Goal: Transaction & Acquisition: Purchase product/service

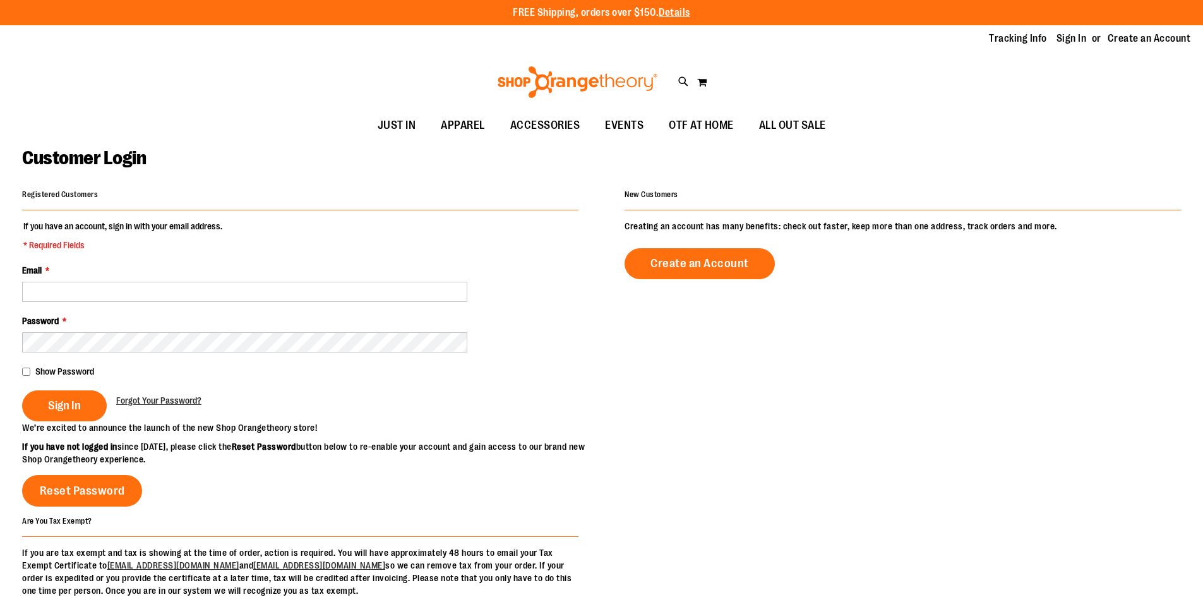
type input "**********"
click at [69, 408] on span "Sign In" at bounding box center [64, 405] width 33 height 14
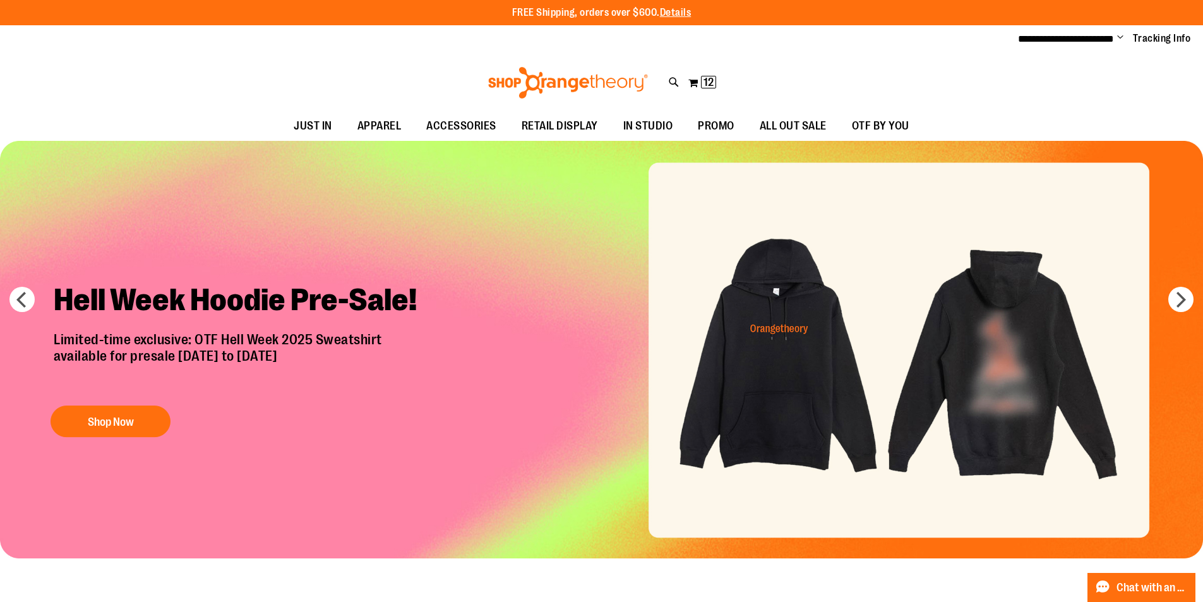
type input "**********"
click at [1117, 37] on span "Change" at bounding box center [1120, 38] width 6 height 12
click at [697, 84] on button "My Cart 12 12 items" at bounding box center [701, 83] width 29 height 20
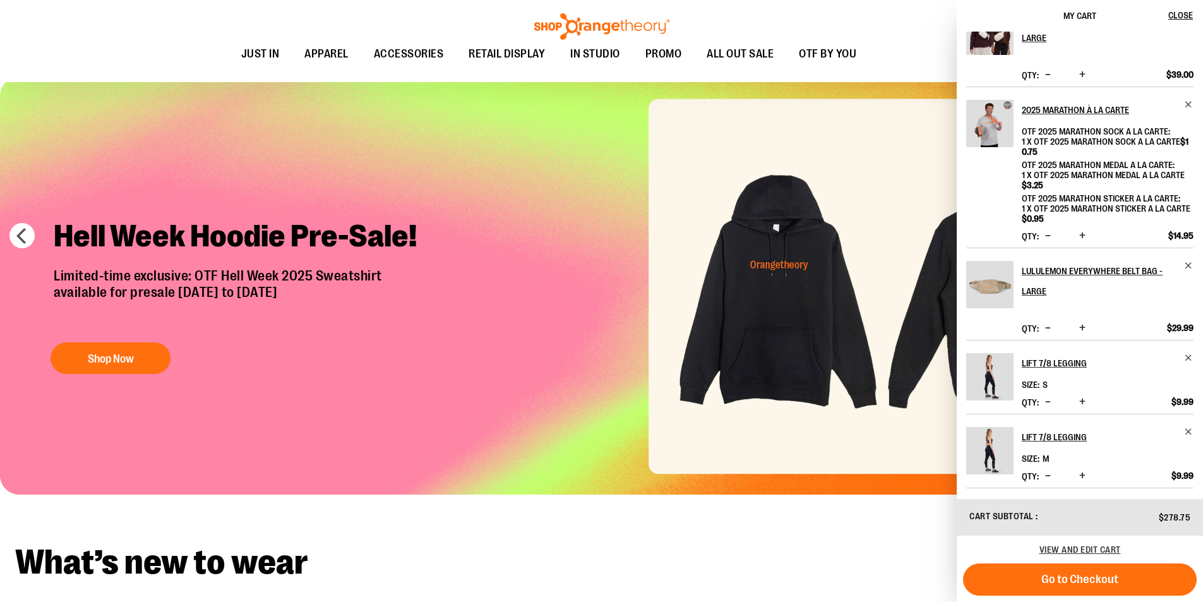
scroll to position [468, 0]
click at [720, 545] on h2 "What’s new to wear" at bounding box center [601, 562] width 1172 height 35
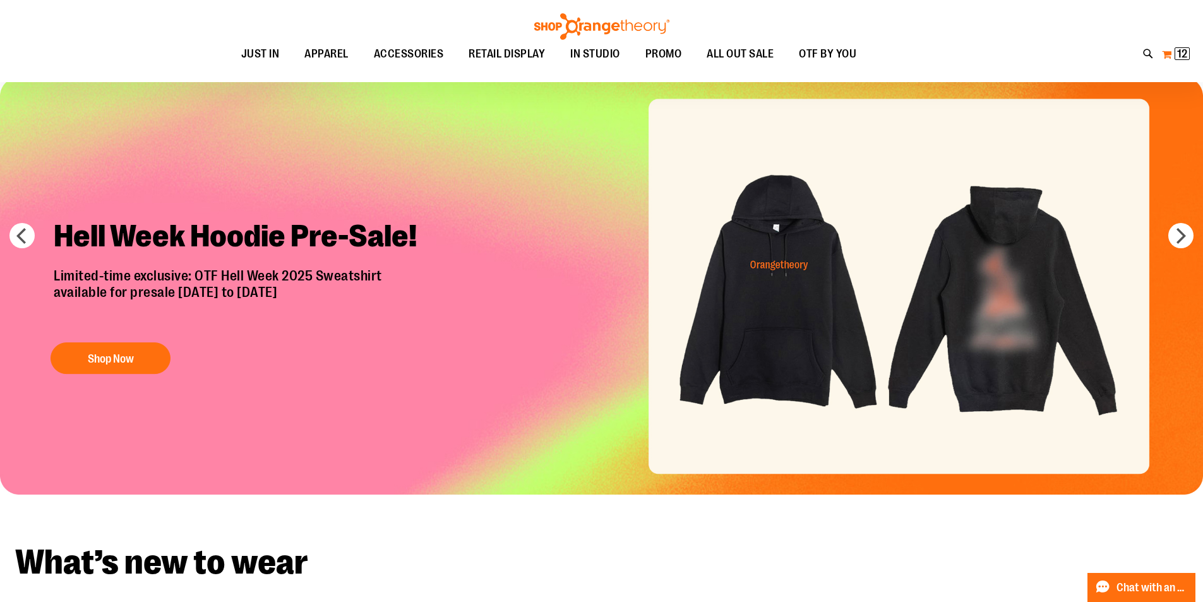
click at [1161, 54] on button "My Cart 12 12 items" at bounding box center [1175, 54] width 29 height 20
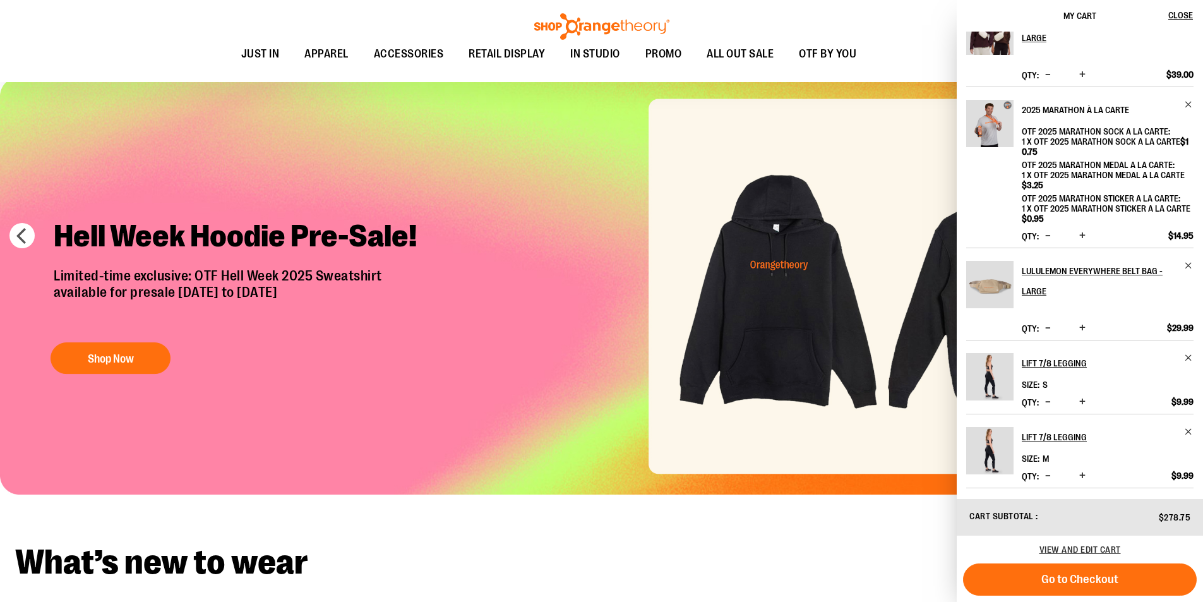
click at [1077, 100] on h2 "2025 Marathon à la Carte" at bounding box center [1098, 110] width 155 height 20
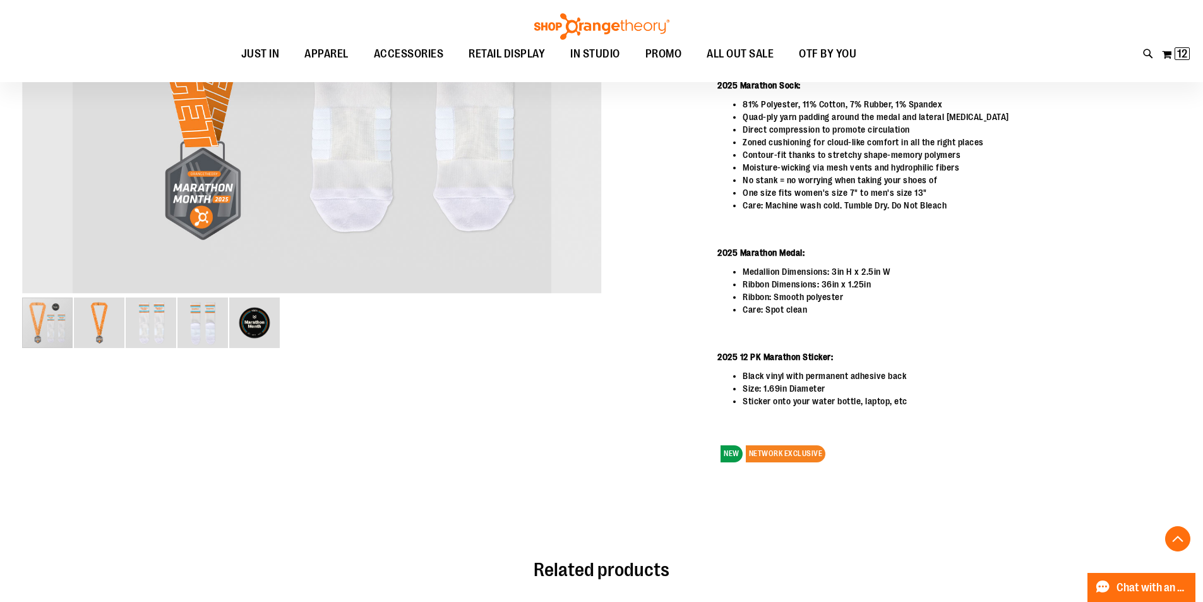
scroll to position [252, 0]
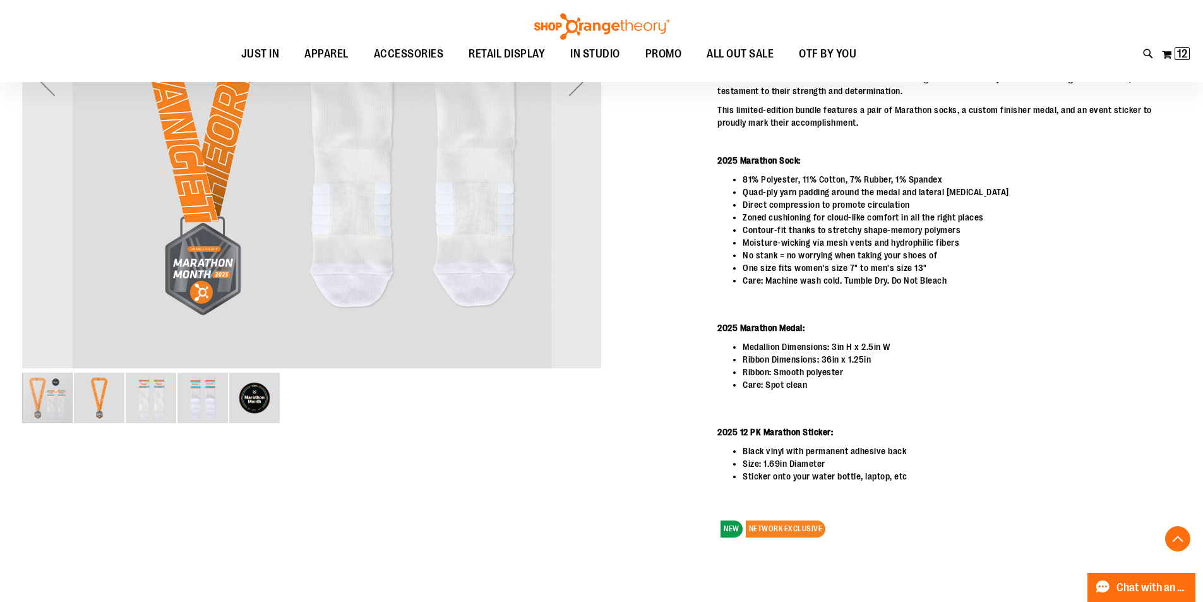
type input "**********"
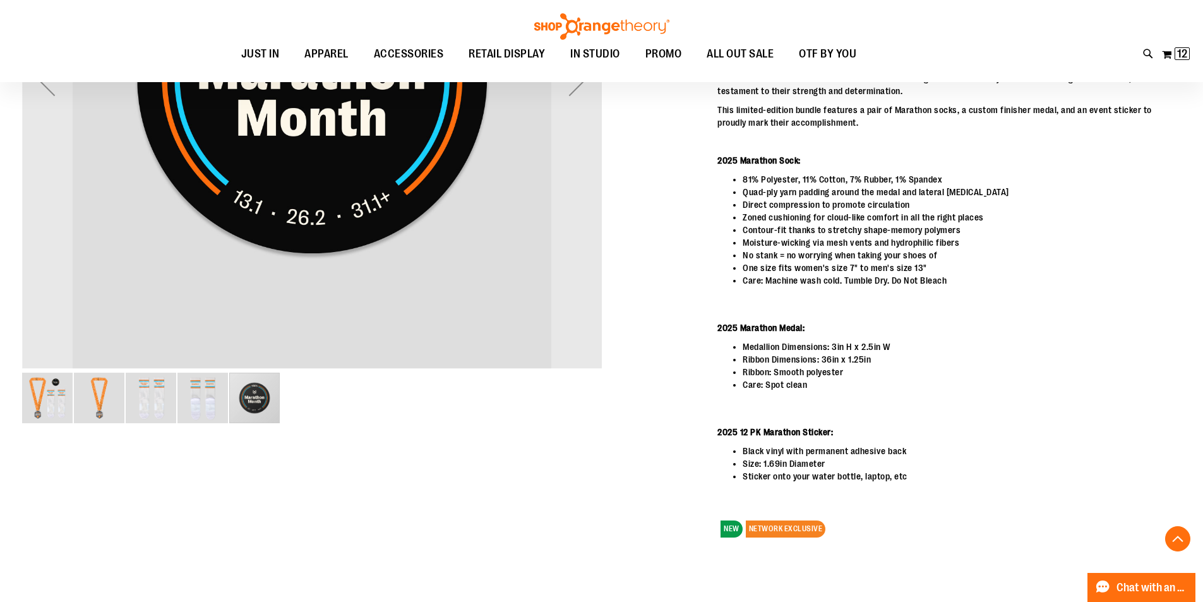
drag, startPoint x: 248, startPoint y: 400, endPoint x: 512, endPoint y: 383, distance: 264.4
click at [531, 383] on div "carousel" at bounding box center [312, 397] width 580 height 53
click at [205, 401] on img "image 4 of 5" at bounding box center [202, 397] width 51 height 51
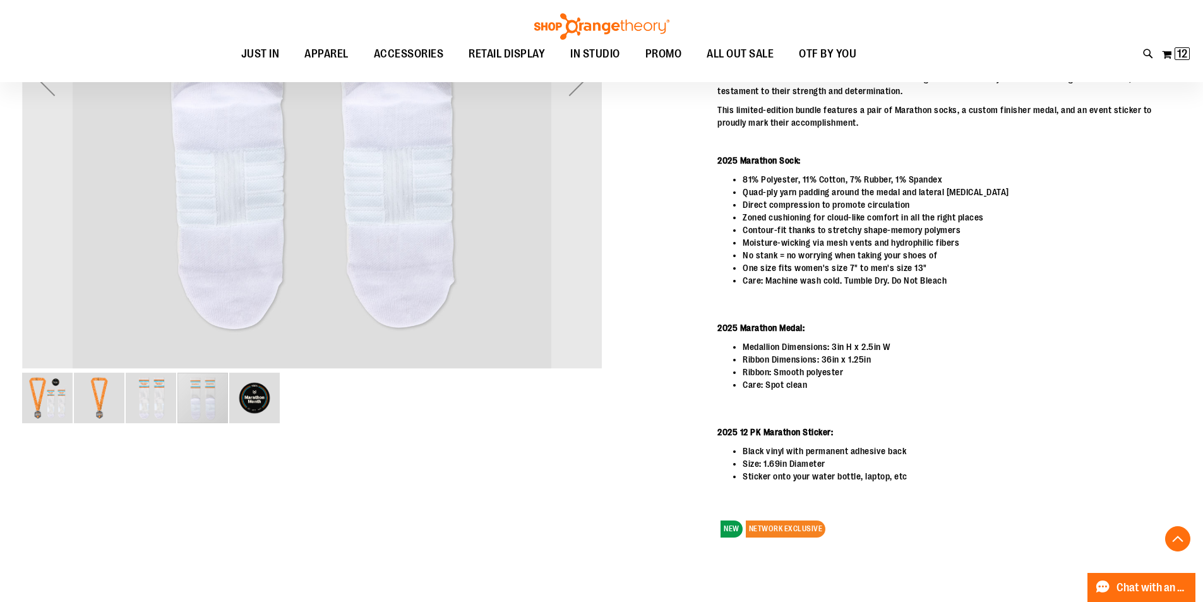
click at [155, 401] on img "image 3 of 5" at bounding box center [151, 397] width 51 height 51
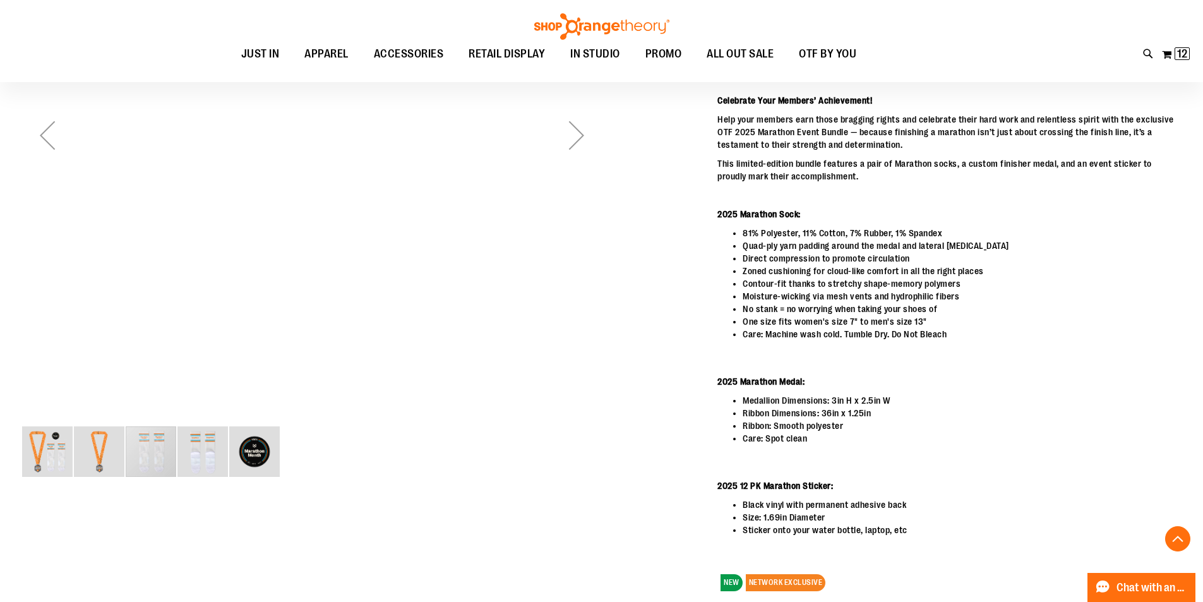
scroll to position [126, 0]
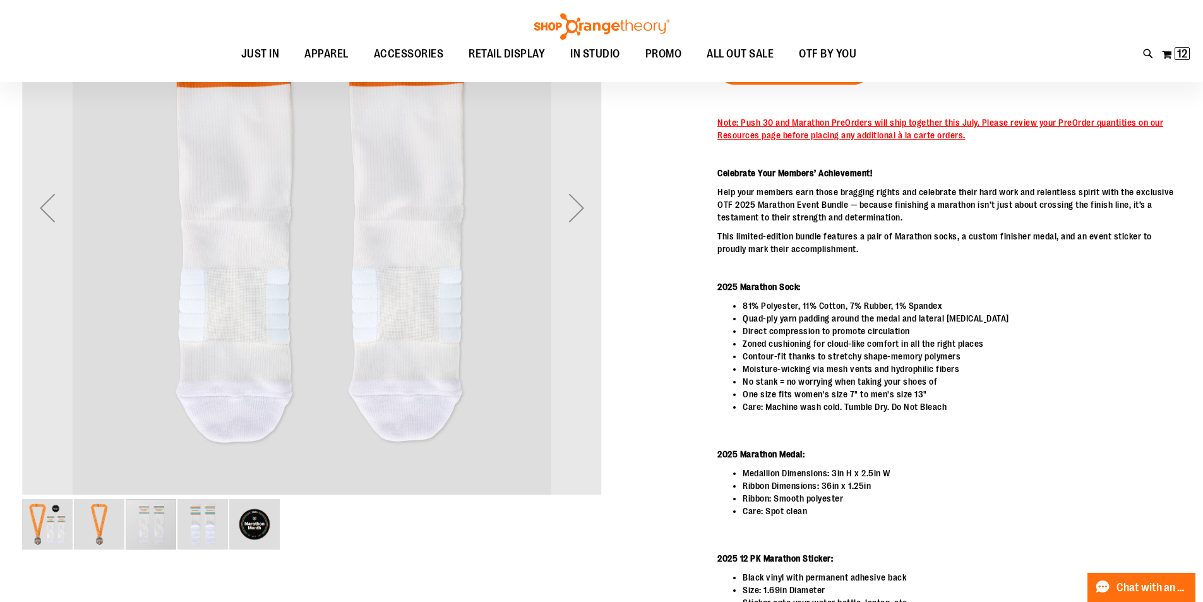
click at [204, 521] on img "image 4 of 5" at bounding box center [202, 524] width 51 height 51
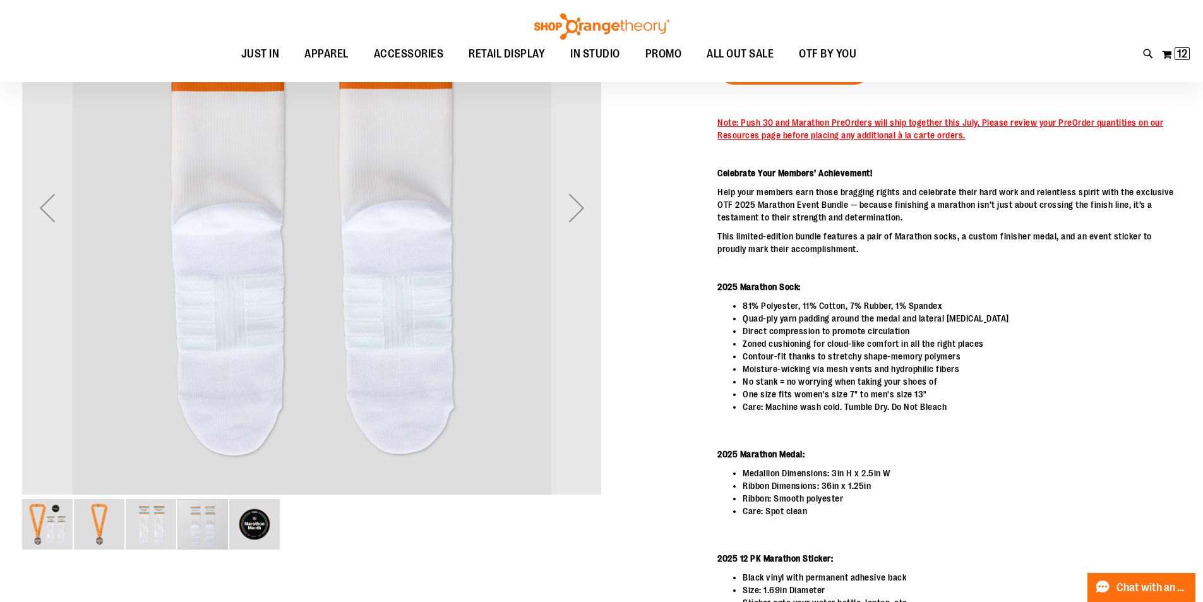
click at [179, 510] on div "carousel" at bounding box center [202, 524] width 51 height 51
click at [128, 521] on img "image 3 of 5" at bounding box center [151, 524] width 51 height 51
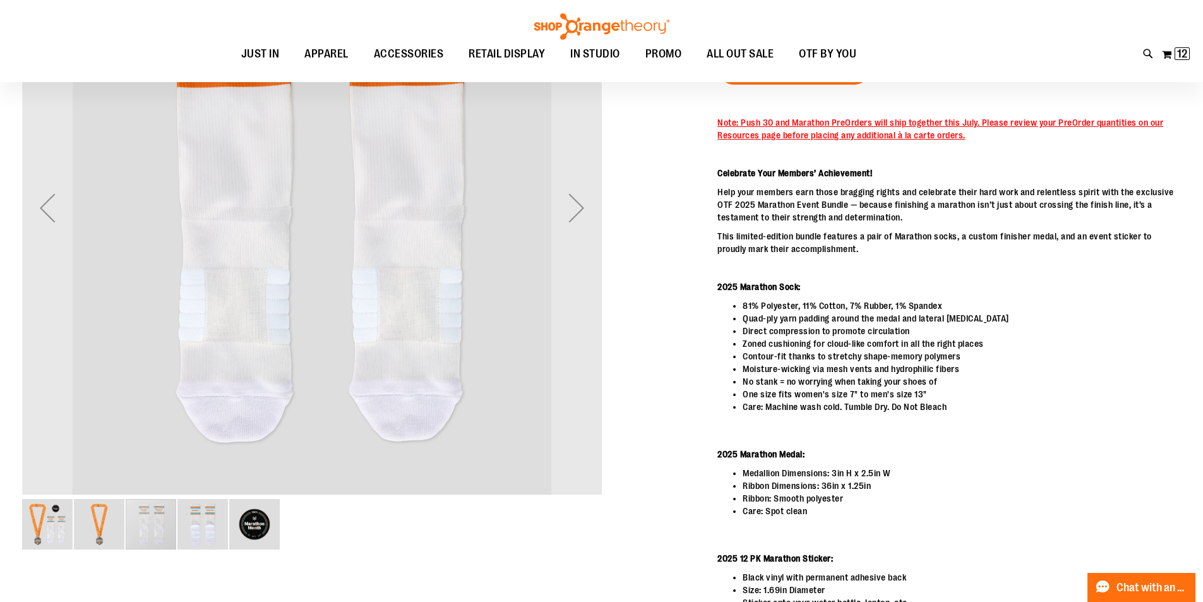
drag, startPoint x: 105, startPoint y: 523, endPoint x: 76, endPoint y: 526, distance: 29.2
click at [105, 523] on img "image 2 of 5" at bounding box center [99, 524] width 51 height 51
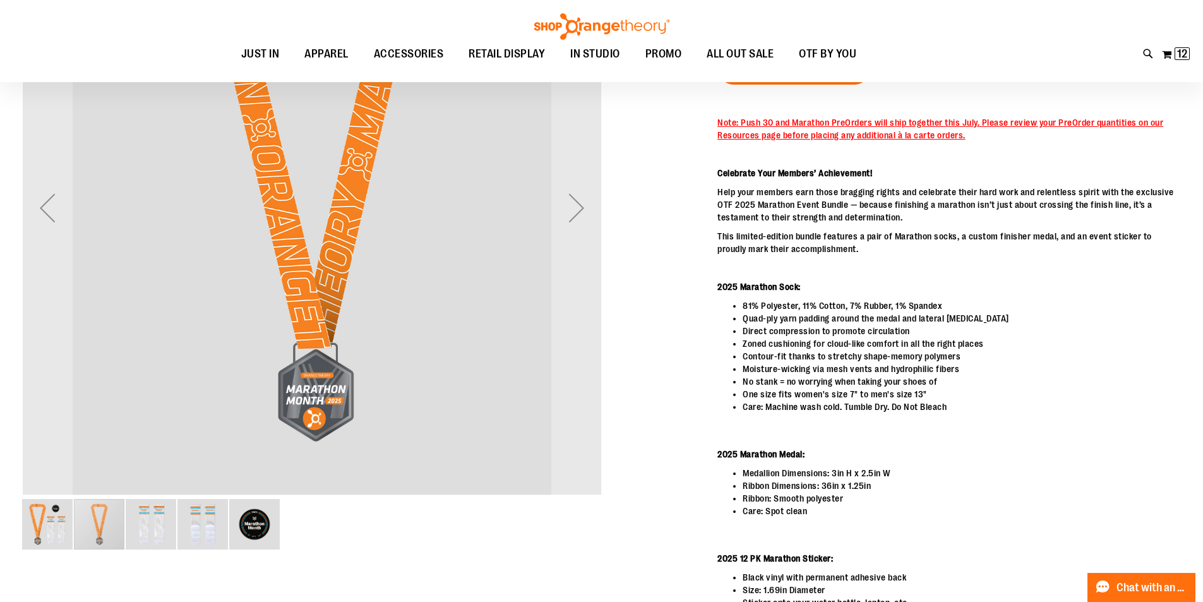
click at [28, 526] on img "image 1 of 5" at bounding box center [47, 524] width 51 height 51
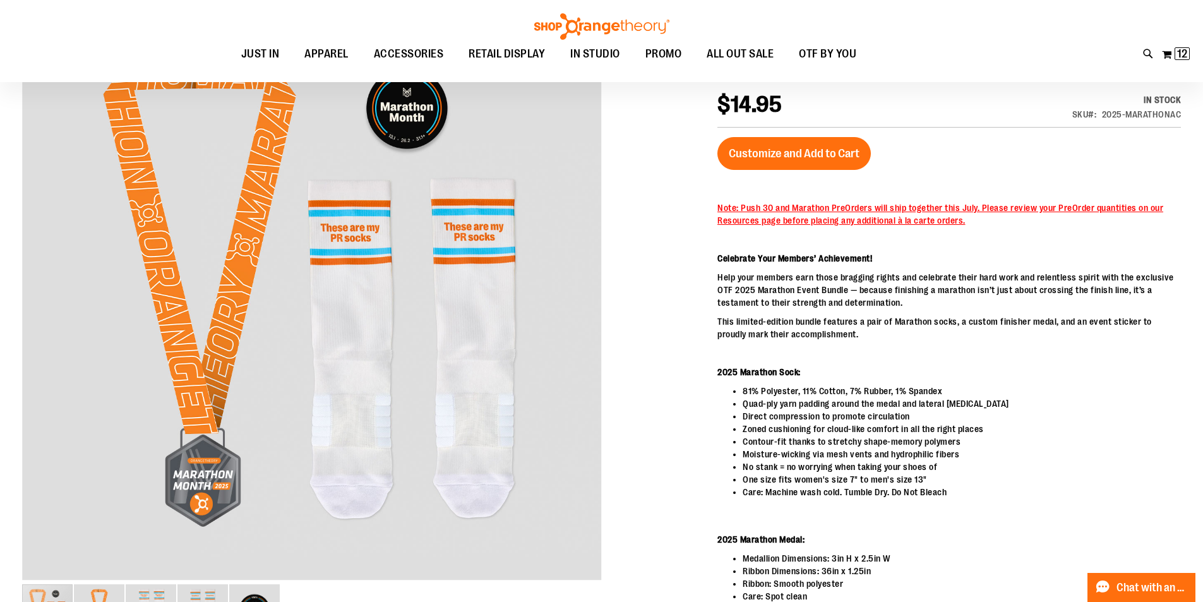
scroll to position [62, 0]
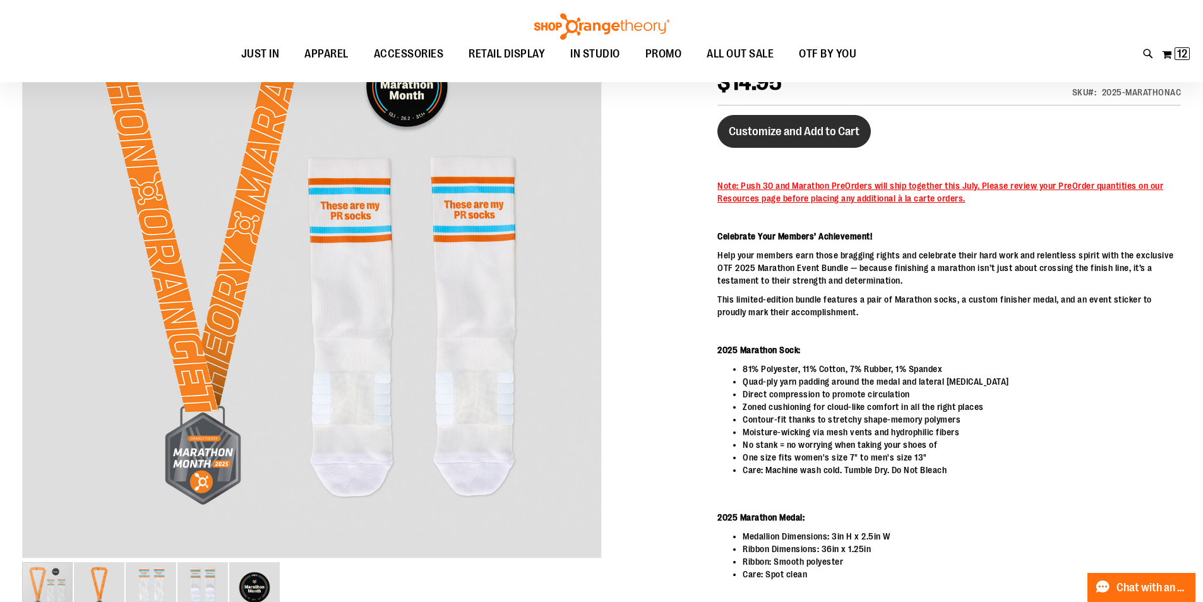
click at [785, 126] on span "Customize and Add to Cart" at bounding box center [793, 131] width 131 height 14
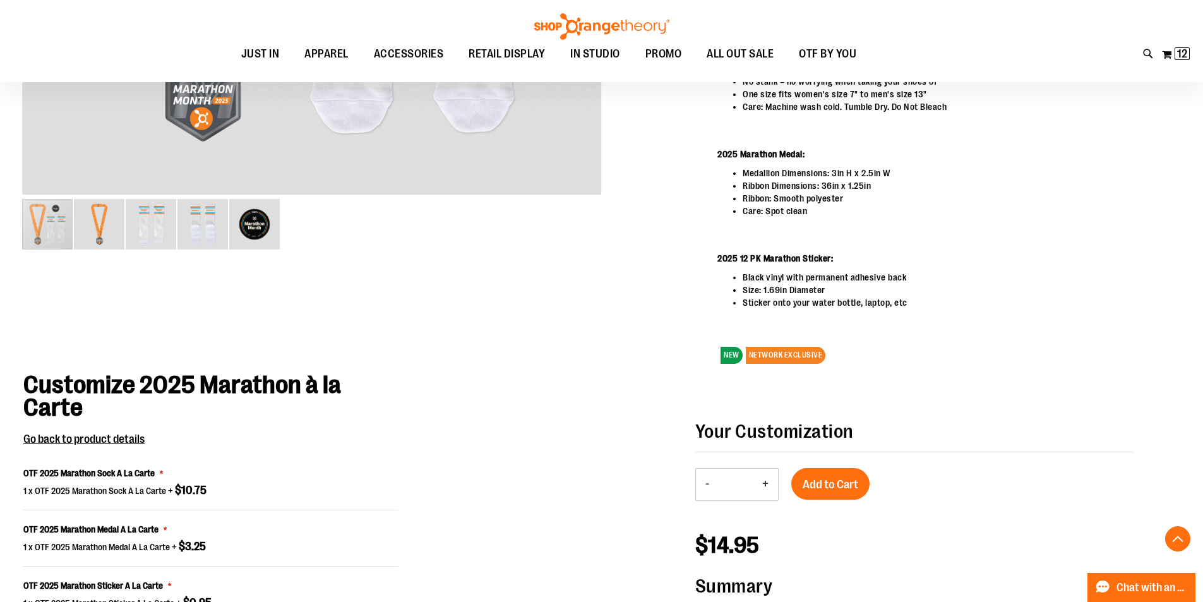
scroll to position [420, 0]
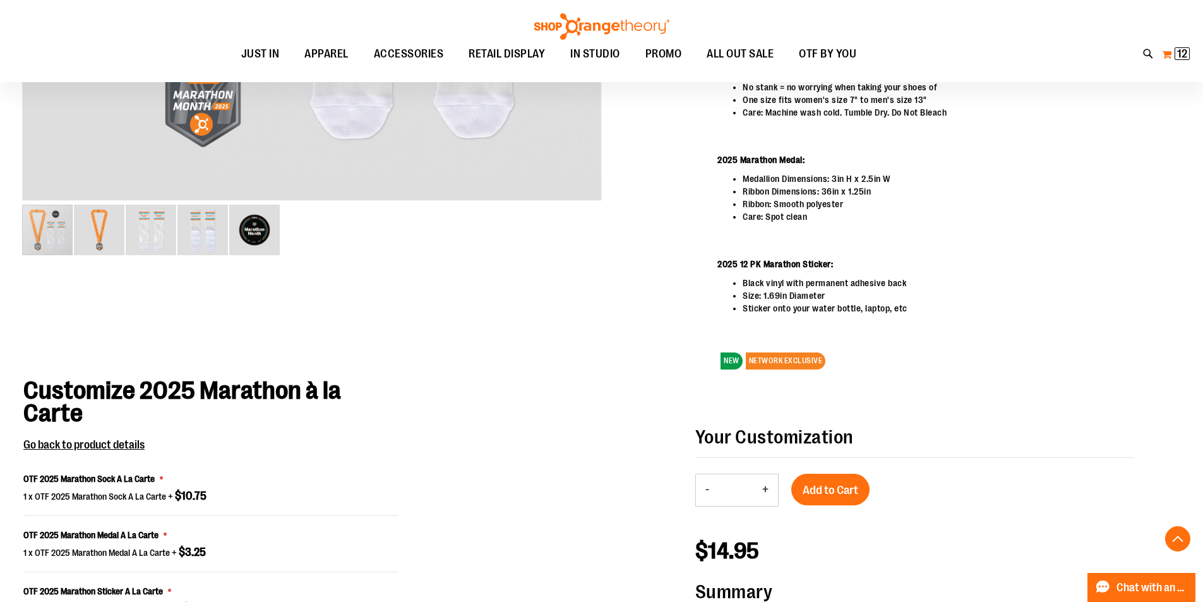
click at [1170, 52] on button "My Cart 12 12 items" at bounding box center [1175, 54] width 29 height 20
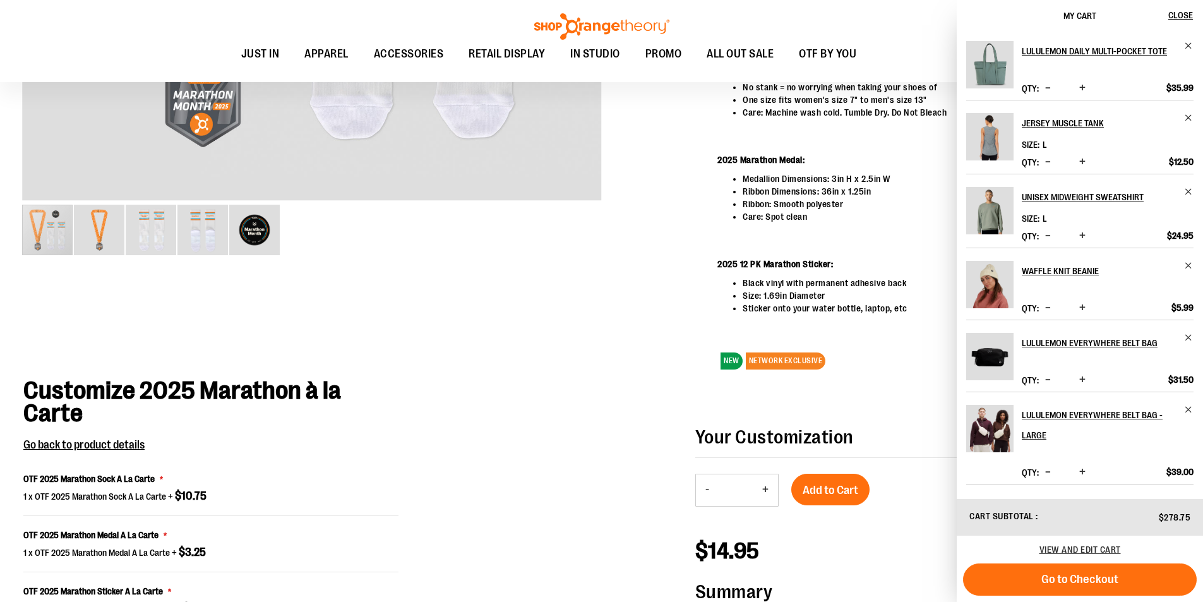
click at [771, 201] on li "Ribbon: Smooth polyester" at bounding box center [961, 204] width 438 height 13
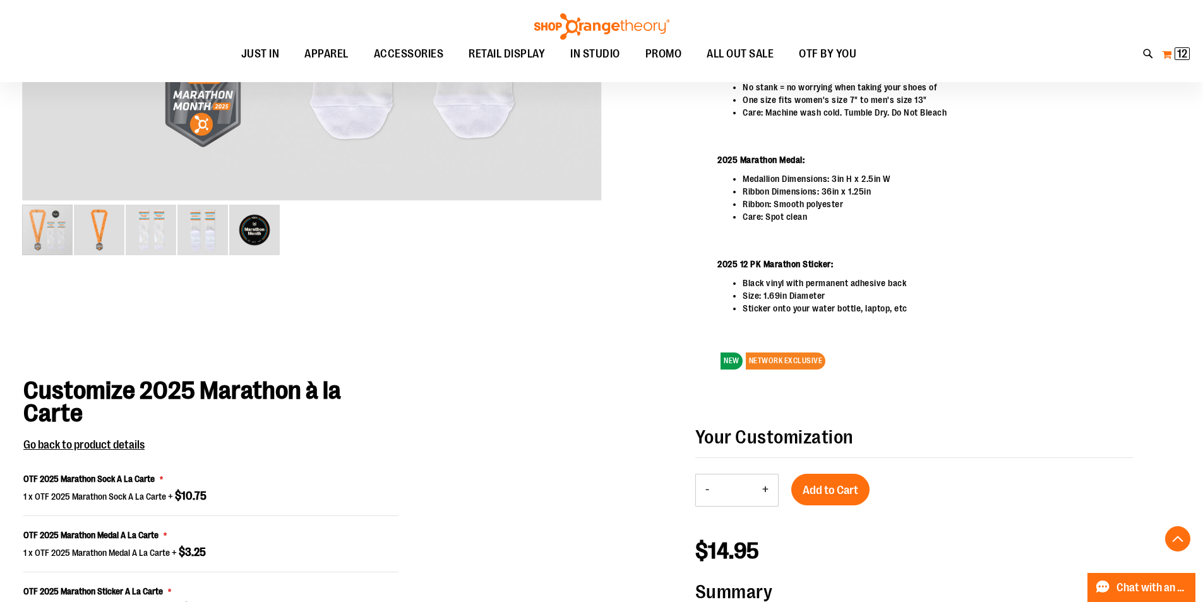
click at [1174, 55] on span "12 12 items" at bounding box center [1181, 53] width 15 height 13
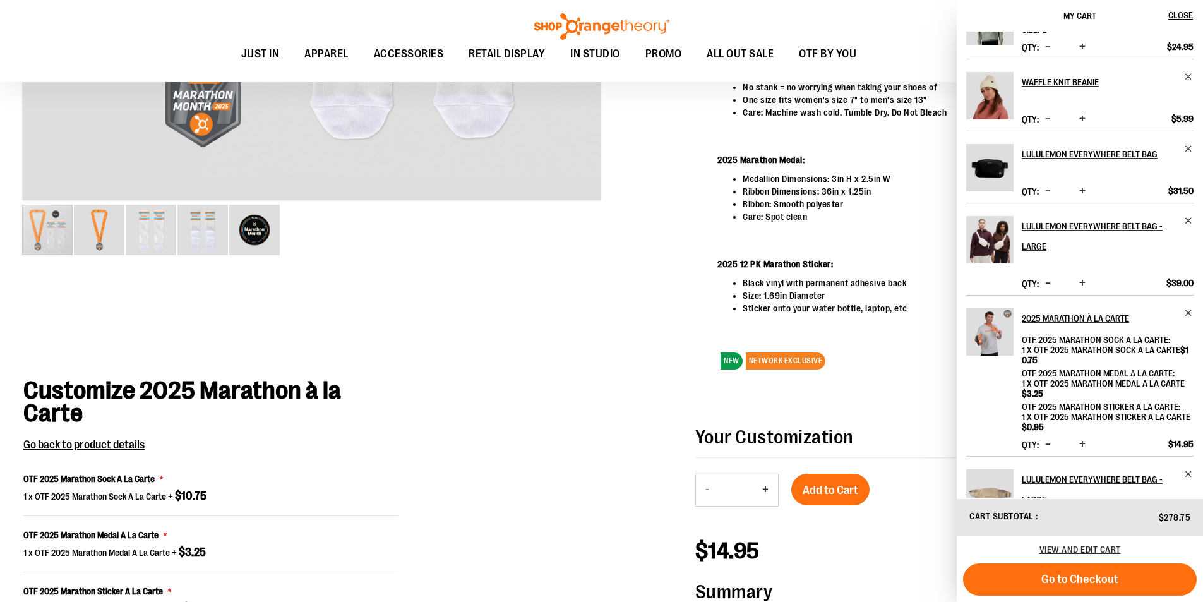
scroll to position [189, 0]
click at [1117, 545] on span "View and edit cart" at bounding box center [1079, 549] width 81 height 10
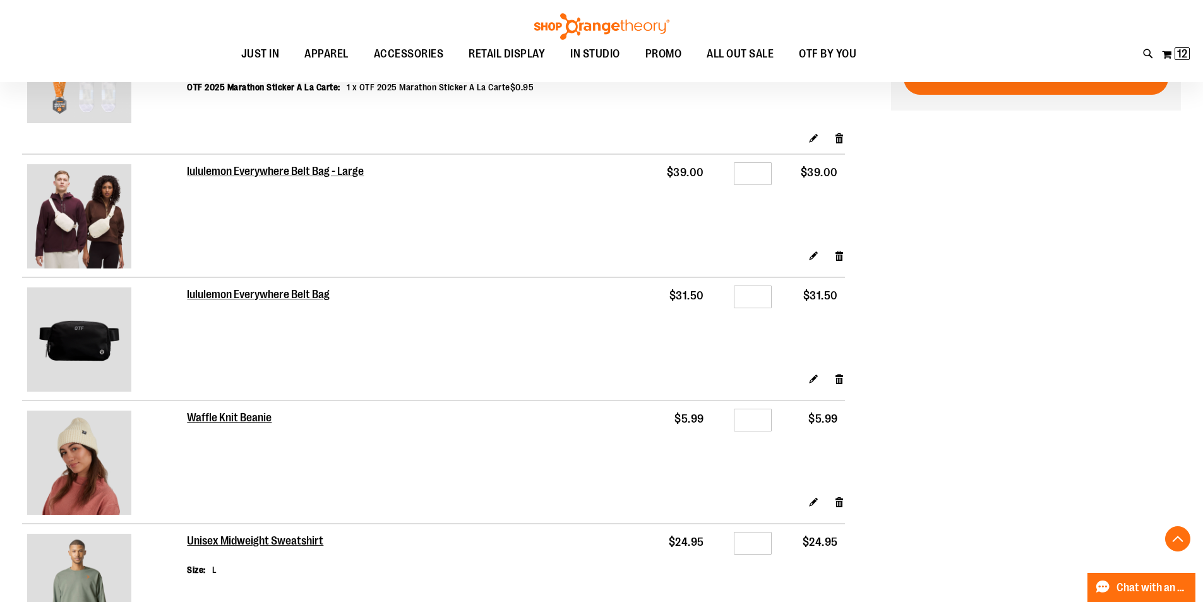
scroll to position [631, 0]
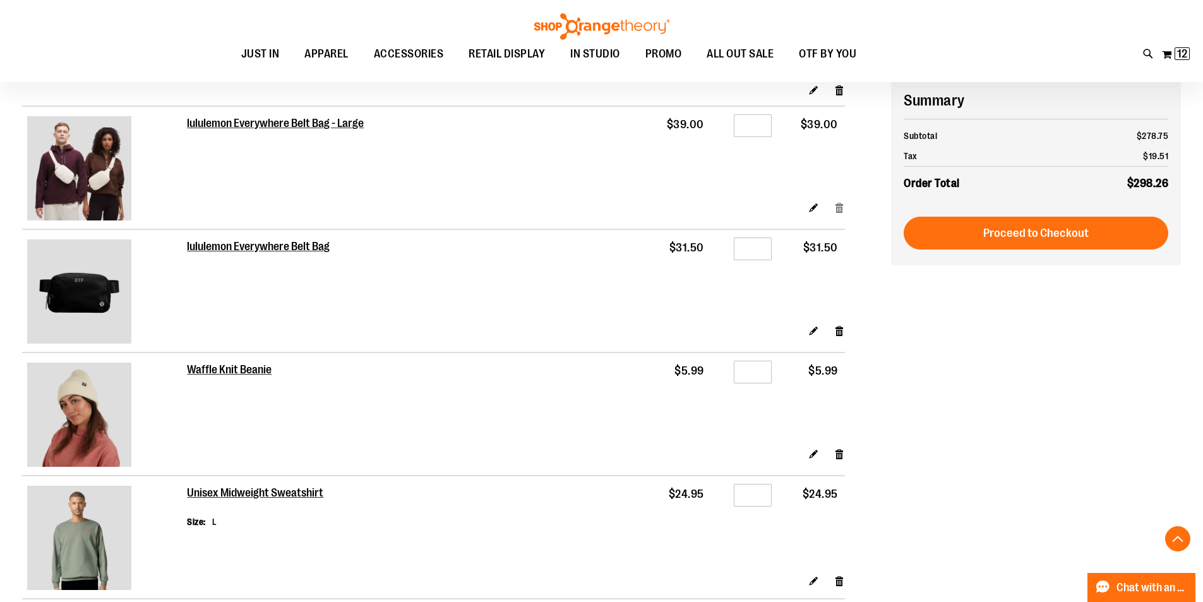
type input "**********"
click at [843, 210] on link "Remove item" at bounding box center [839, 206] width 11 height 13
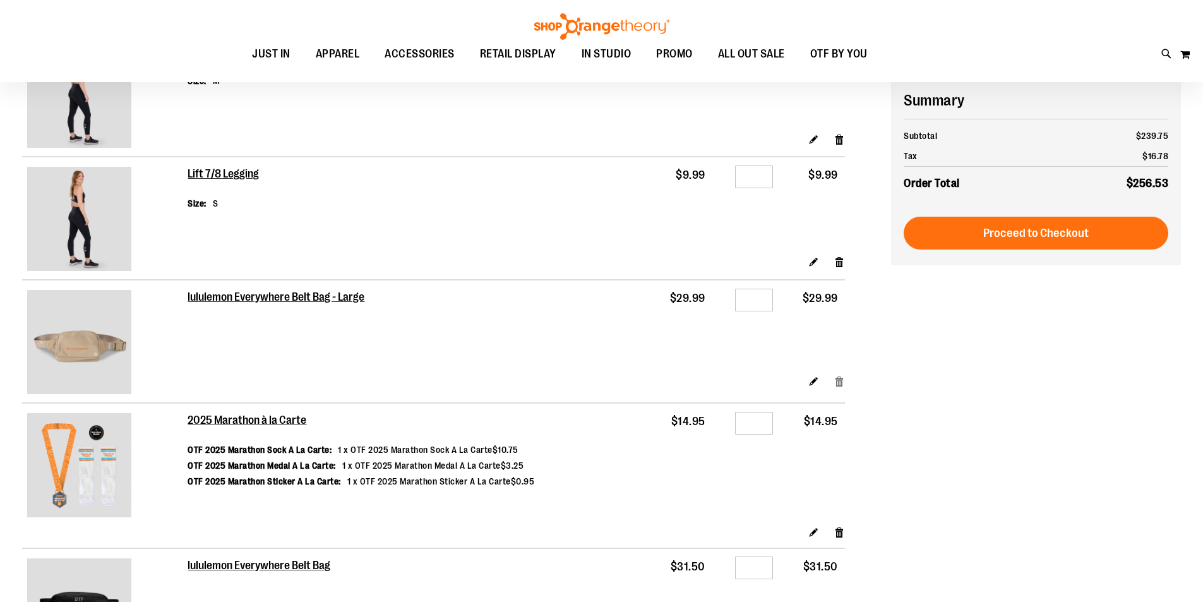
type input "**********"
click at [836, 384] on link "Remove item" at bounding box center [839, 380] width 11 height 13
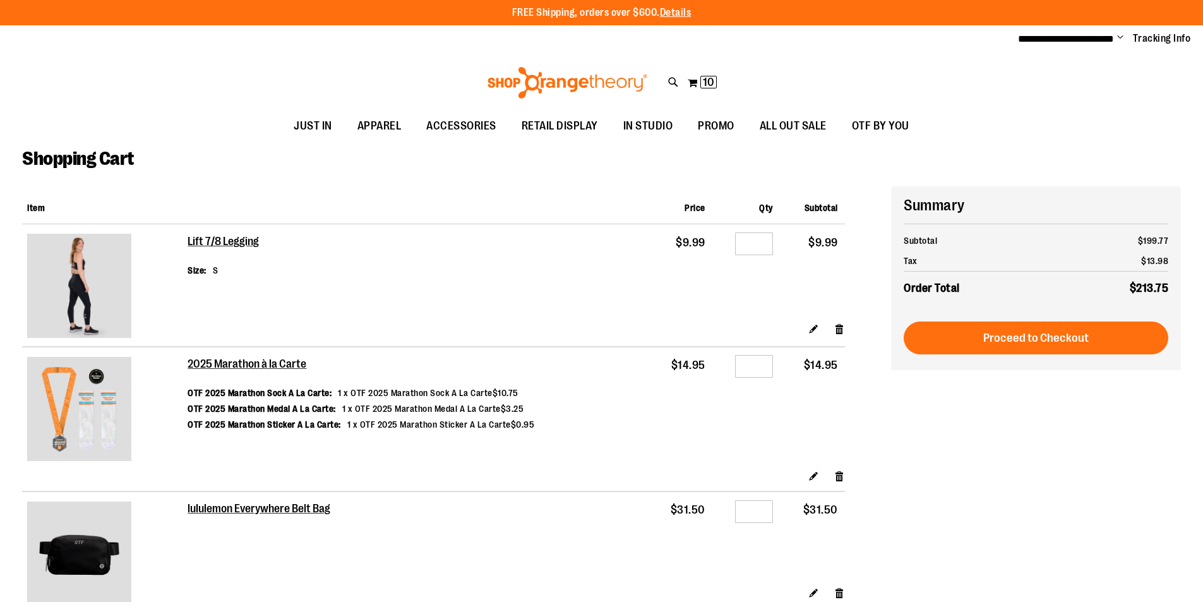
type input "**********"
click at [843, 332] on link "Remove item" at bounding box center [839, 328] width 11 height 13
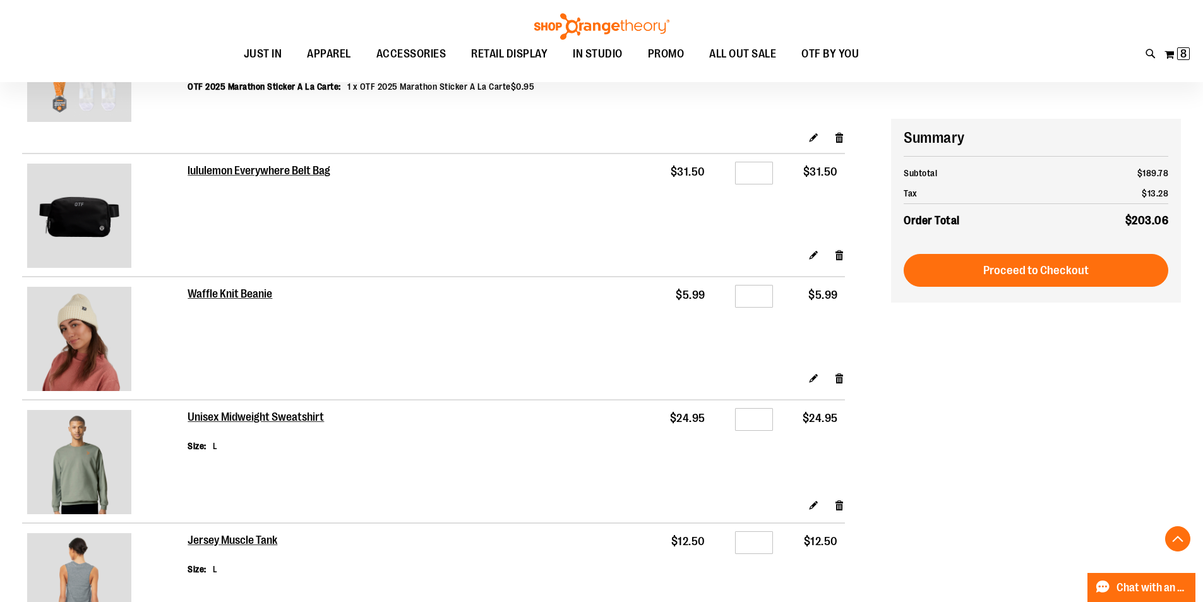
scroll to position [252, 0]
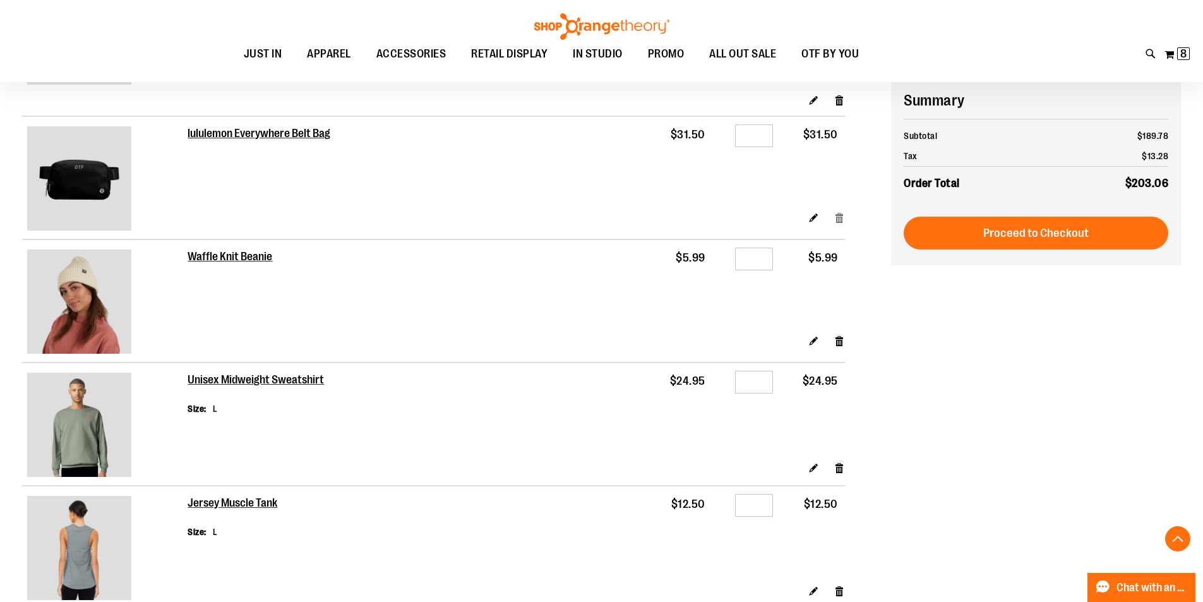
type input "**********"
click at [835, 220] on link "Remove item" at bounding box center [839, 216] width 11 height 13
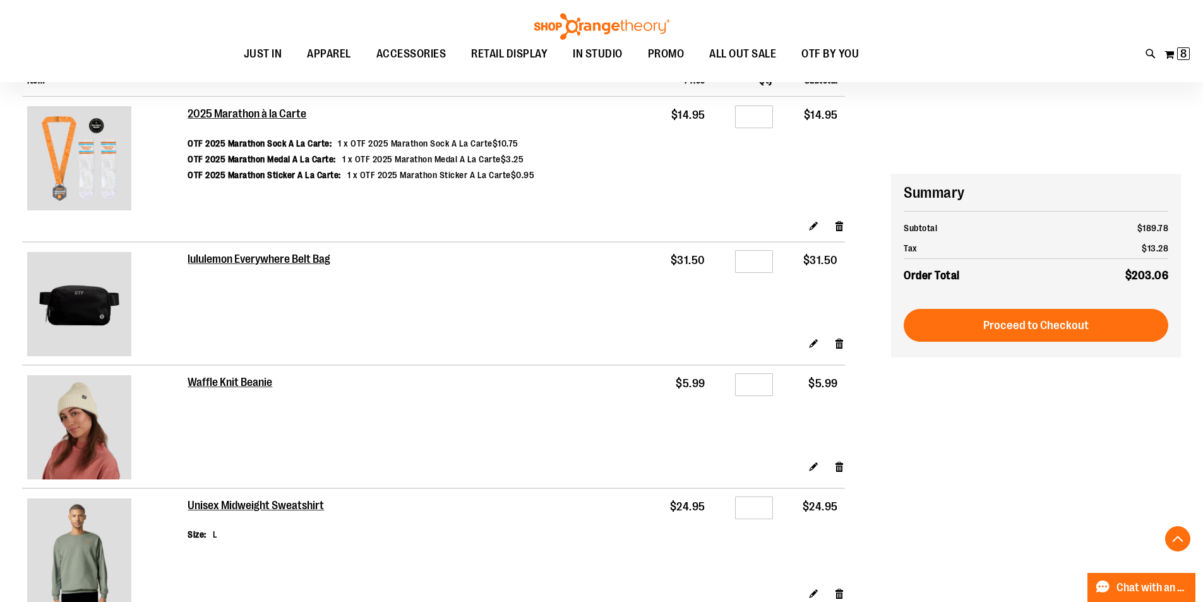
scroll to position [126, 0]
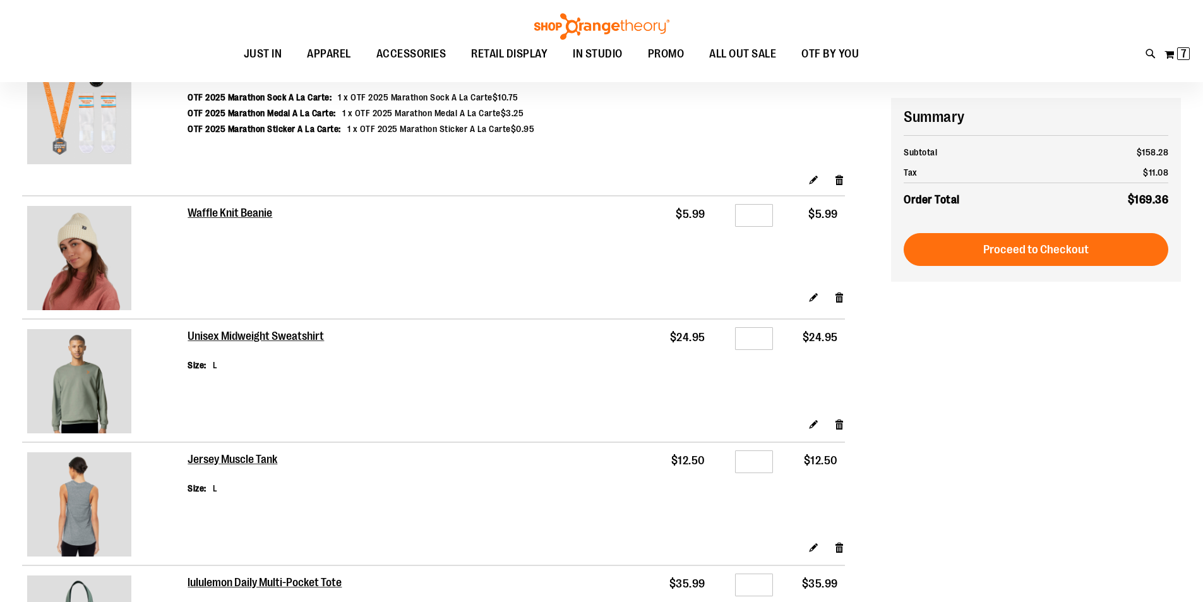
scroll to position [189, 0]
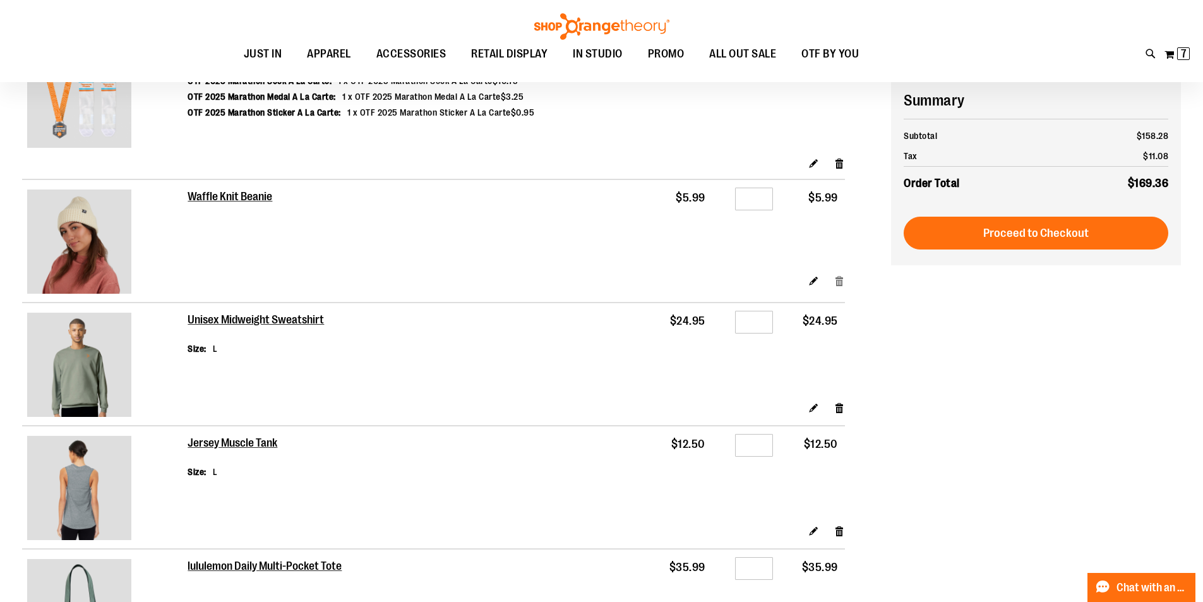
type input "**********"
click at [841, 285] on link "Remove item" at bounding box center [839, 279] width 11 height 13
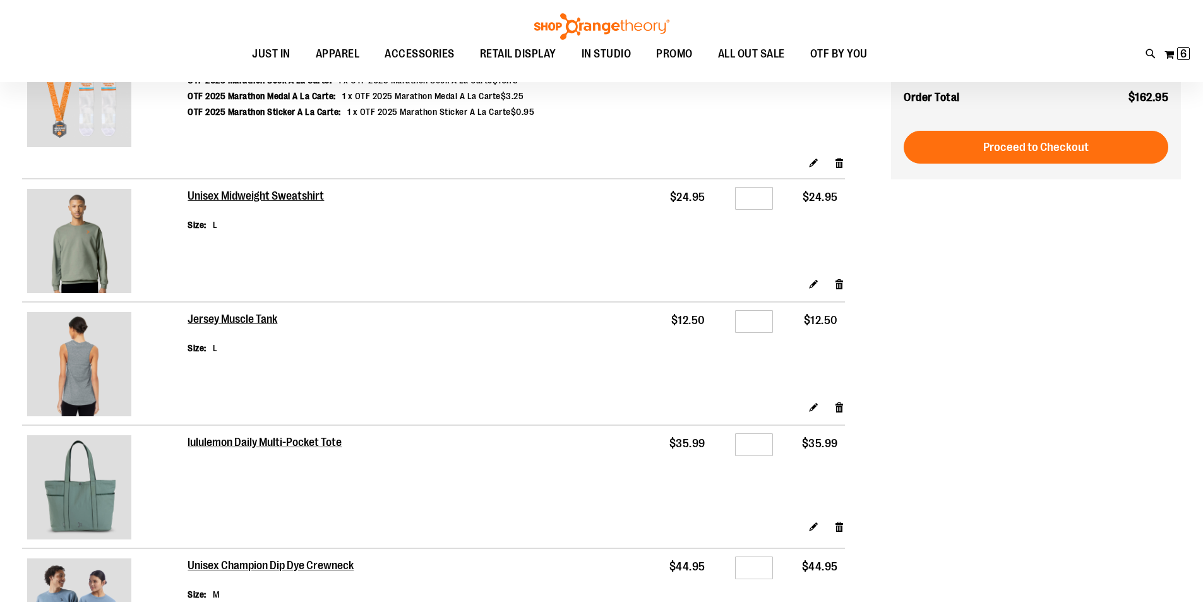
scroll to position [50, 0]
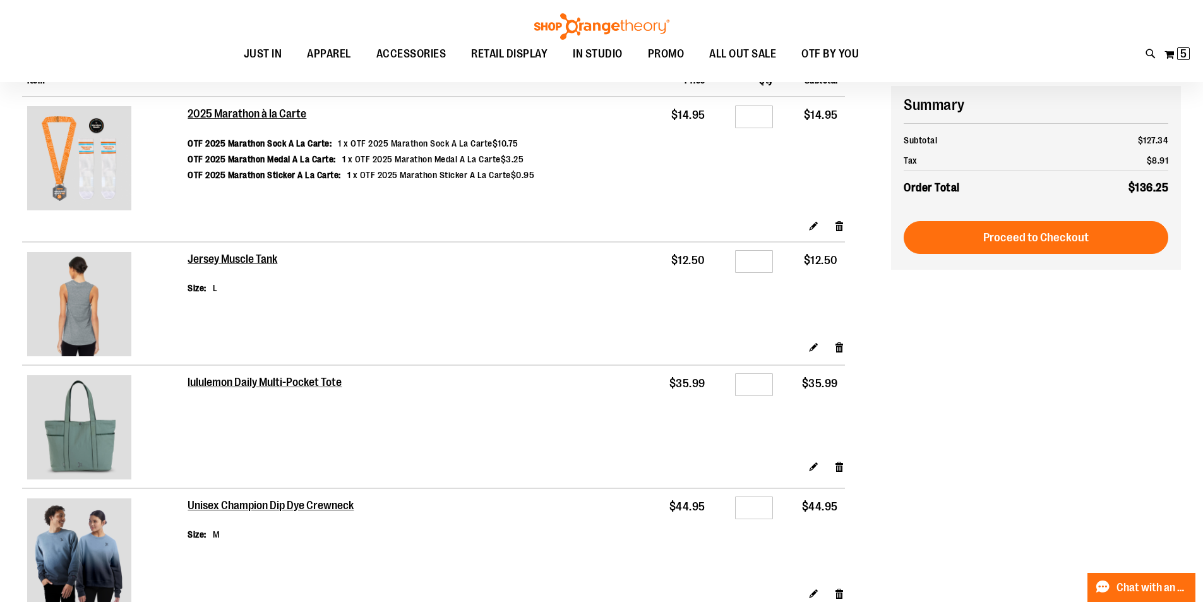
scroll to position [189, 0]
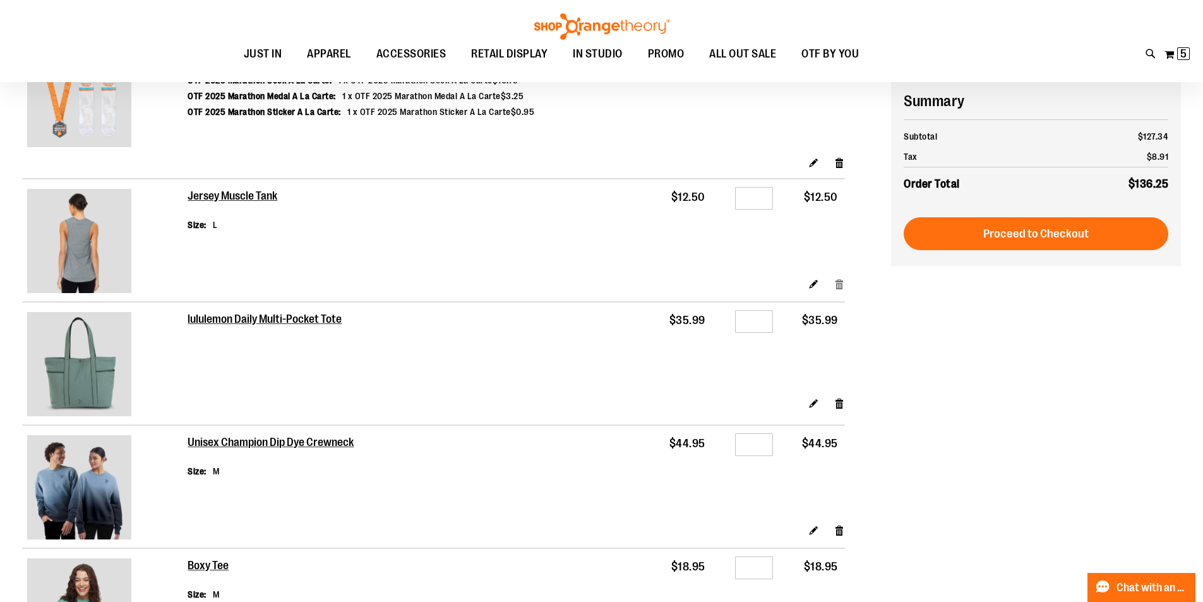
type input "**********"
click at [843, 287] on link "Remove item" at bounding box center [839, 283] width 11 height 13
click at [836, 285] on link "Remove item" at bounding box center [839, 283] width 11 height 13
click at [838, 287] on link "Remove item" at bounding box center [839, 283] width 11 height 13
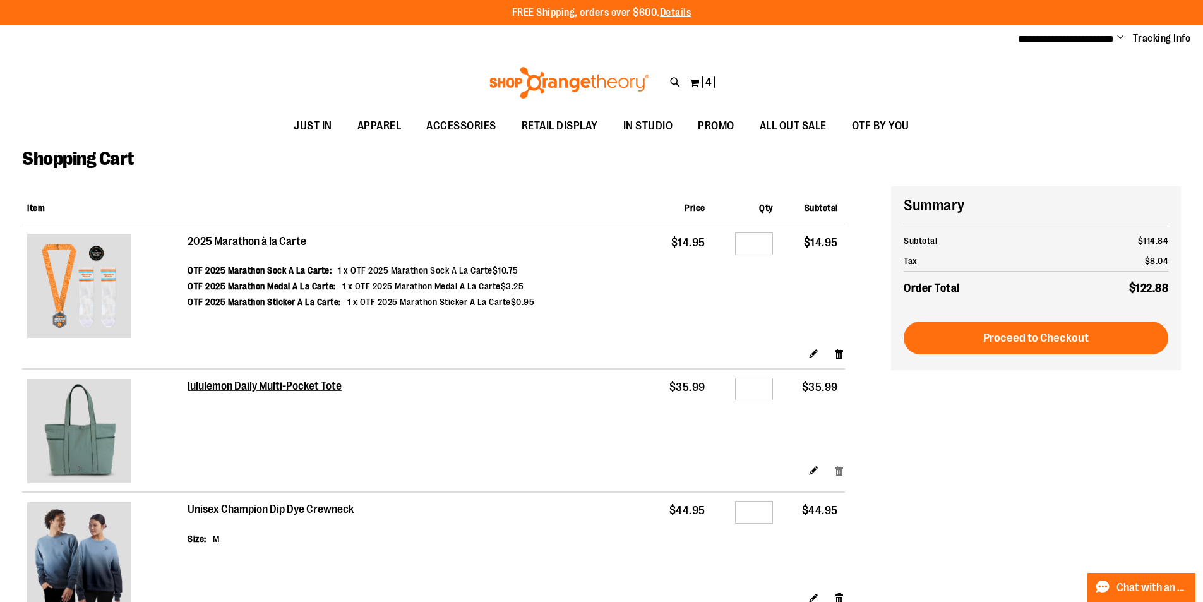
type input "**********"
click at [840, 468] on link "Remove item" at bounding box center [839, 469] width 11 height 13
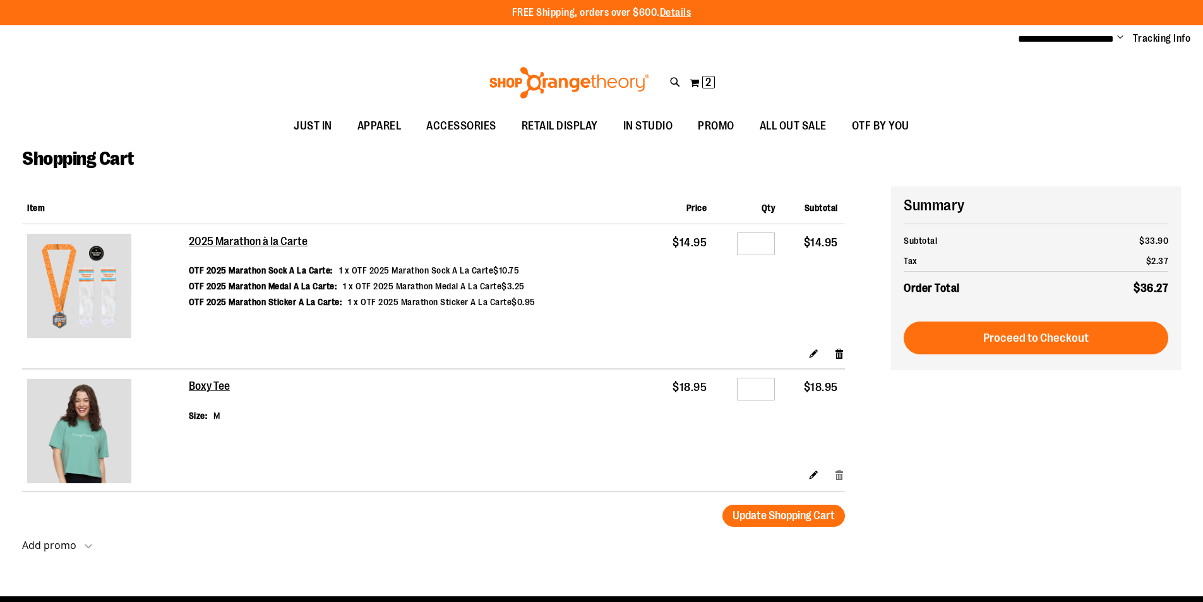
type input "**********"
click at [838, 478] on link "Remove item" at bounding box center [839, 473] width 11 height 13
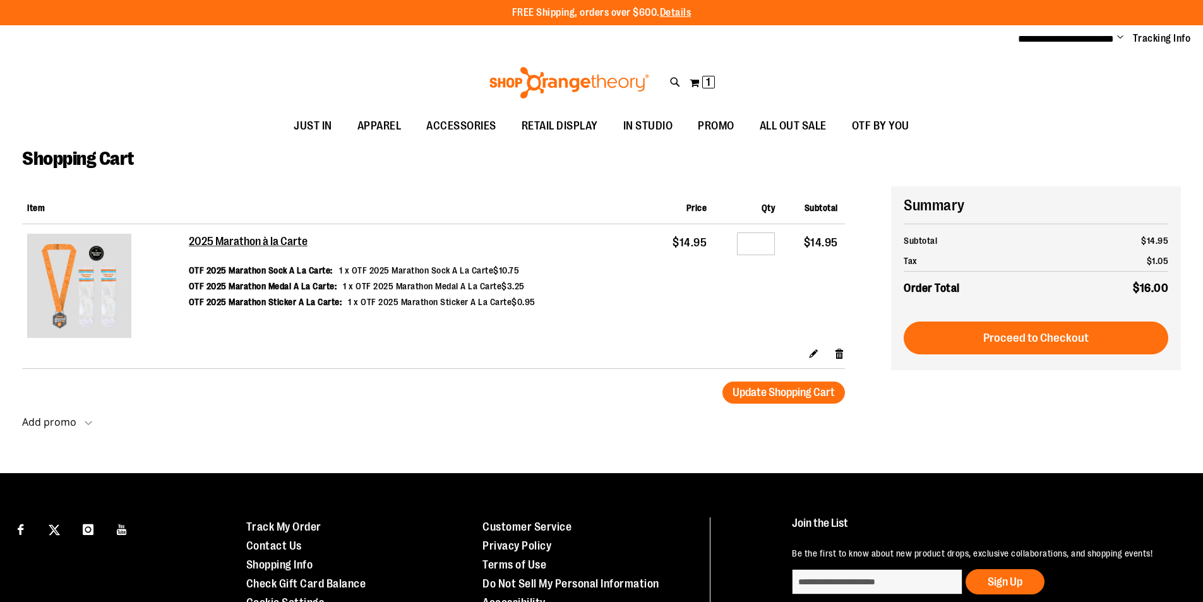
type input "**"
click at [694, 288] on td "$14.95" at bounding box center [682, 285] width 63 height 122
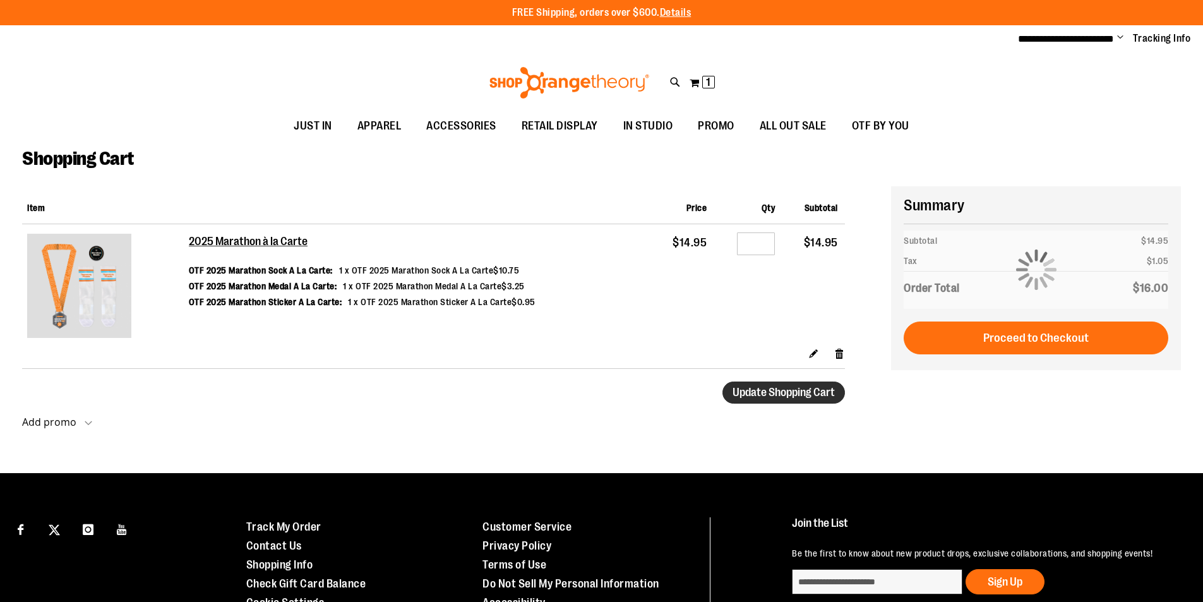
click at [796, 394] on span "Update Shopping Cart" at bounding box center [783, 392] width 102 height 13
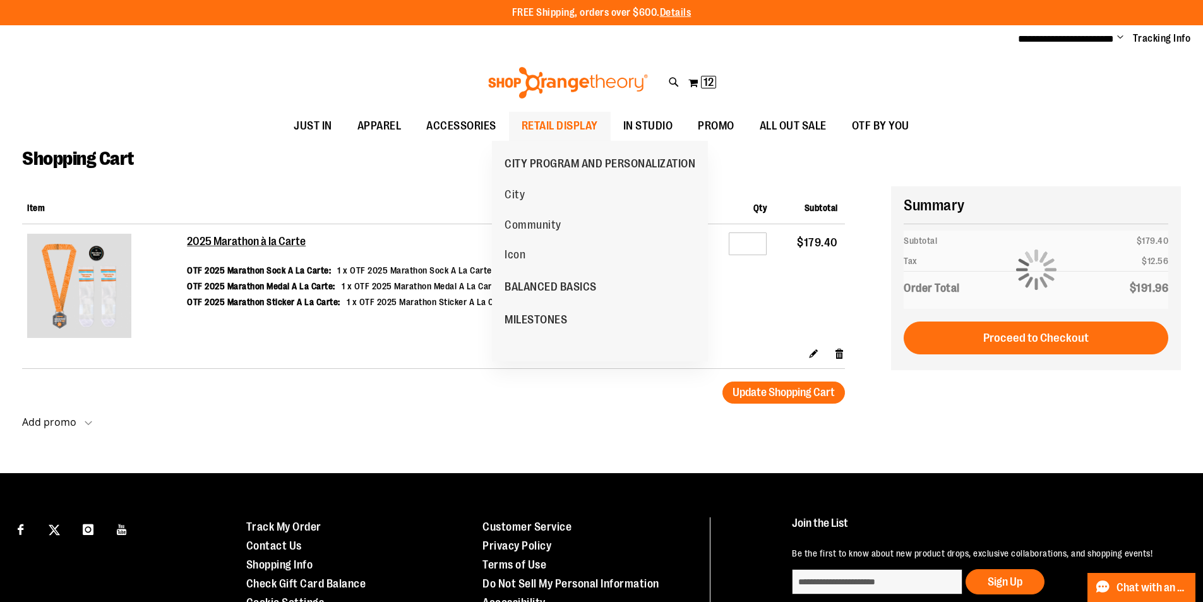
type input "**********"
click at [528, 119] on span "RETAIL DISPLAY" at bounding box center [559, 126] width 76 height 28
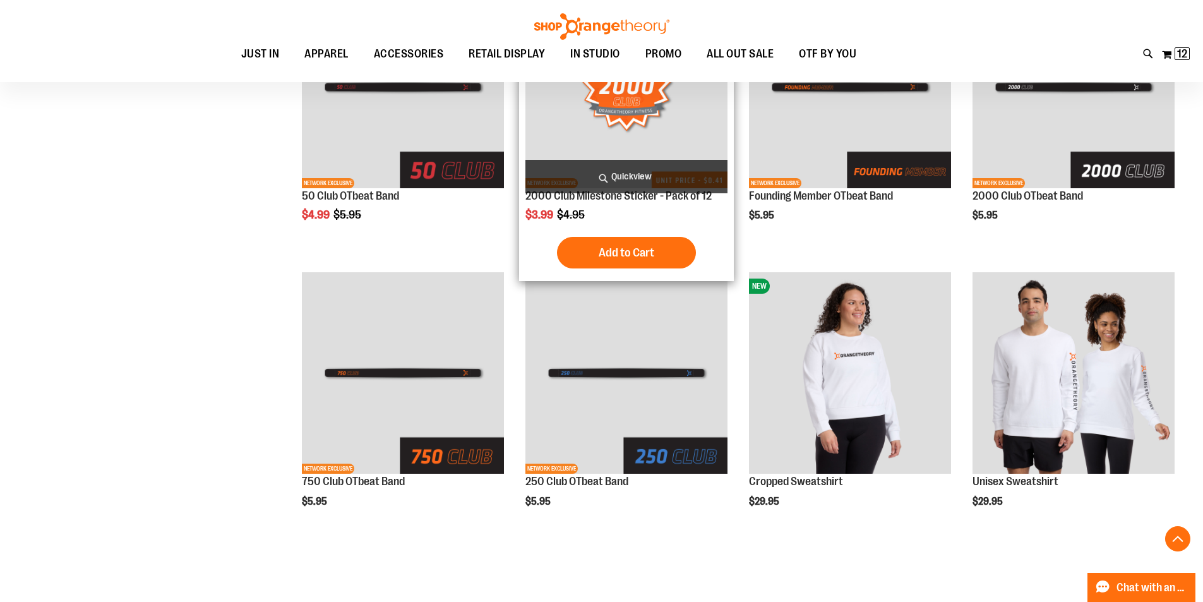
scroll to position [1418, 0]
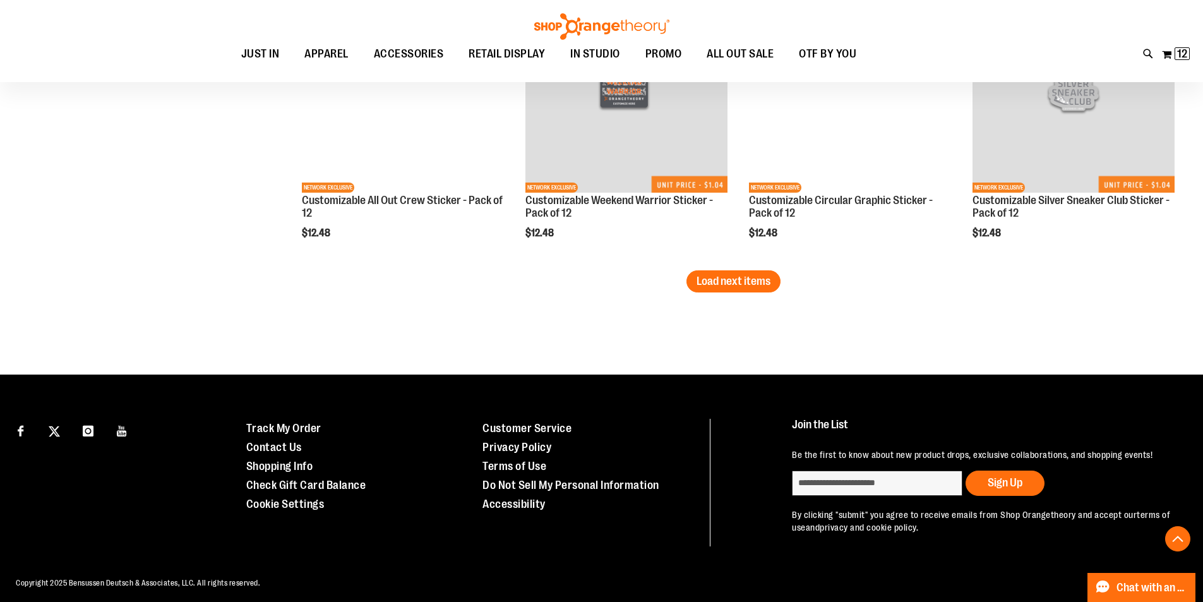
scroll to position [2554, 0]
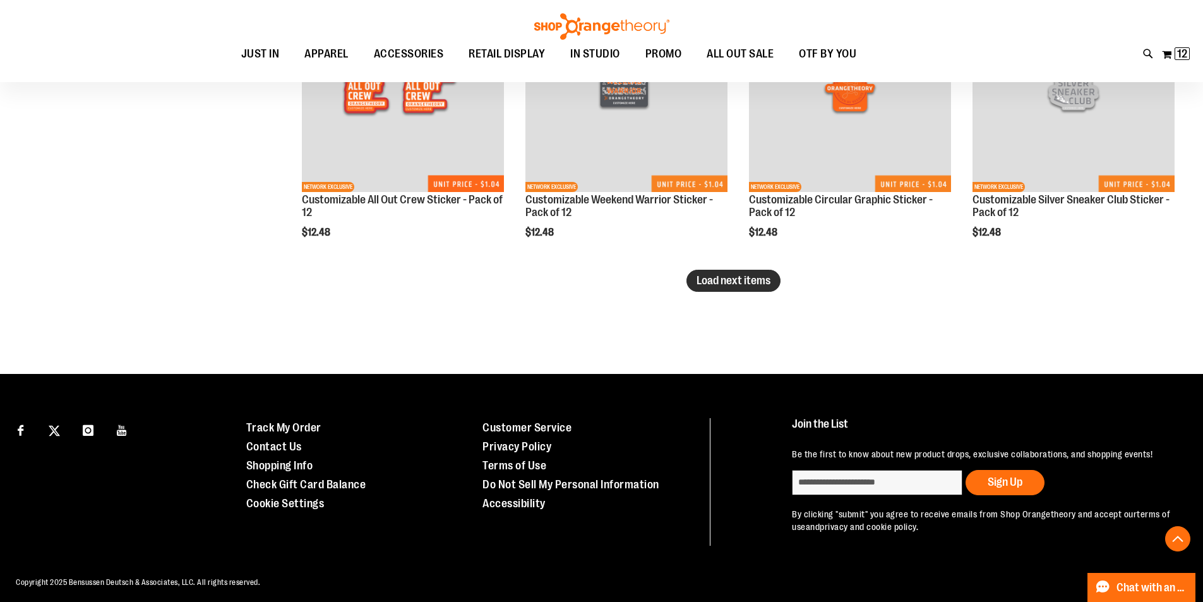
type input "**********"
click at [735, 280] on span "Load next items" at bounding box center [733, 280] width 74 height 13
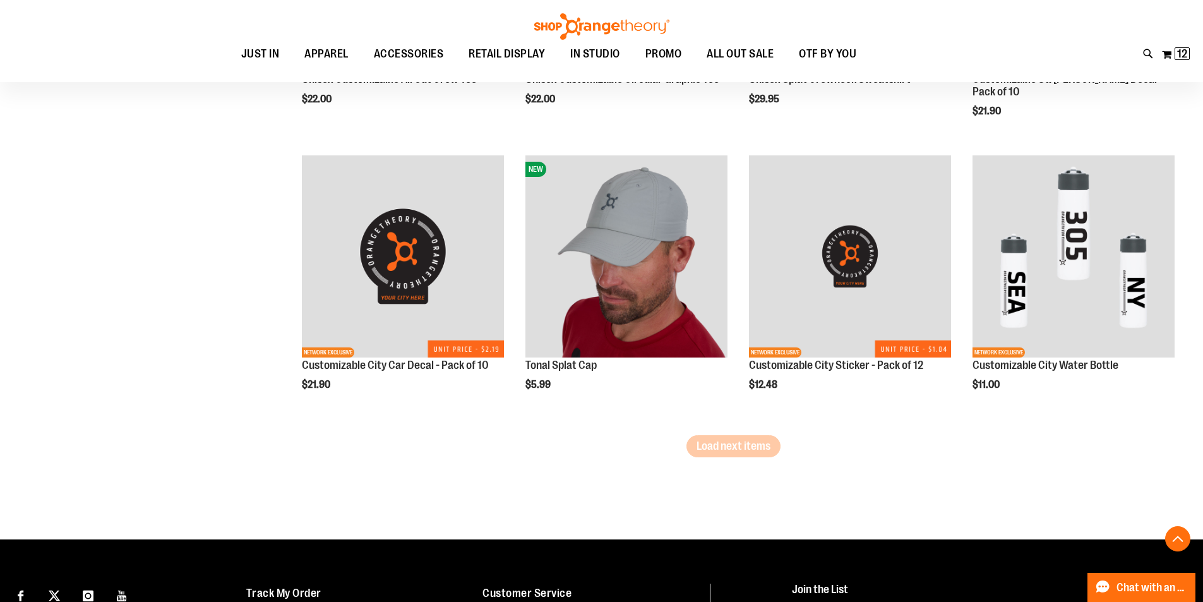
scroll to position [3249, 0]
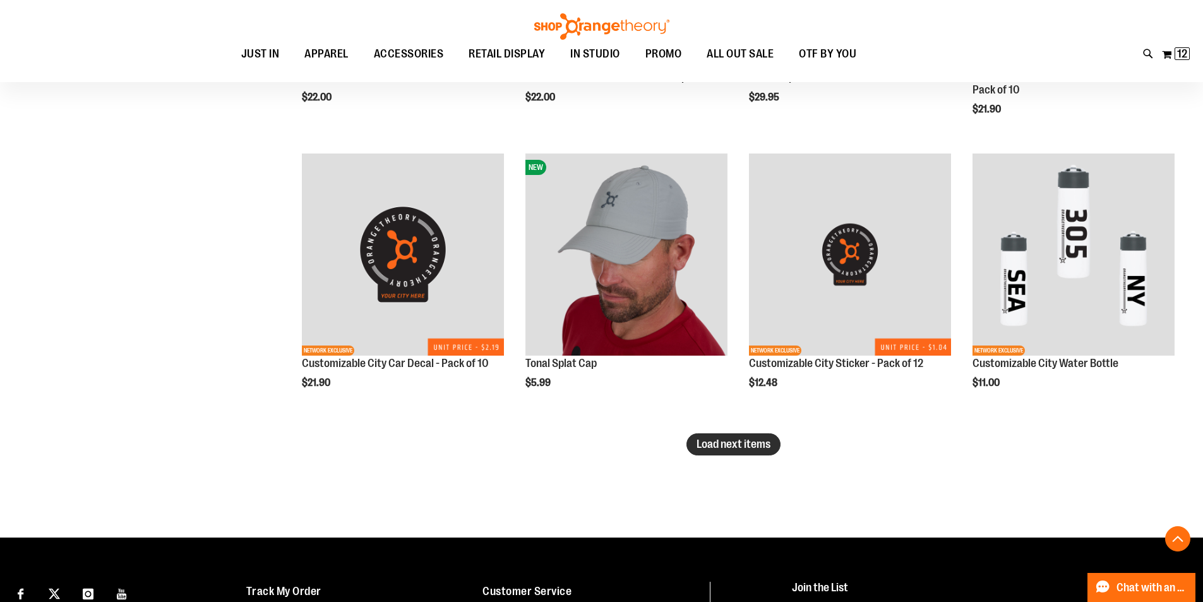
click at [759, 443] on span "Load next items" at bounding box center [733, 443] width 74 height 13
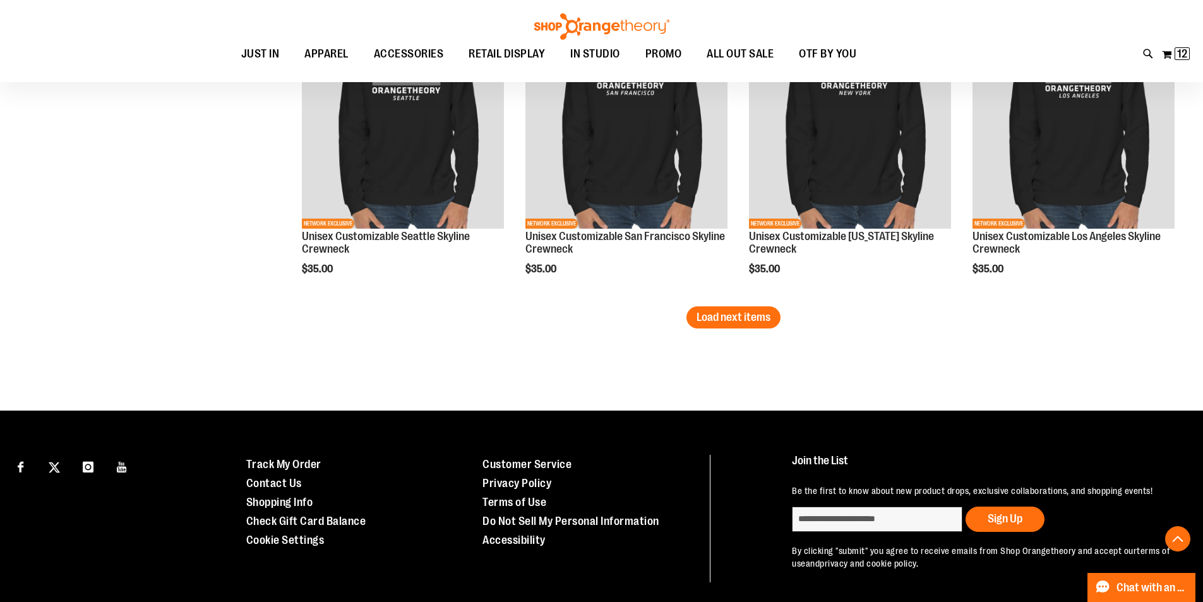
scroll to position [4289, 0]
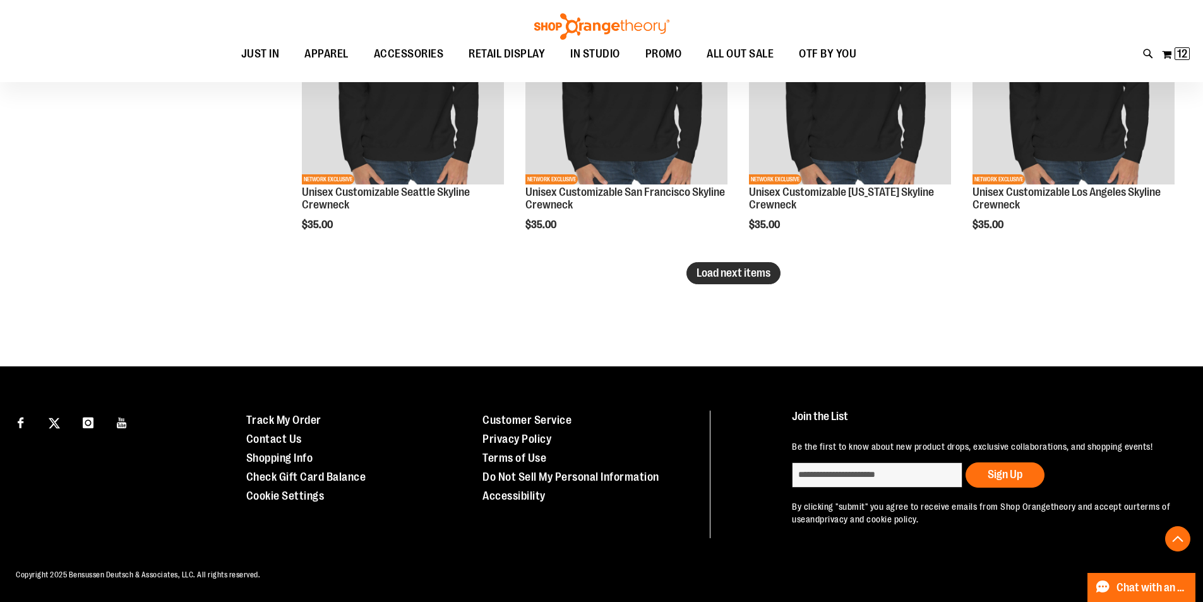
click at [755, 266] on span "Load next items" at bounding box center [733, 272] width 74 height 13
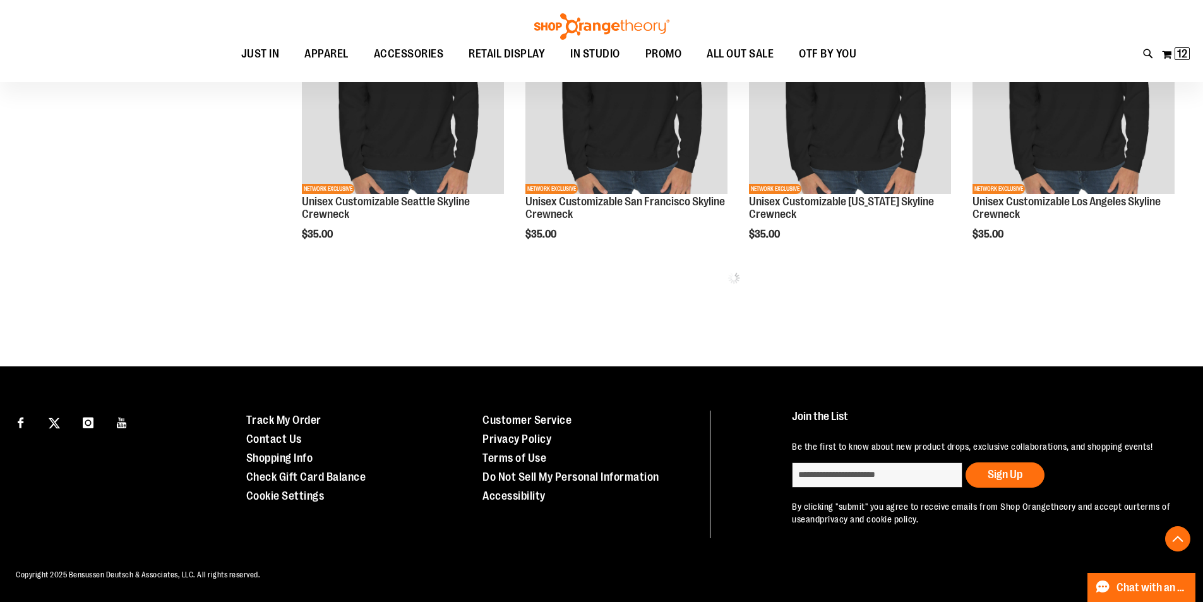
scroll to position [4280, 0]
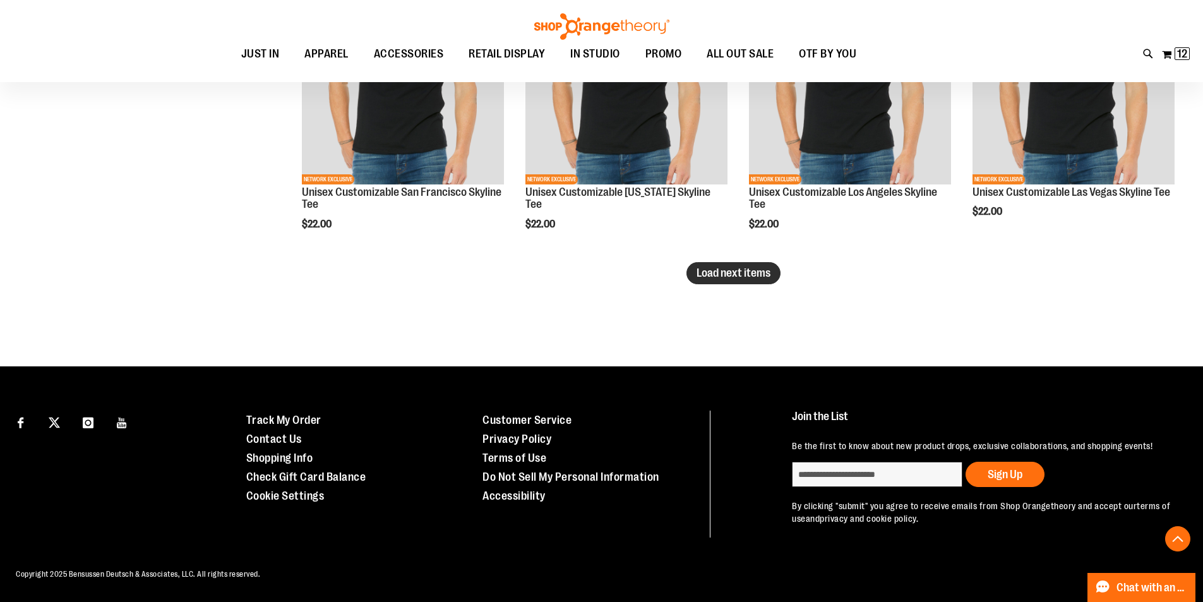
click at [714, 266] on span "Load next items" at bounding box center [733, 272] width 74 height 13
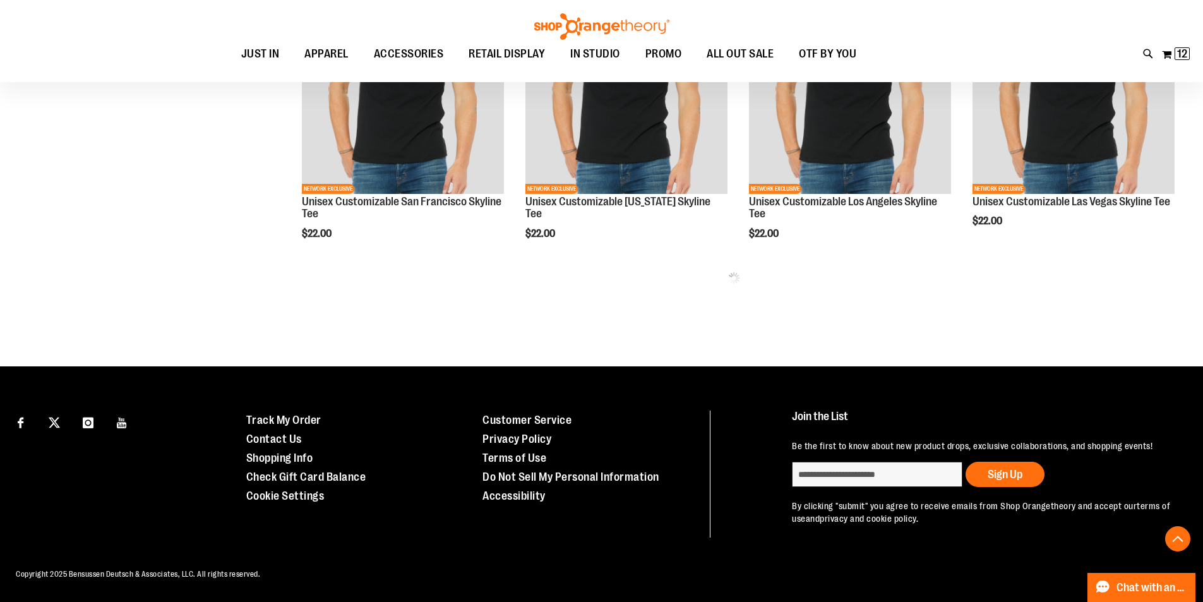
scroll to position [5138, 0]
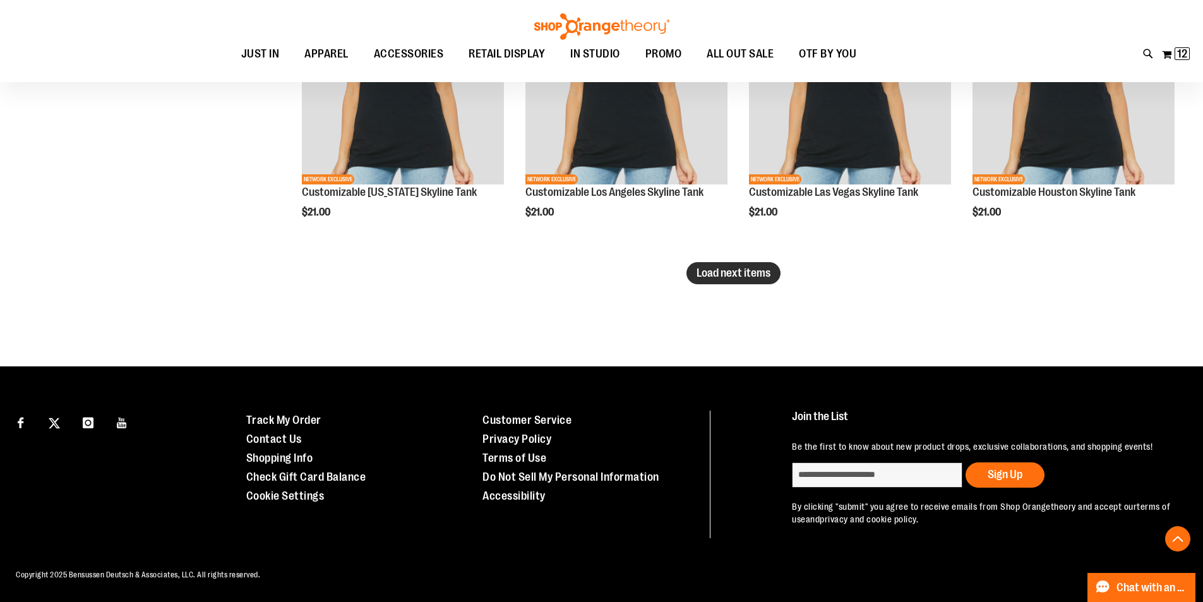
click at [744, 266] on span "Load next items" at bounding box center [733, 272] width 74 height 13
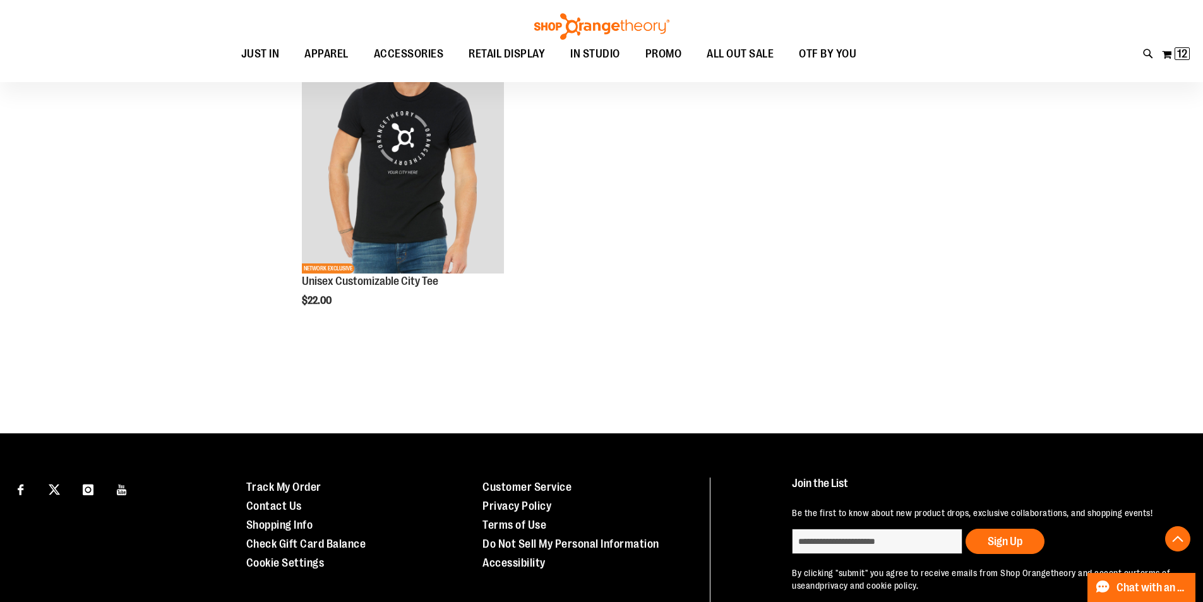
scroll to position [6762, 0]
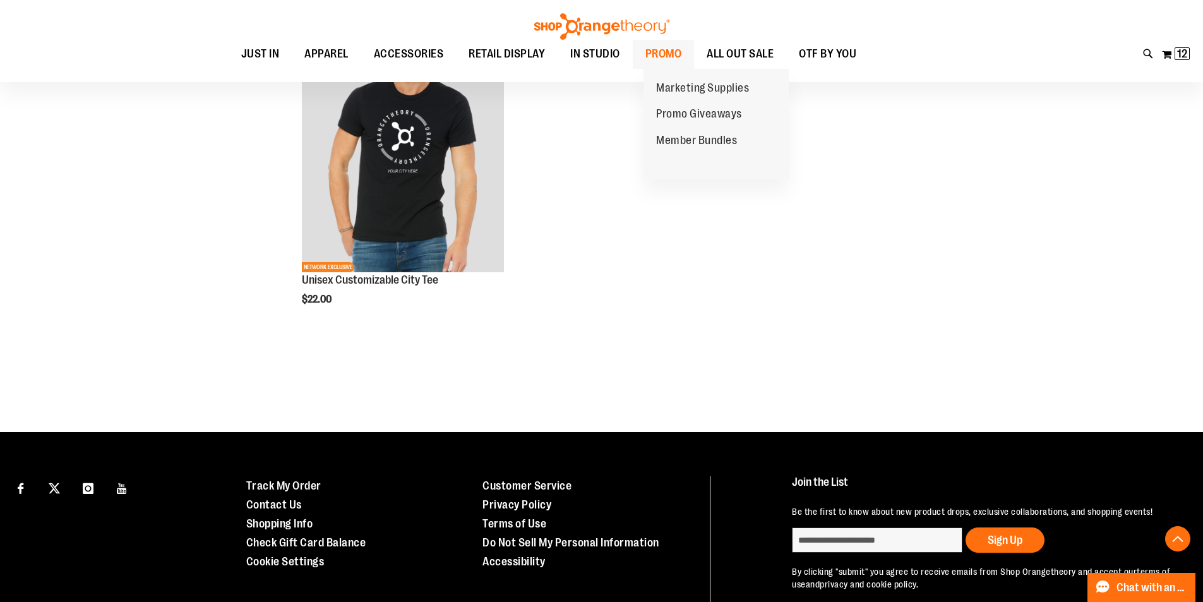
click at [662, 54] on span "PROMO" at bounding box center [663, 54] width 37 height 28
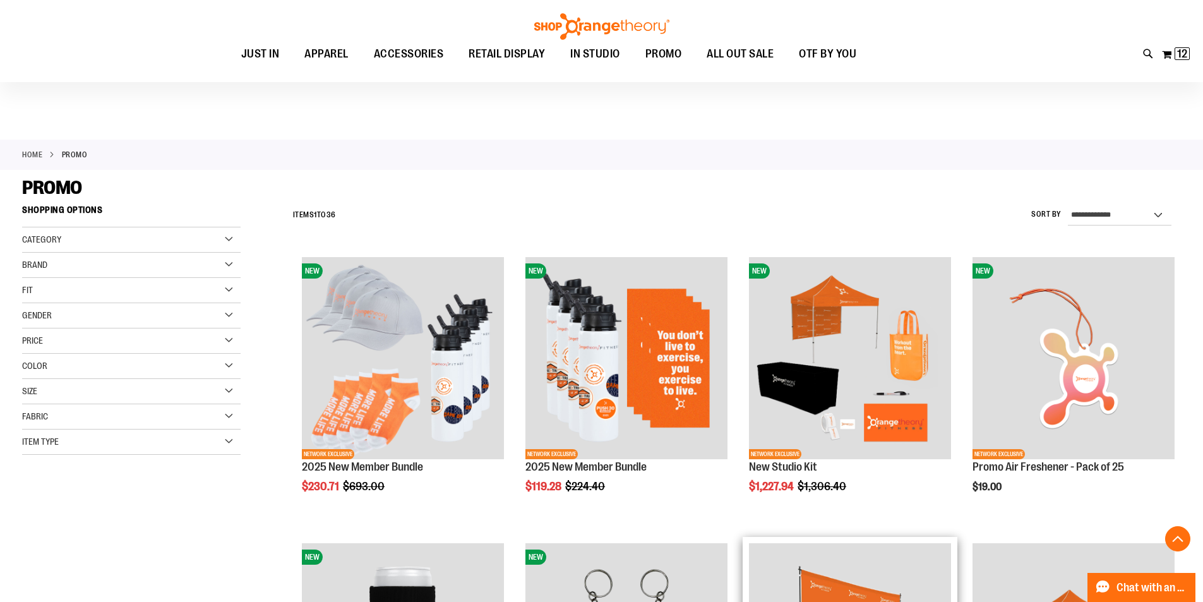
scroll to position [378, 0]
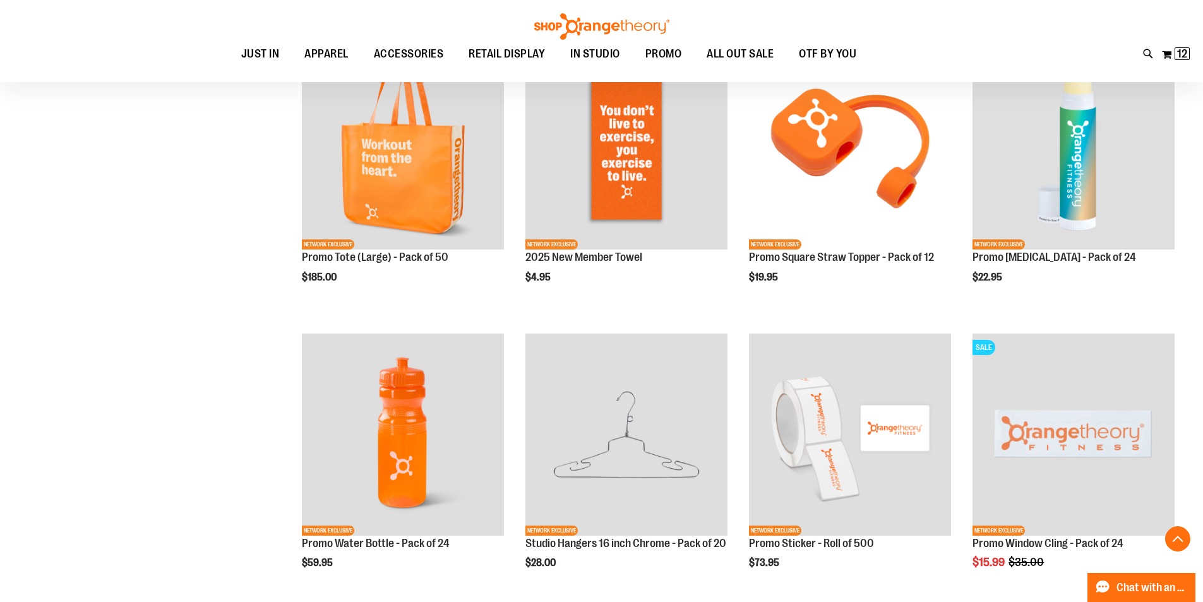
scroll to position [1136, 0]
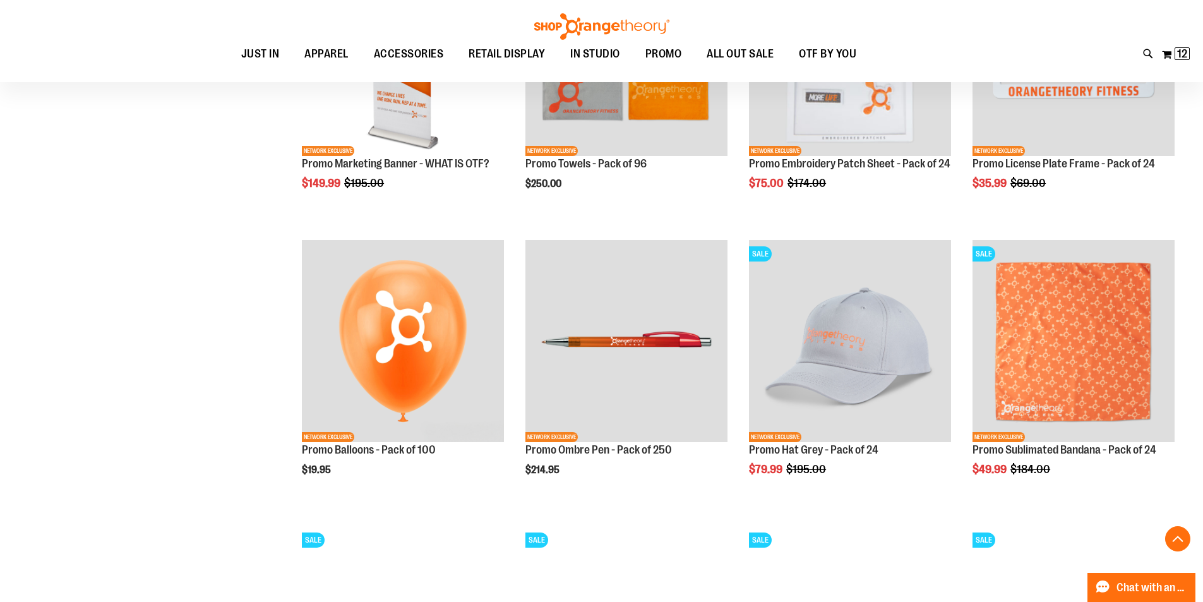
scroll to position [1732, 0]
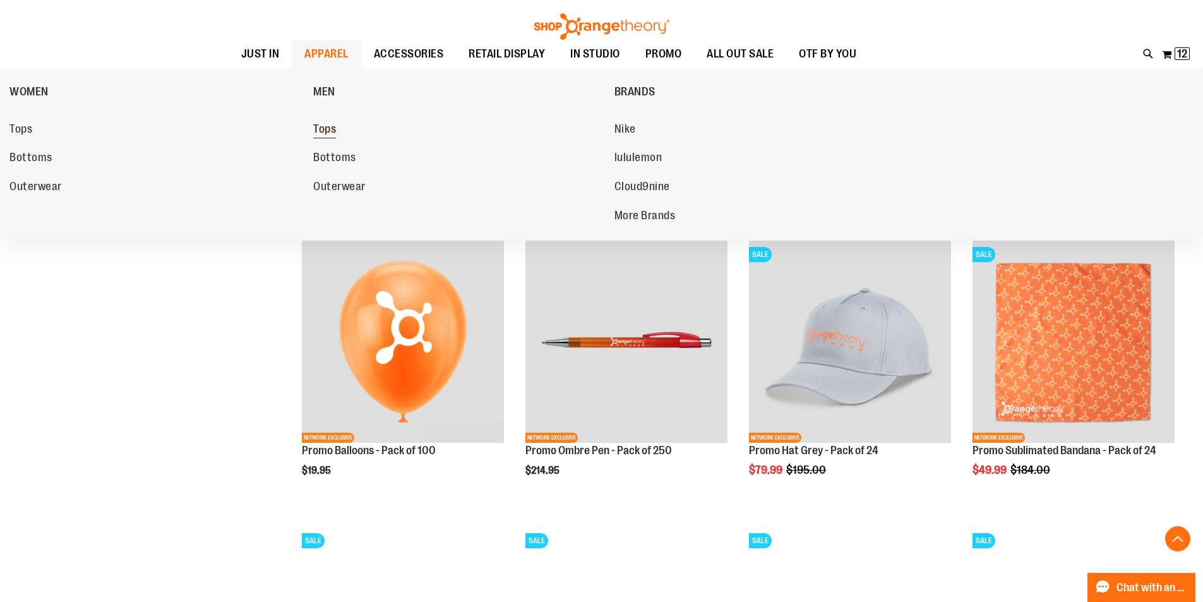
type input "**********"
click at [336, 131] on span "Tops" at bounding box center [324, 130] width 23 height 16
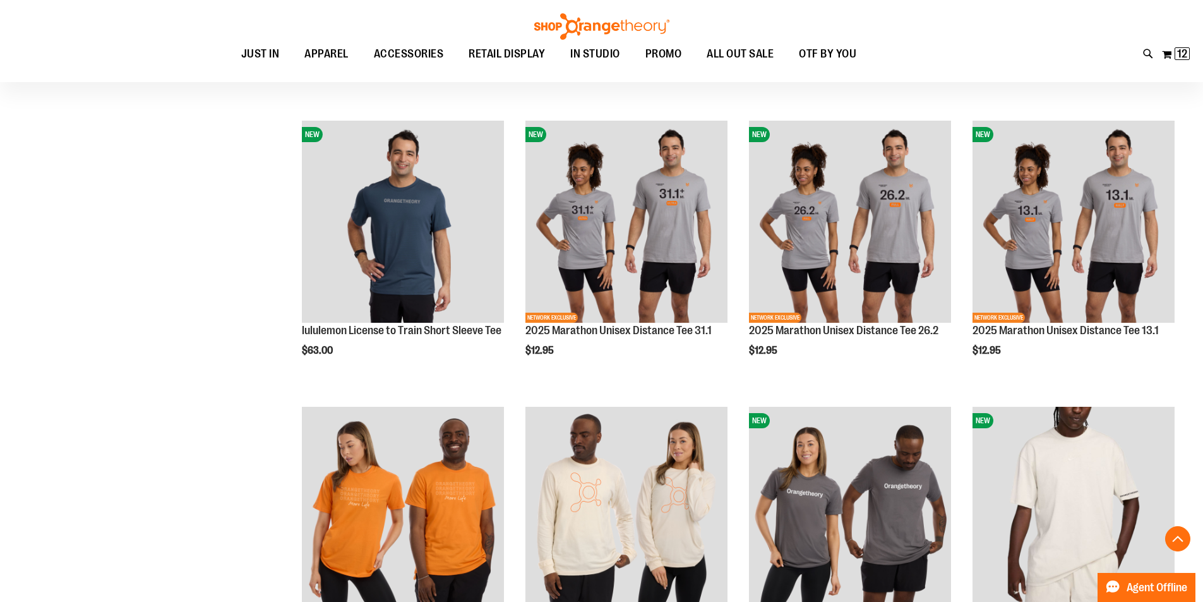
scroll to position [521, 0]
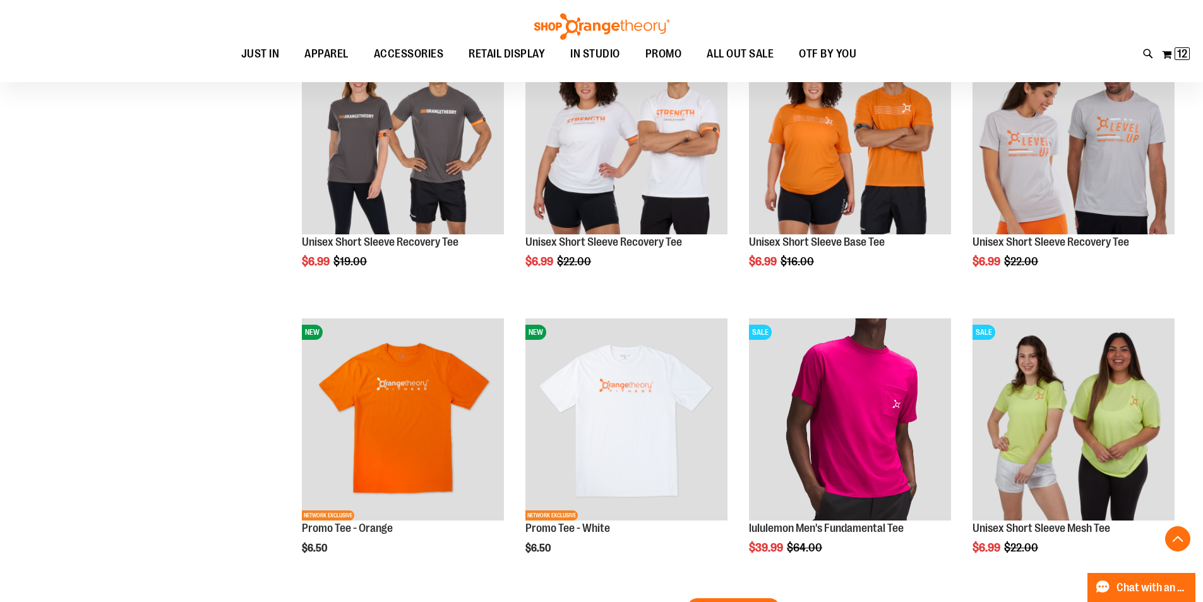
scroll to position [2072, 0]
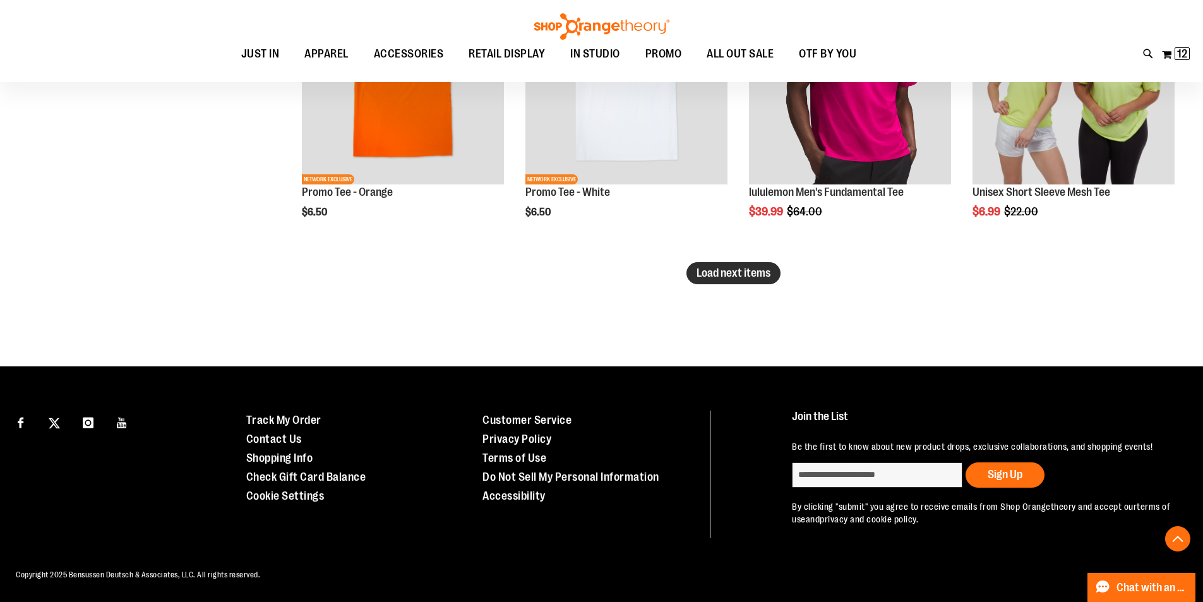
type input "**********"
click at [738, 269] on button "Load next items" at bounding box center [733, 273] width 94 height 22
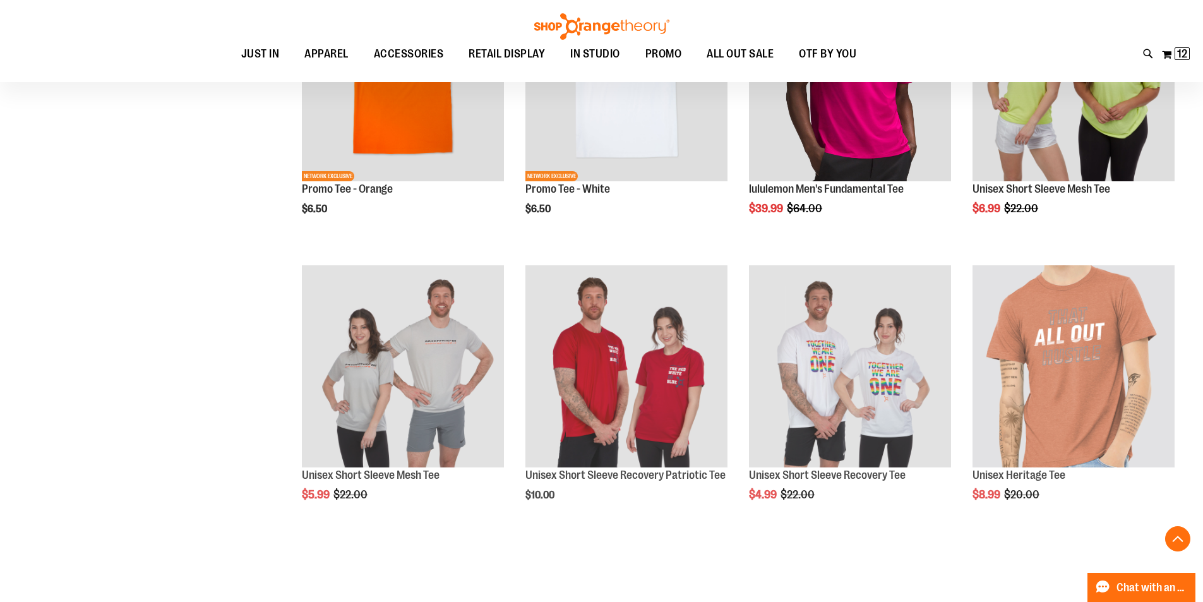
scroll to position [2435, 0]
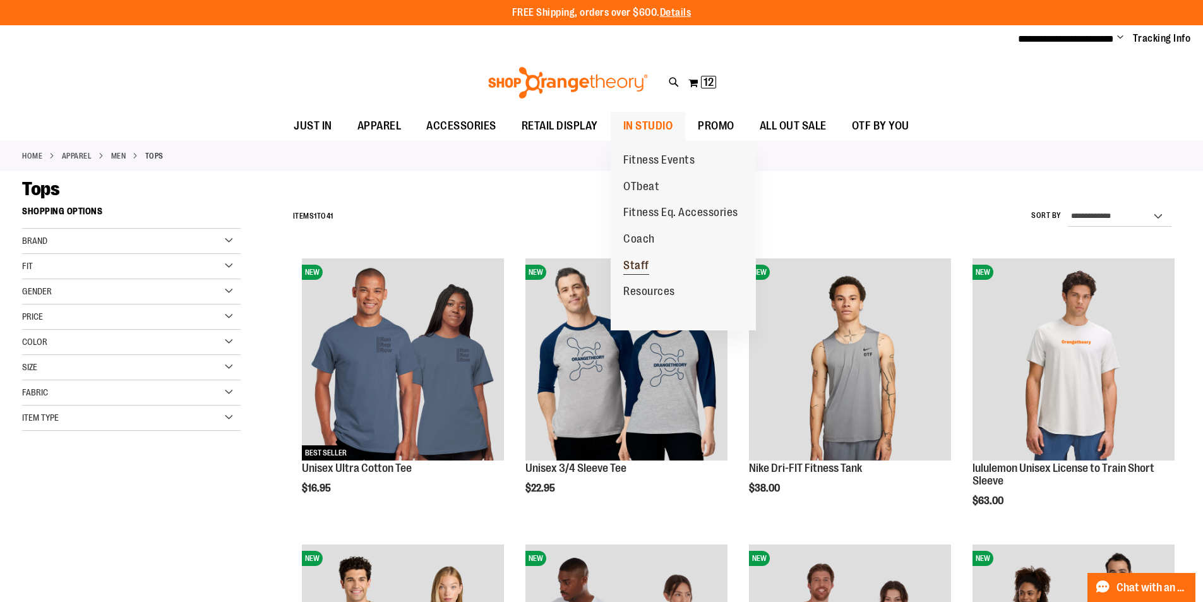
click at [636, 264] on span "Staff" at bounding box center [636, 267] width 26 height 16
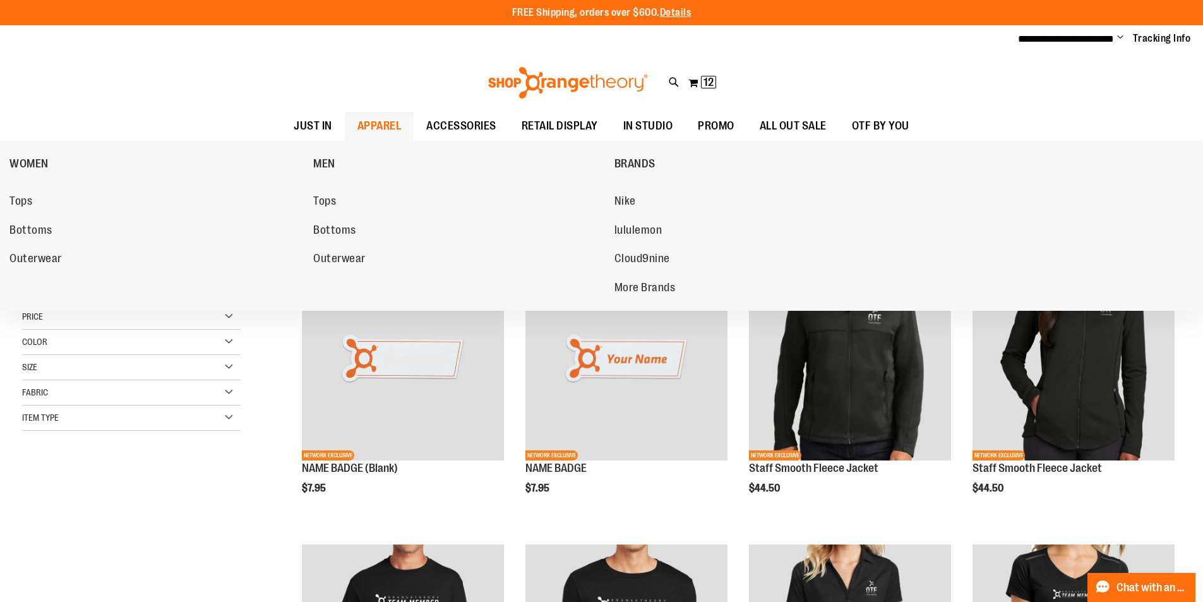
type input "**********"
click at [357, 131] on span "APPAREL" at bounding box center [379, 126] width 44 height 28
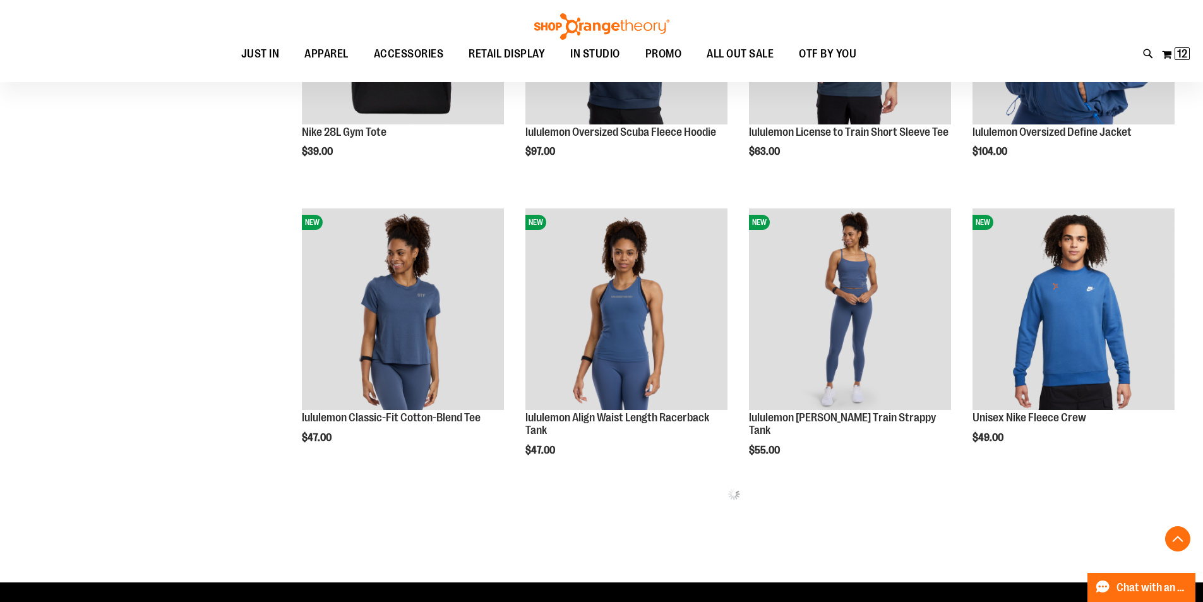
scroll to position [1315, 0]
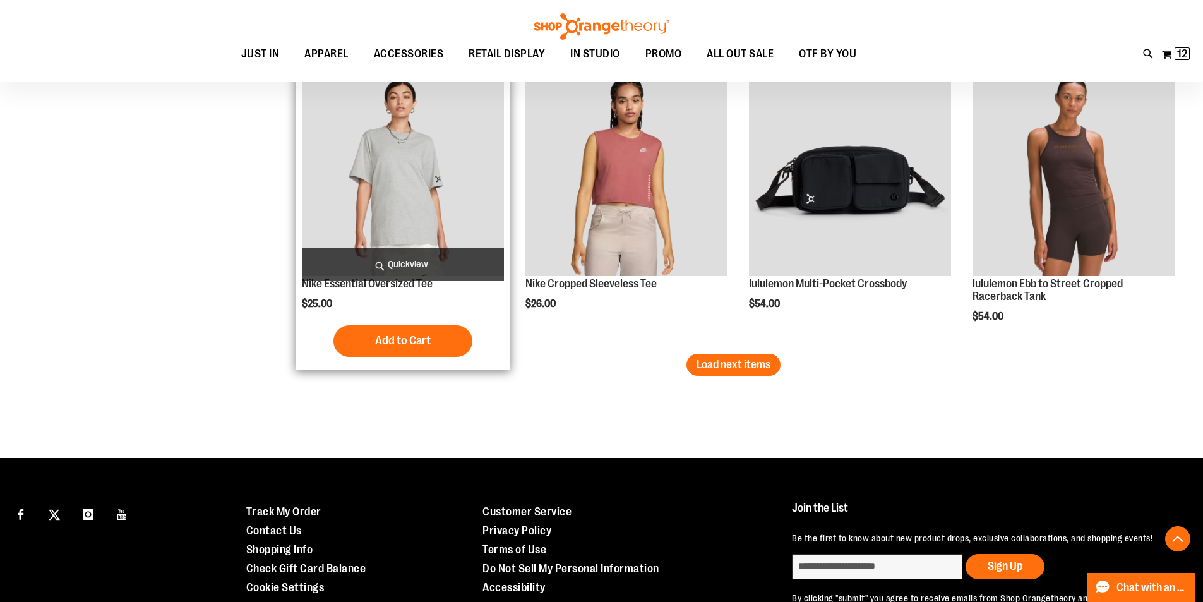
scroll to position [2435, 0]
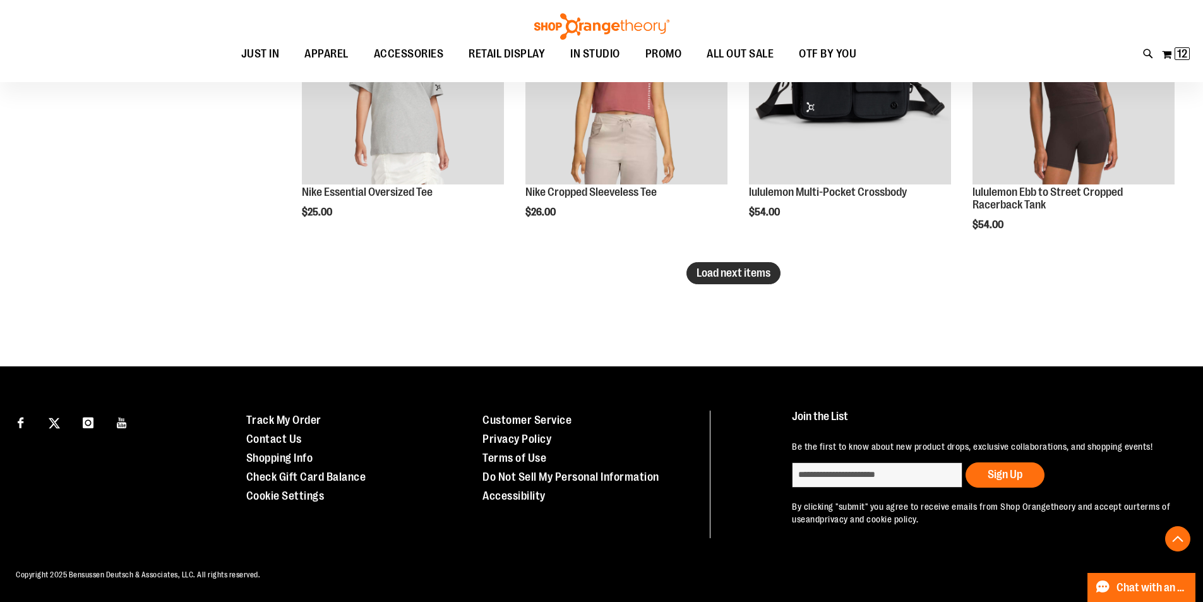
type input "**********"
click at [741, 266] on span "Load next items" at bounding box center [733, 272] width 74 height 13
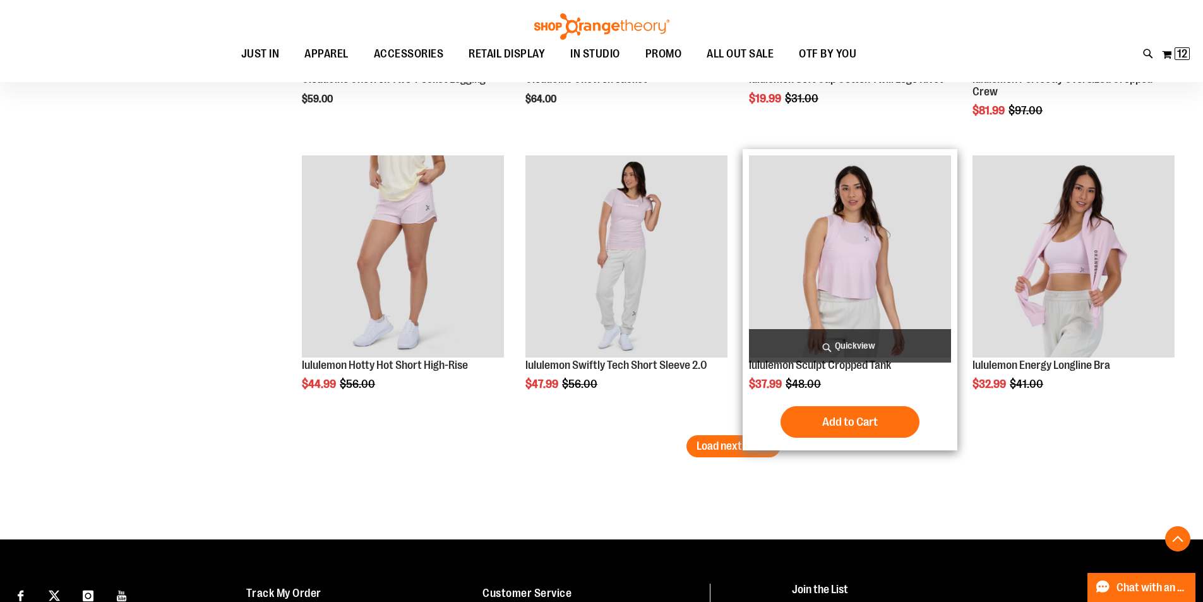
scroll to position [3192, 0]
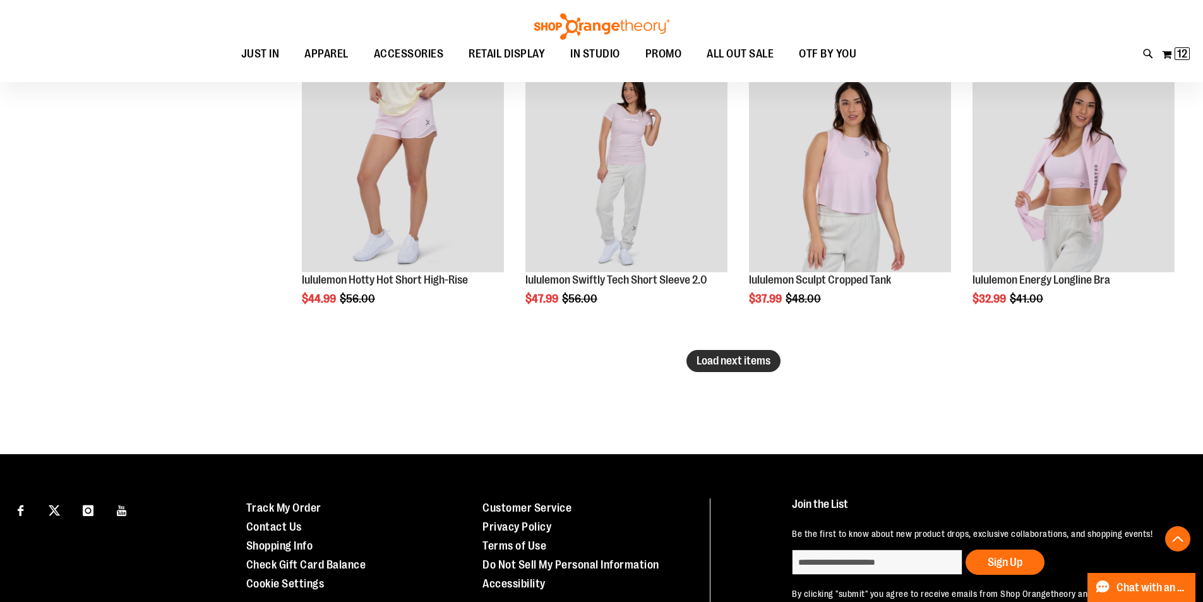
click at [735, 367] on button "Load next items" at bounding box center [733, 361] width 94 height 22
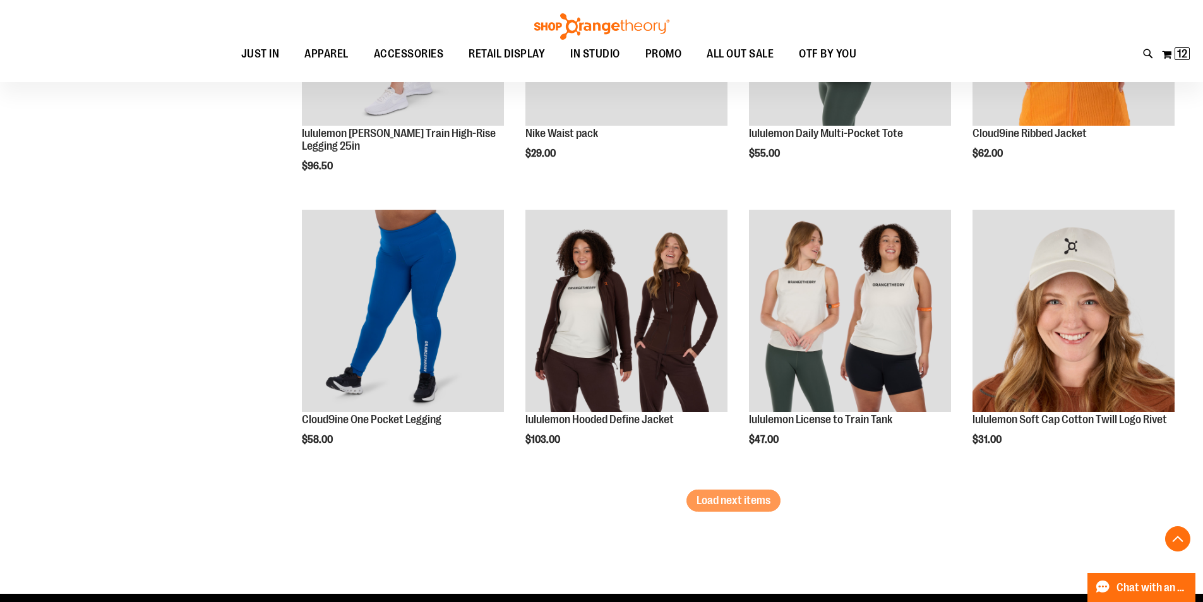
scroll to position [4139, 0]
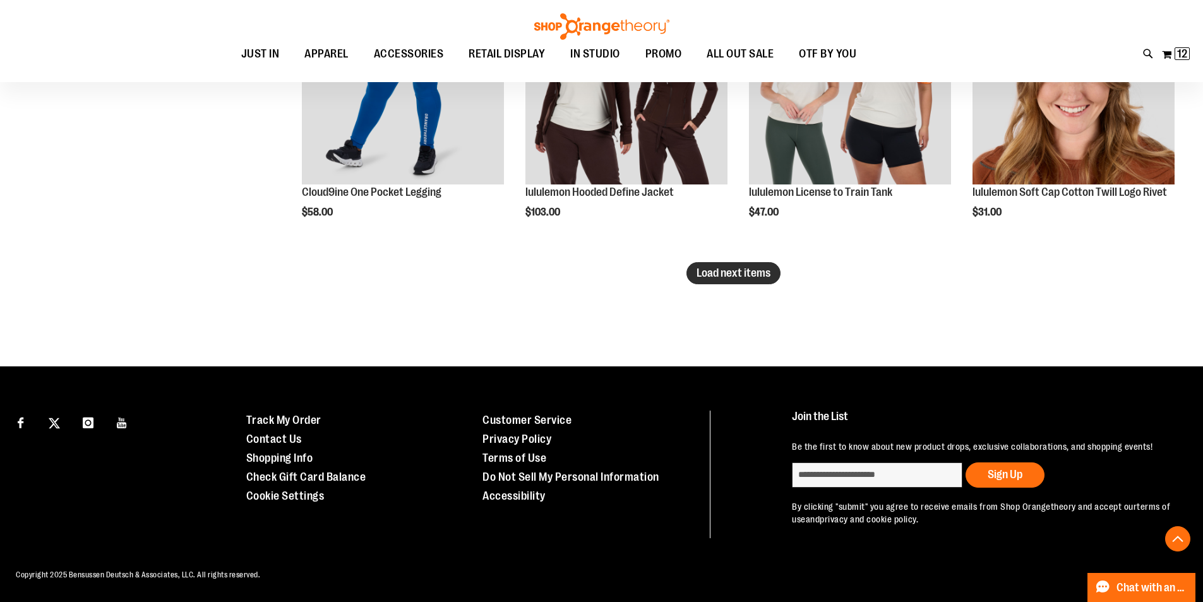
click at [765, 266] on span "Load next items" at bounding box center [733, 272] width 74 height 13
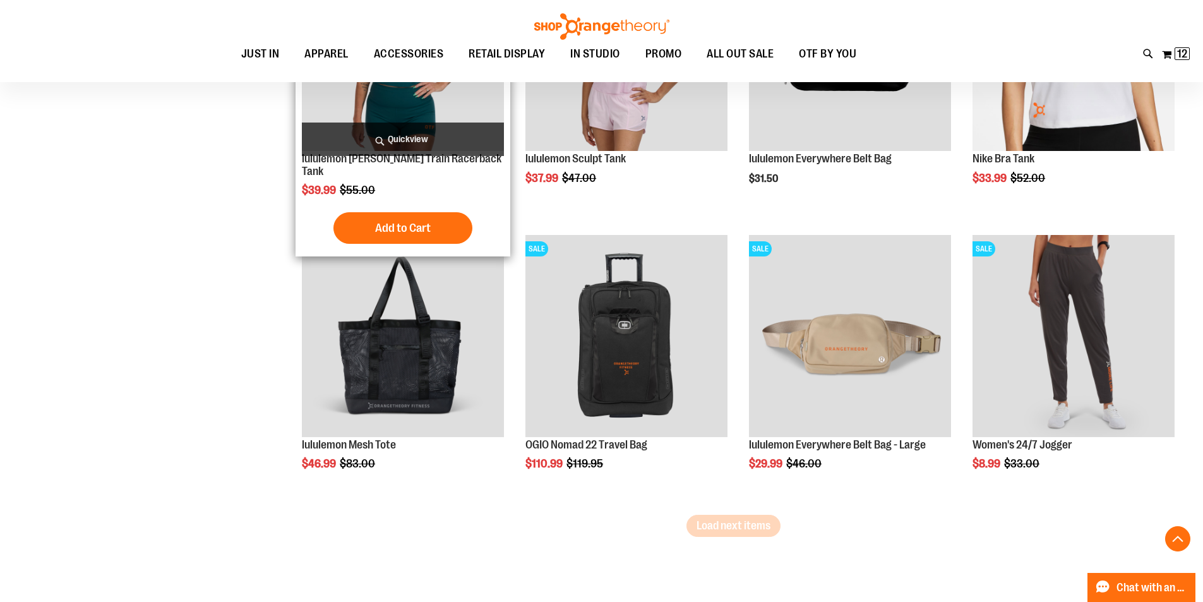
scroll to position [4960, 0]
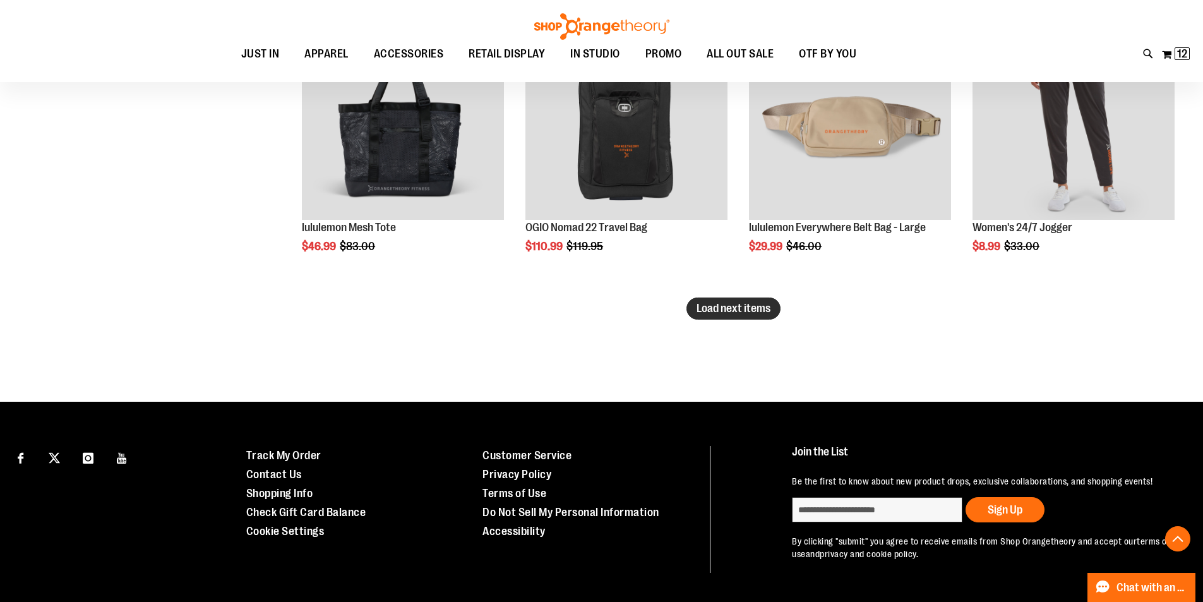
click at [759, 312] on span "Load next items" at bounding box center [733, 308] width 74 height 13
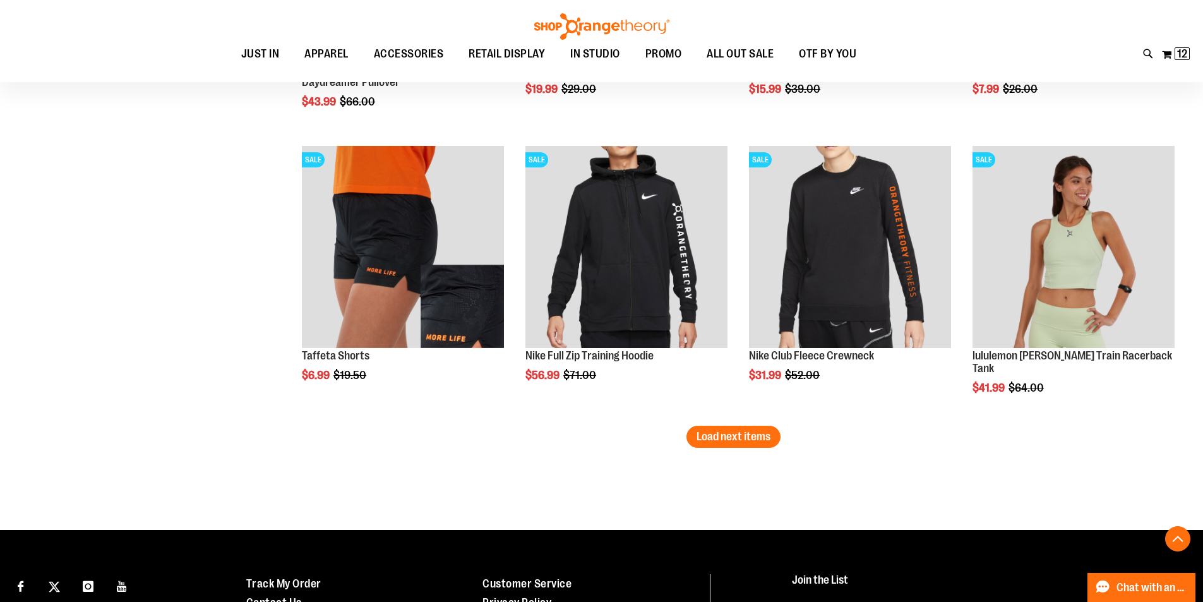
scroll to position [5717, 0]
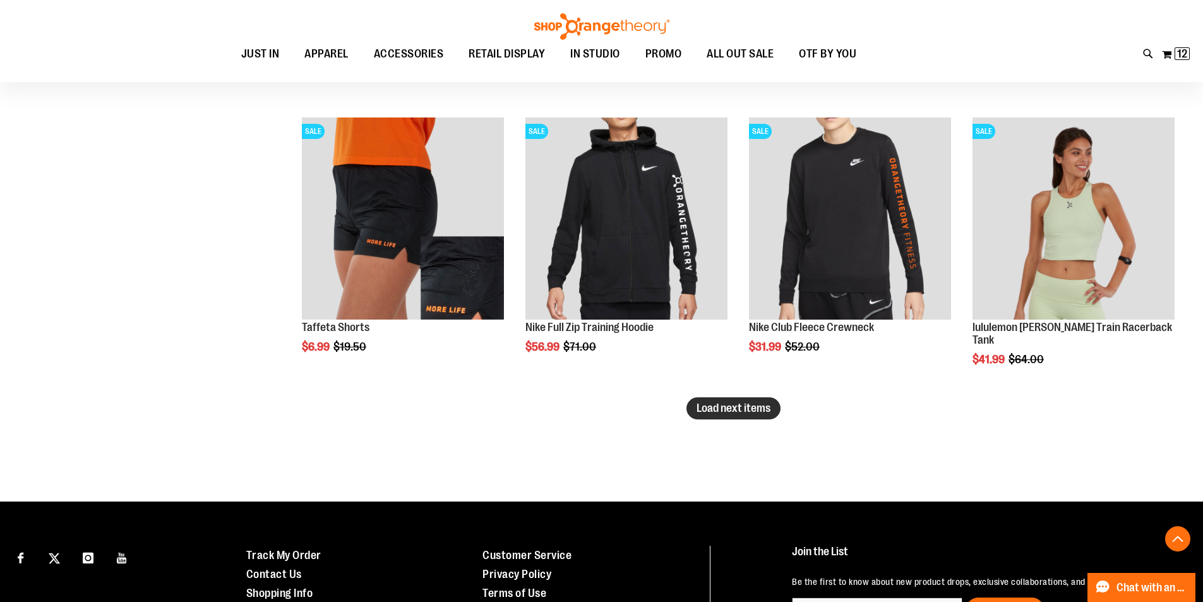
click at [709, 408] on span "Load next items" at bounding box center [733, 407] width 74 height 13
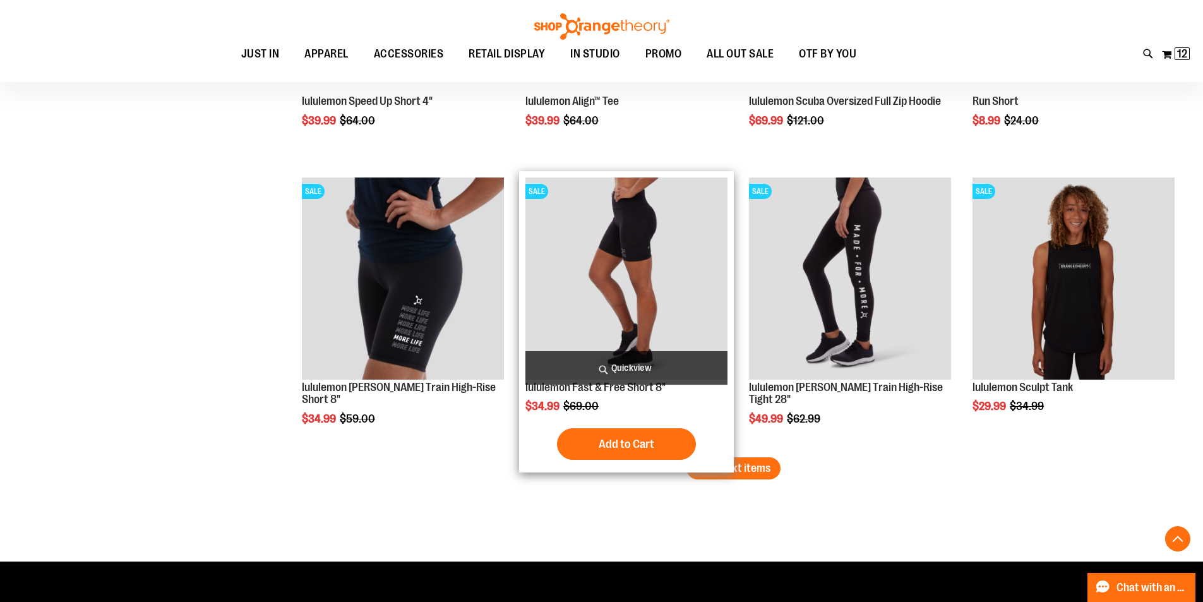
scroll to position [6538, 0]
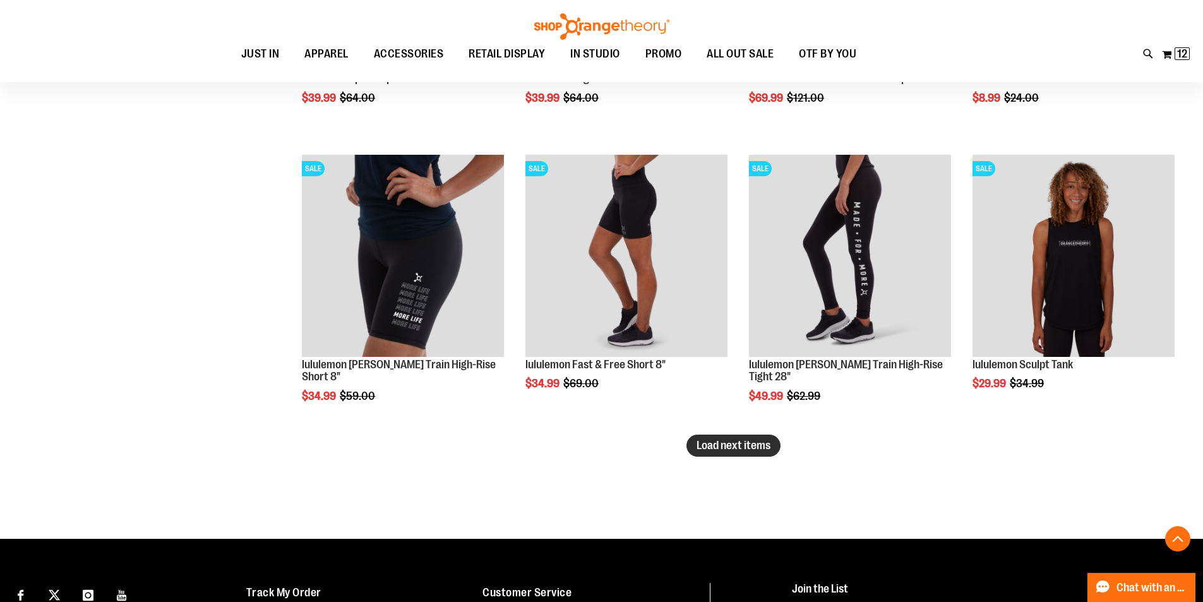
click at [722, 455] on button "Load next items" at bounding box center [733, 445] width 94 height 22
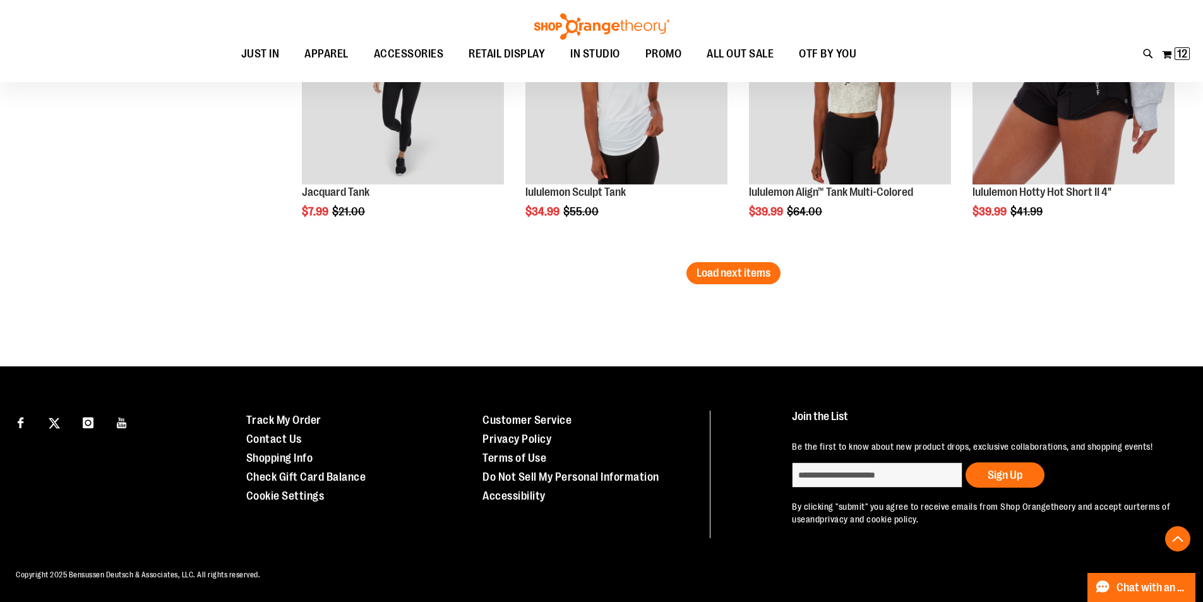
scroll to position [7454, 0]
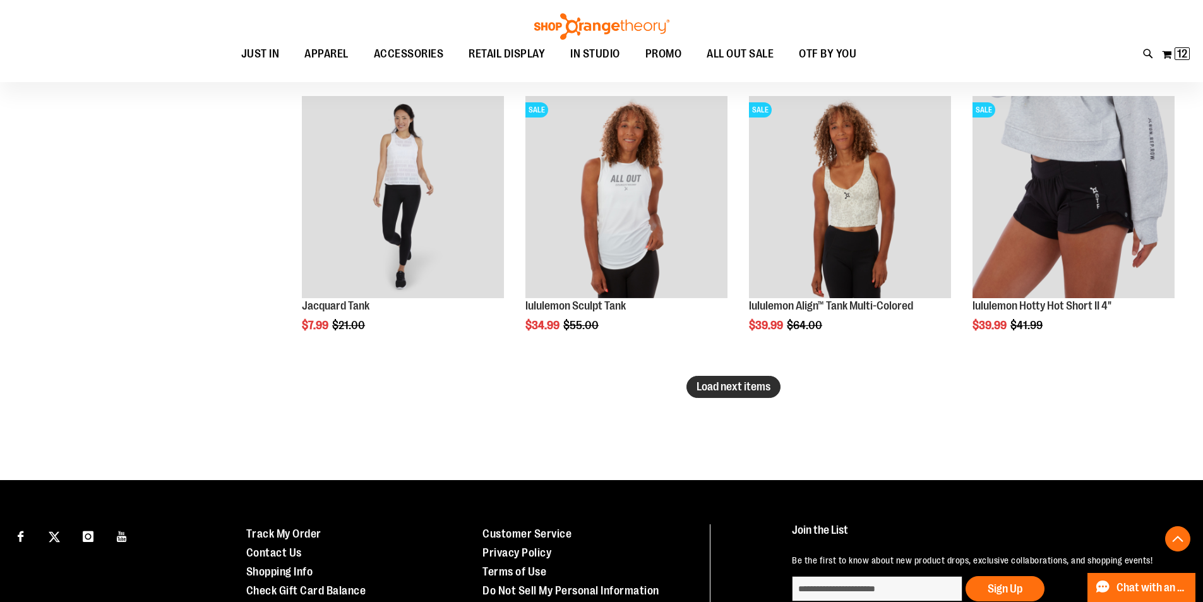
click at [720, 383] on span "Load next items" at bounding box center [733, 386] width 74 height 13
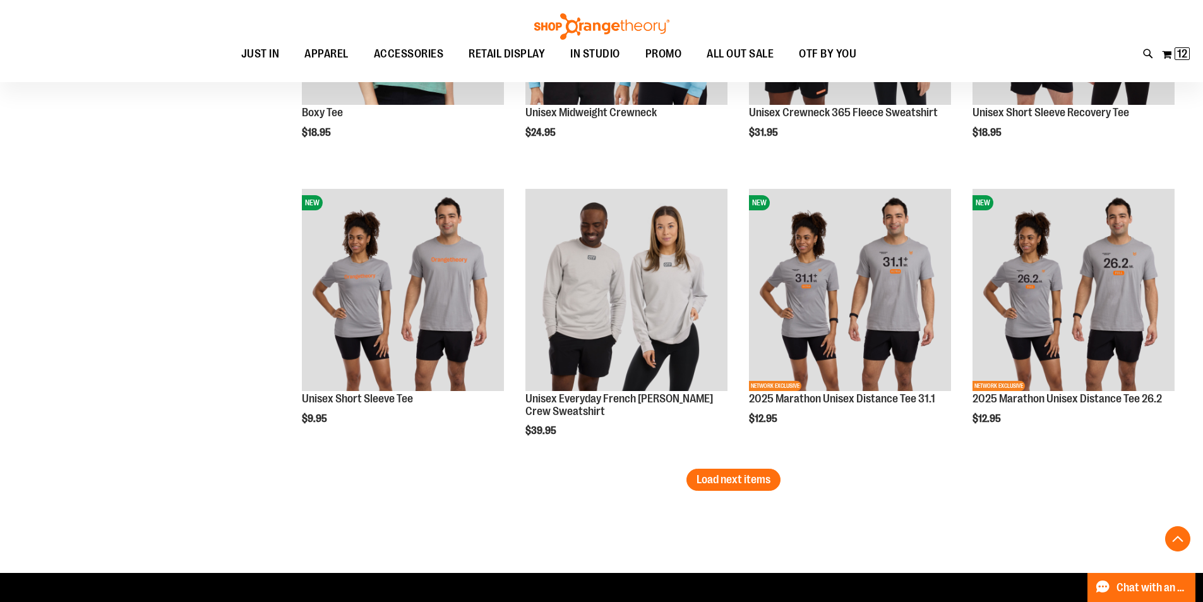
scroll to position [8338, 0]
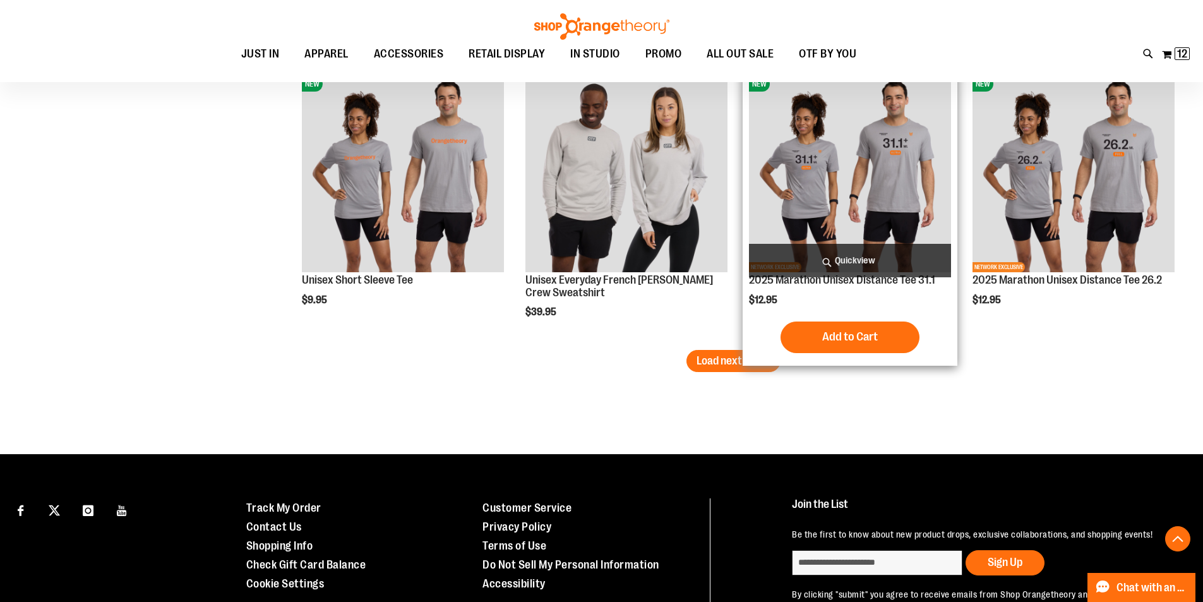
click at [747, 347] on div "NEW NETWORK EXCLUSIVE 2025 Marathon Unisex Distance Tee 31.1 $12.95 Quickview A…" at bounding box center [849, 215] width 215 height 302
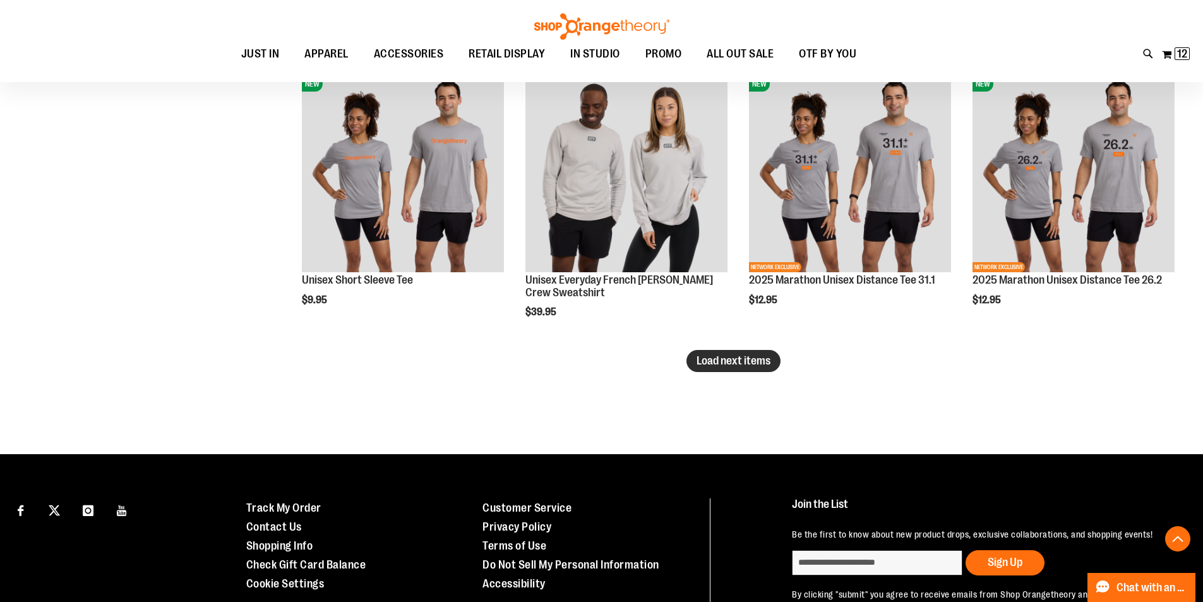
click at [723, 358] on span "Load next items" at bounding box center [733, 360] width 74 height 13
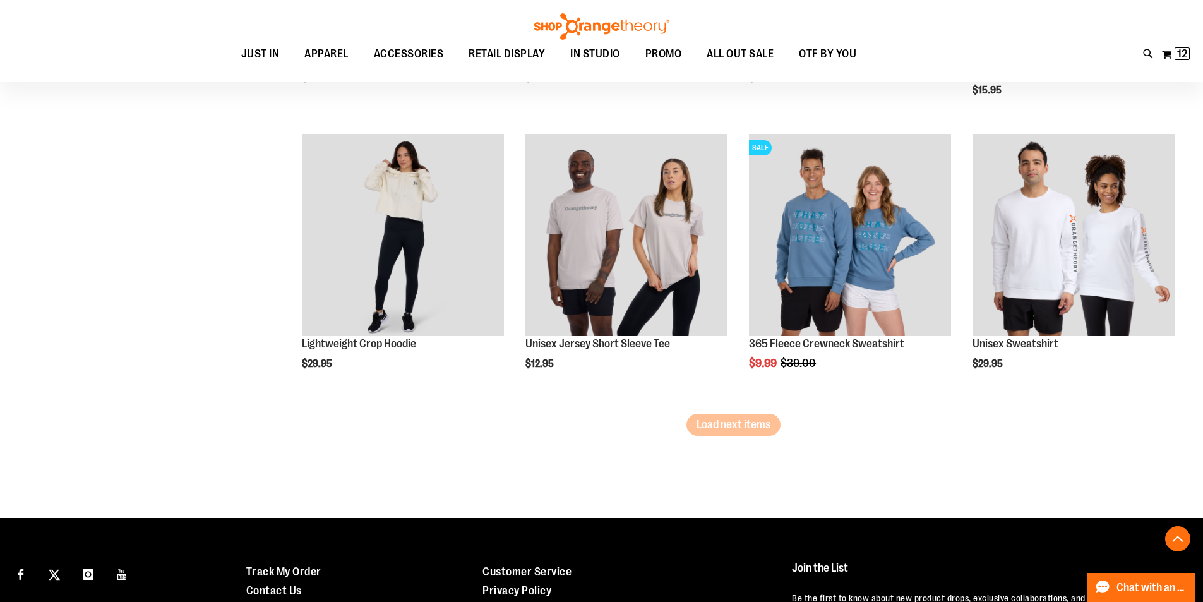
scroll to position [9158, 0]
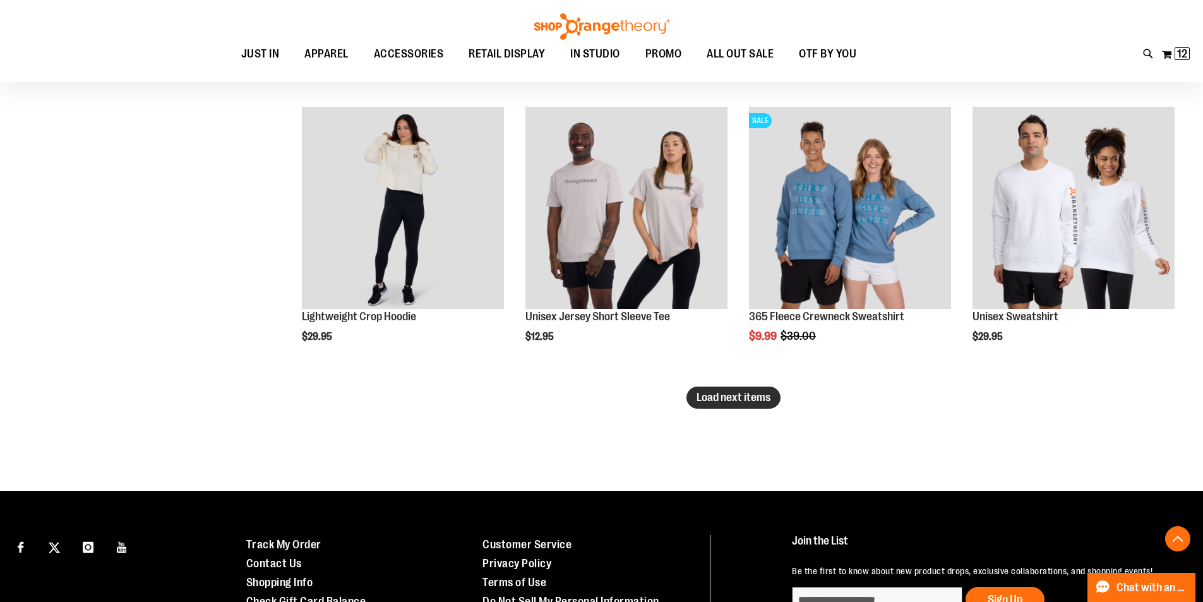
click at [746, 403] on span "Load next items" at bounding box center [733, 397] width 74 height 13
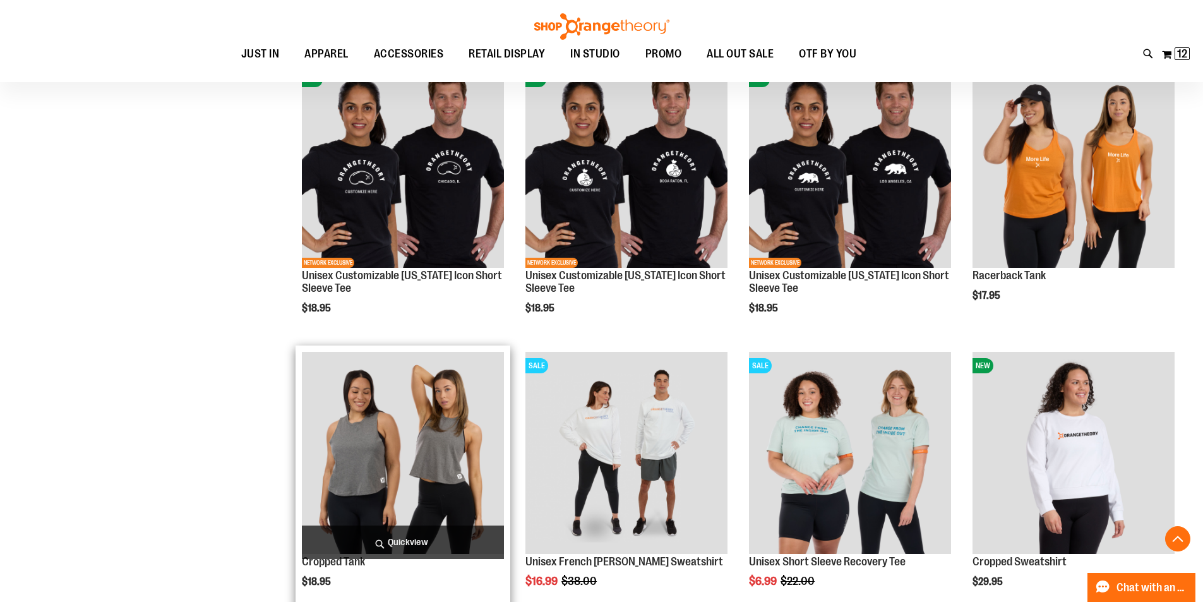
scroll to position [9916, 0]
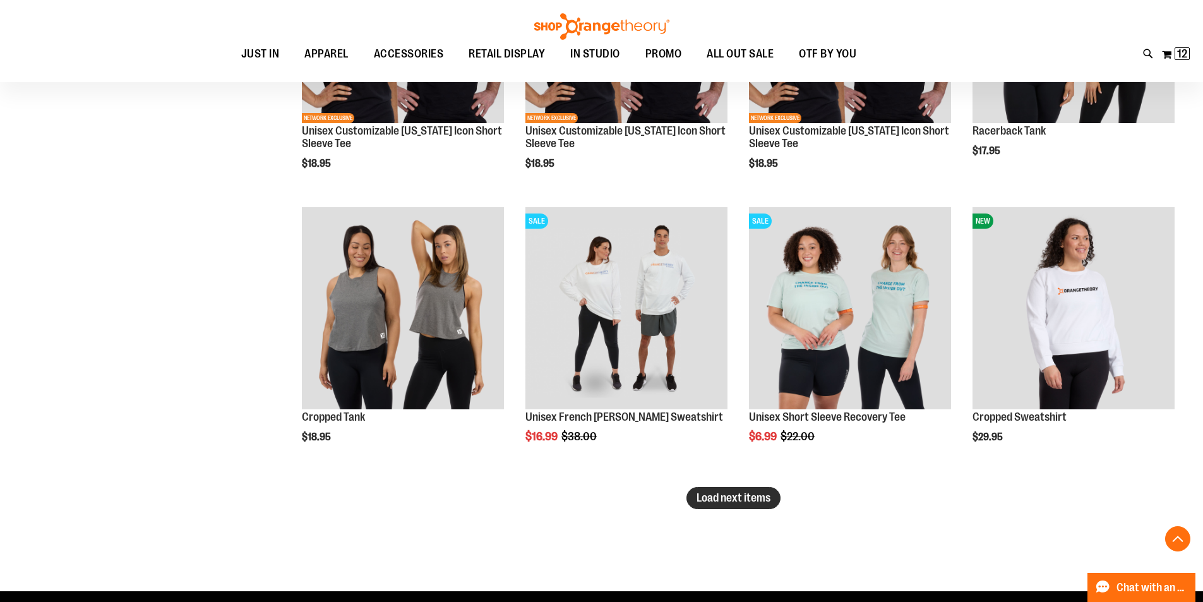
click at [720, 499] on span "Load next items" at bounding box center [733, 497] width 74 height 13
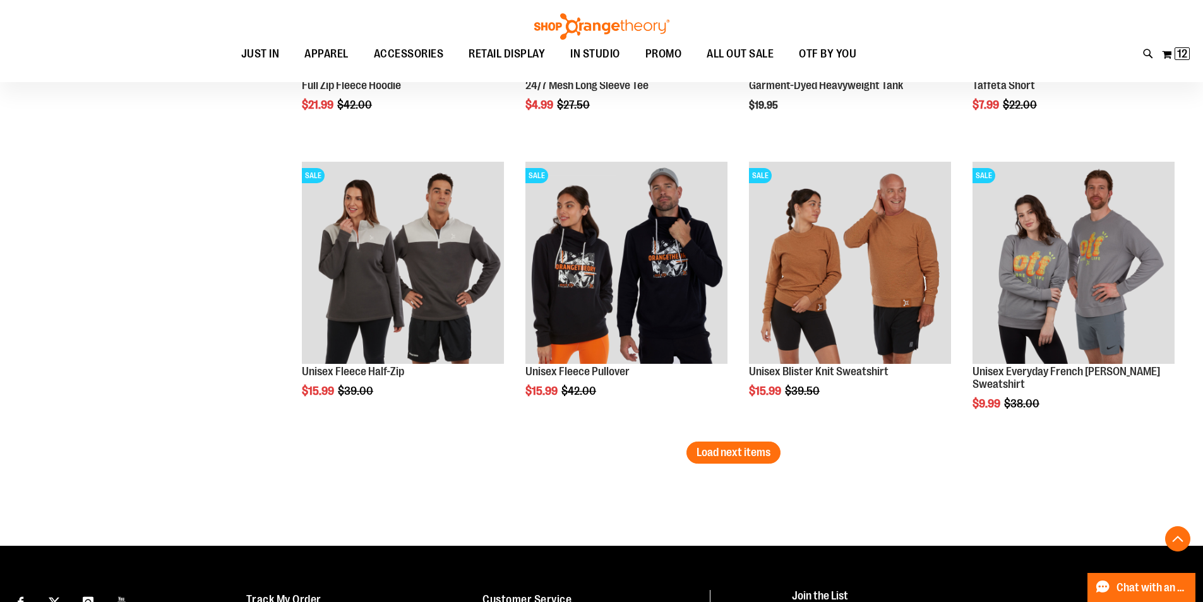
scroll to position [10838, 0]
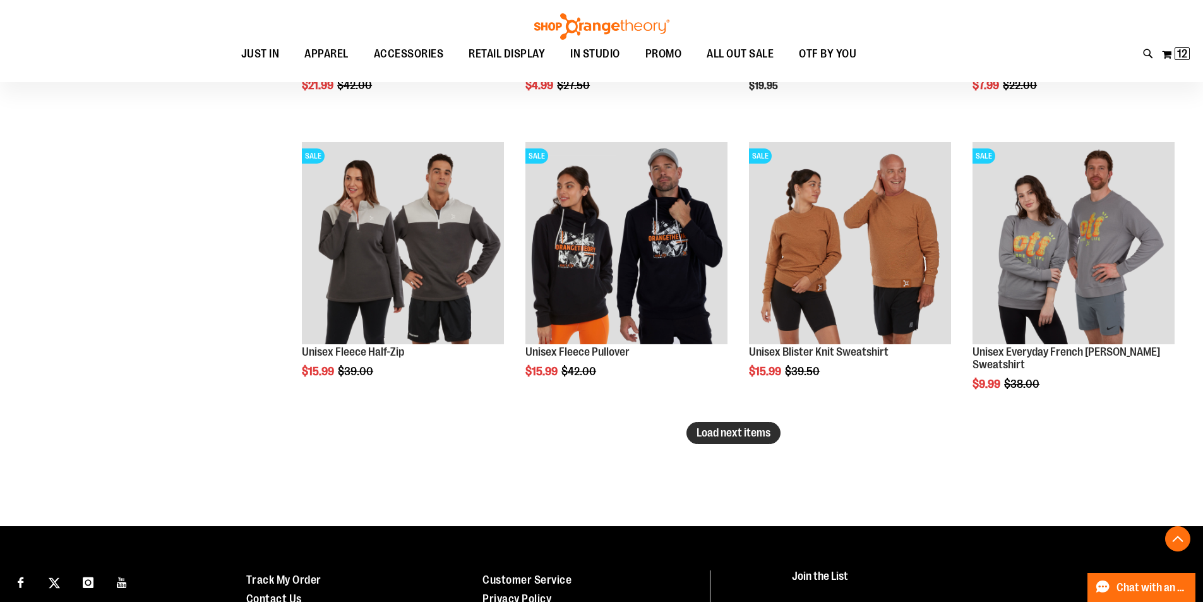
click at [752, 440] on button "Load next items" at bounding box center [733, 433] width 94 height 22
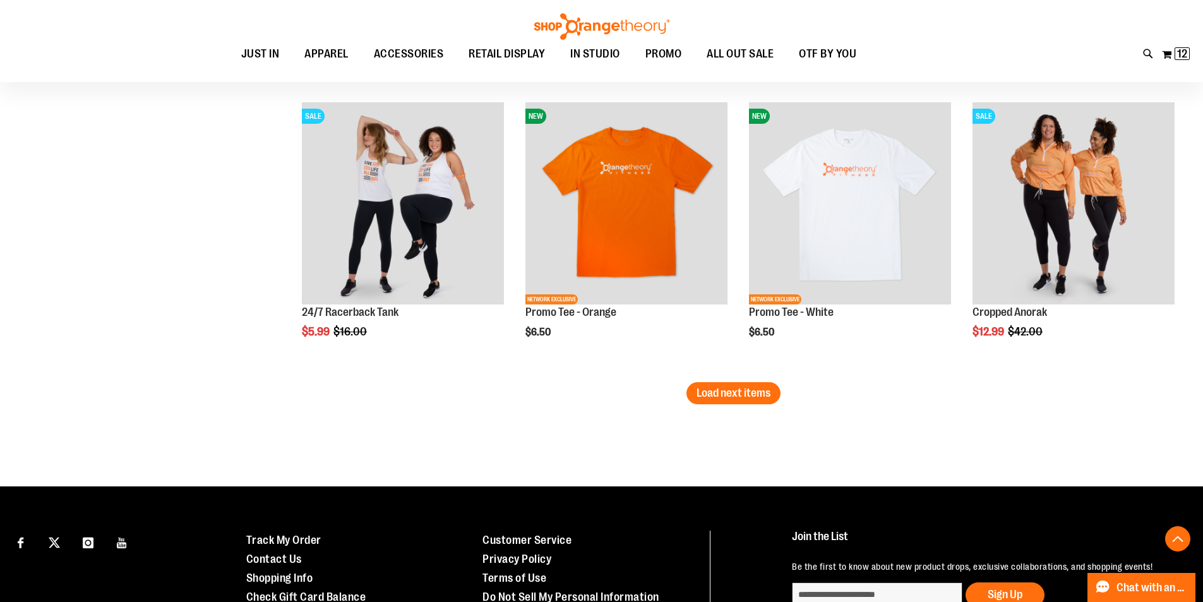
scroll to position [11785, 0]
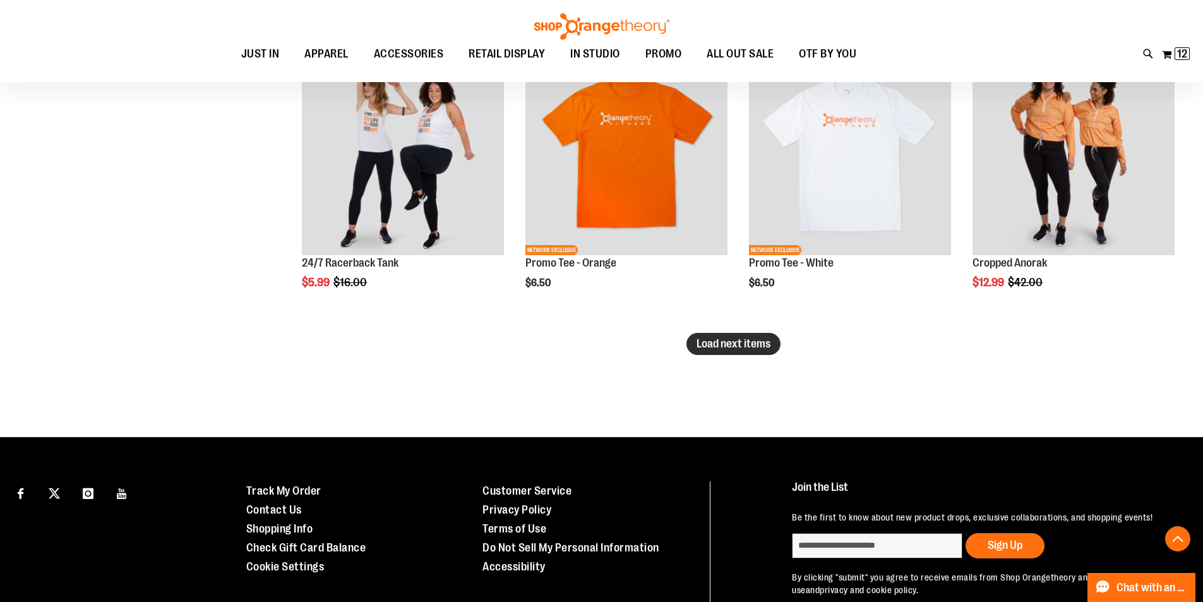
click at [753, 340] on span "Load next items" at bounding box center [733, 343] width 74 height 13
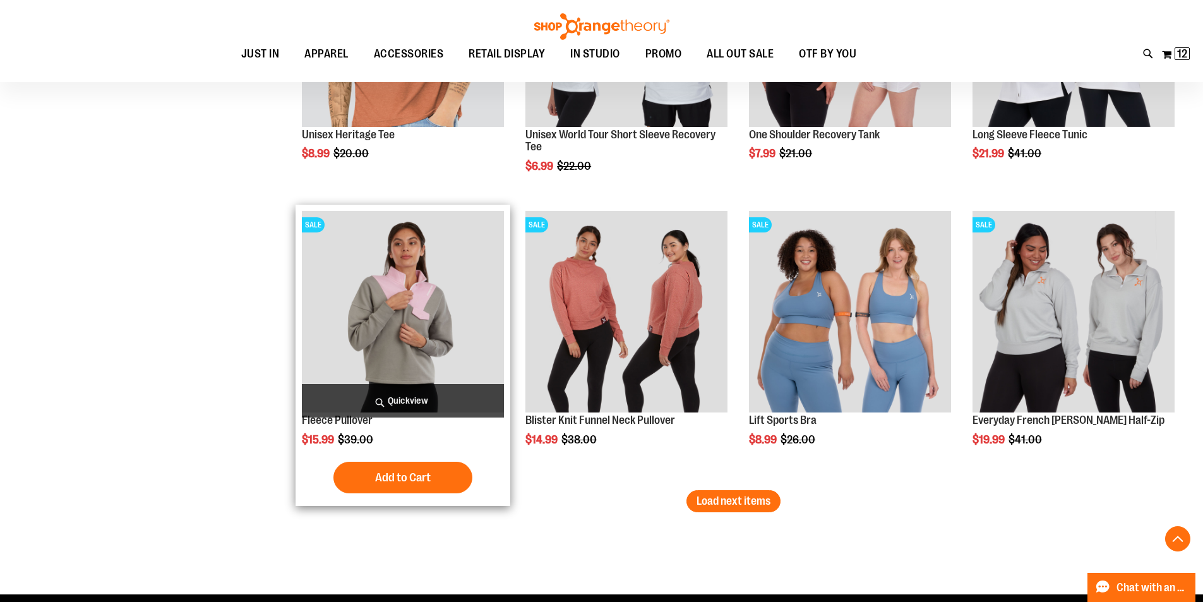
scroll to position [12543, 0]
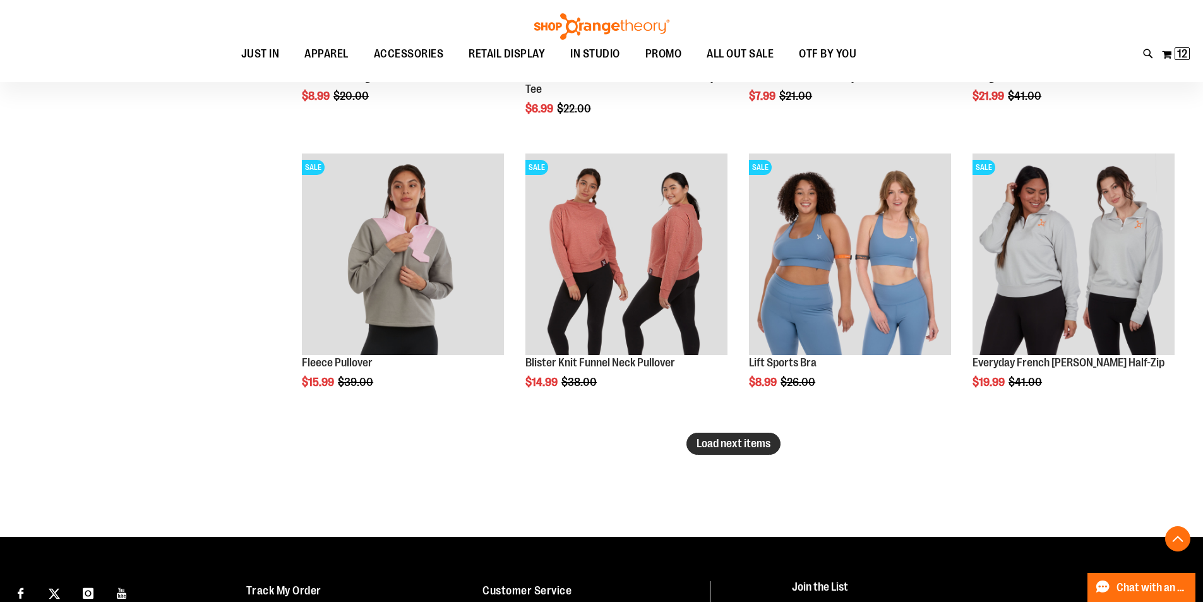
click at [751, 439] on span "Load next items" at bounding box center [733, 443] width 74 height 13
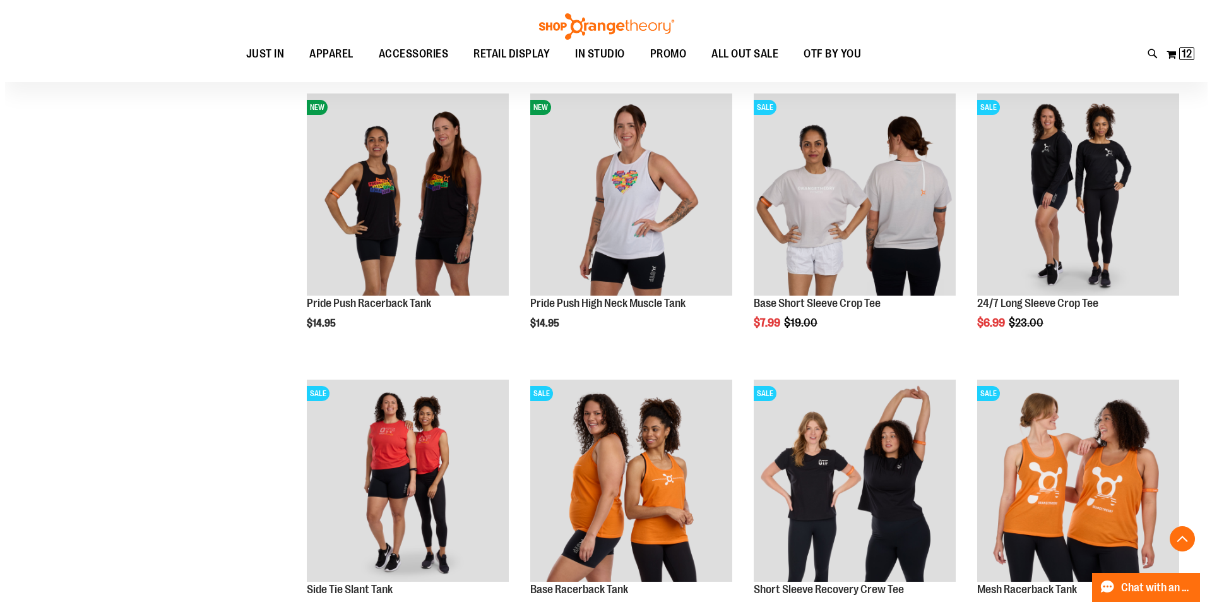
scroll to position [13426, 0]
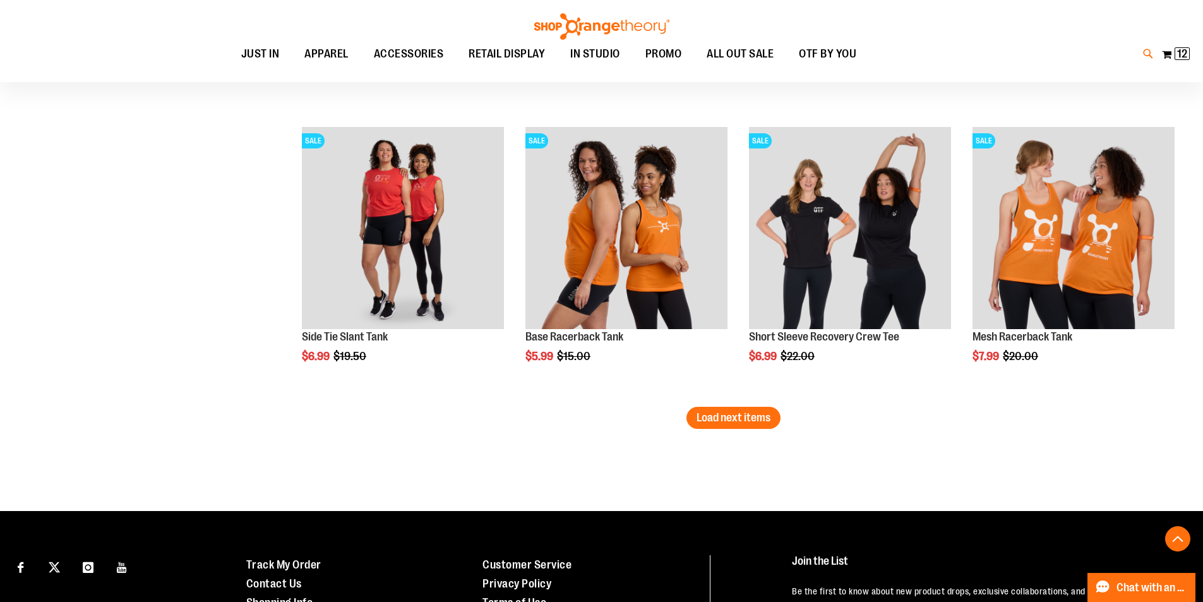
click at [1147, 53] on icon at bounding box center [1148, 54] width 11 height 15
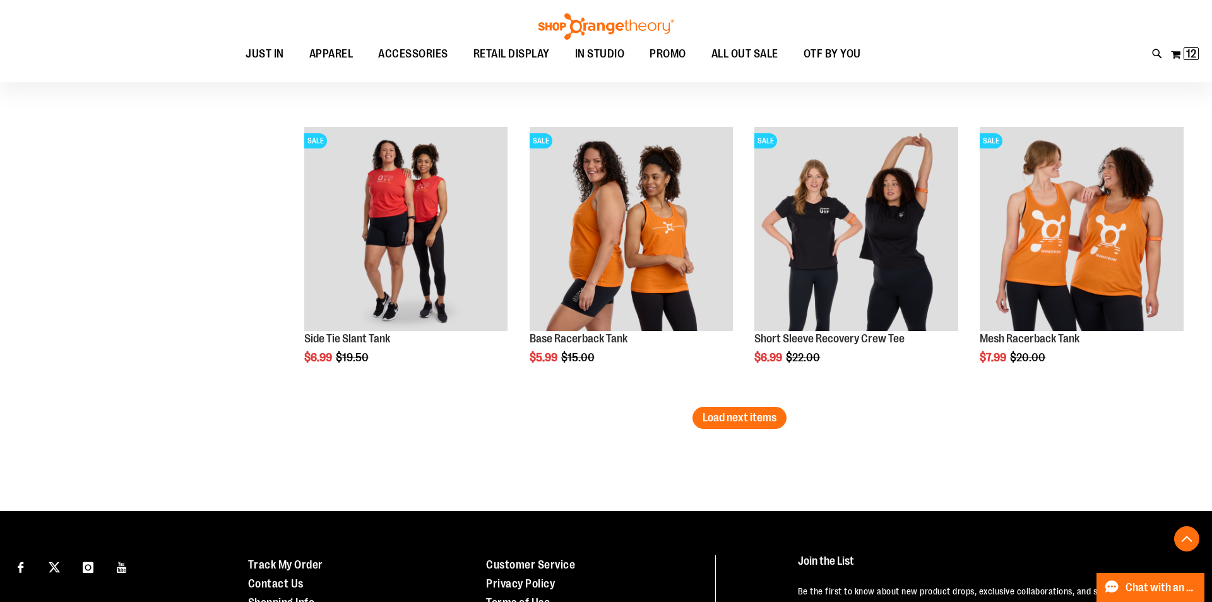
click at [54, 249] on div "Search ****** Popular Suggestions $22.00" at bounding box center [606, 301] width 1212 height 602
type input "******"
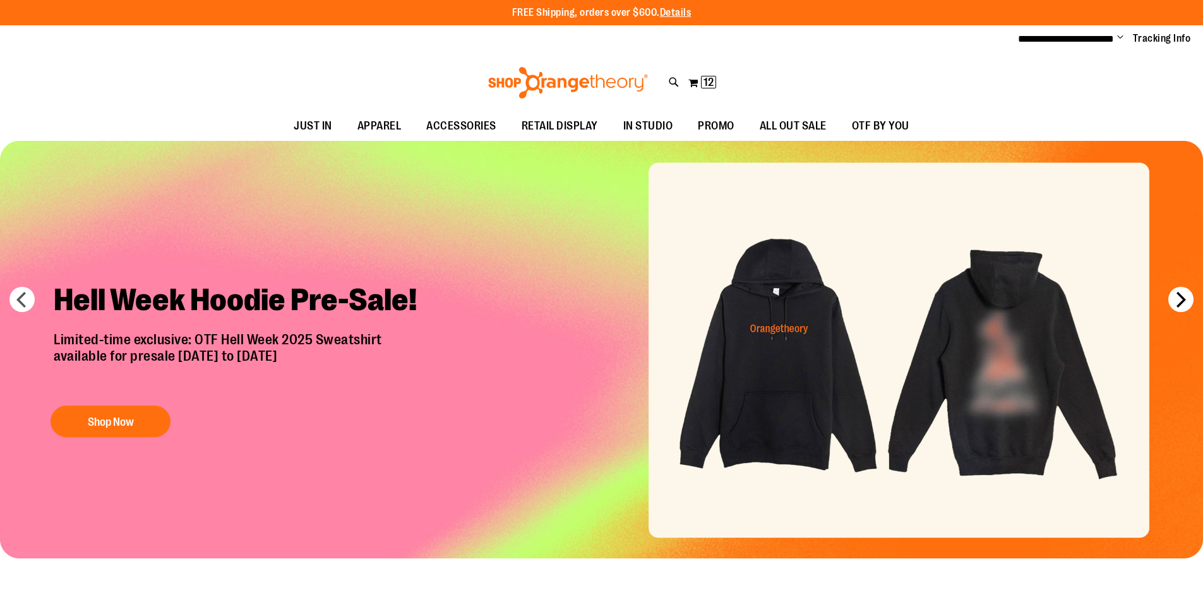
click at [1186, 299] on button "next" at bounding box center [1180, 299] width 25 height 25
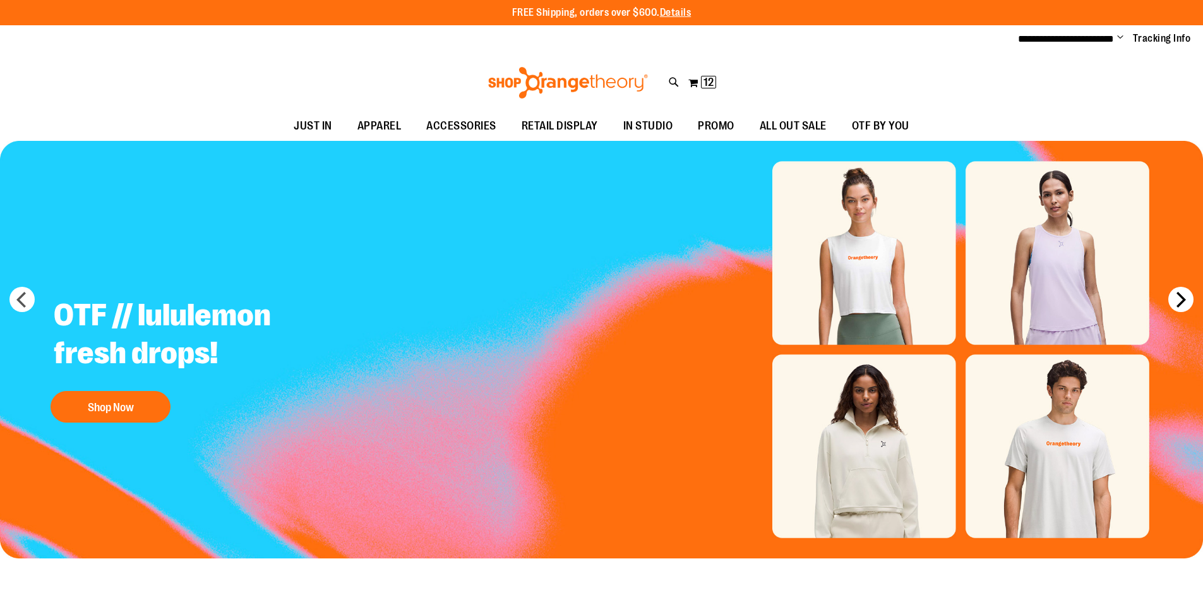
type input "**********"
click at [1185, 299] on button "next" at bounding box center [1180, 299] width 25 height 25
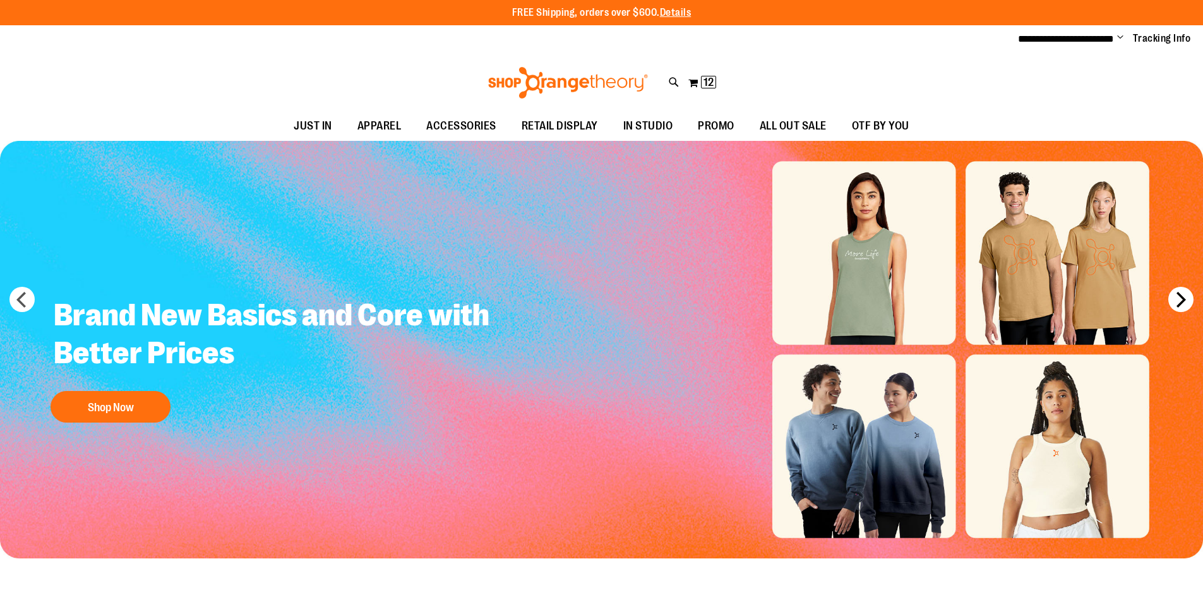
click at [1185, 299] on button "next" at bounding box center [1180, 299] width 25 height 25
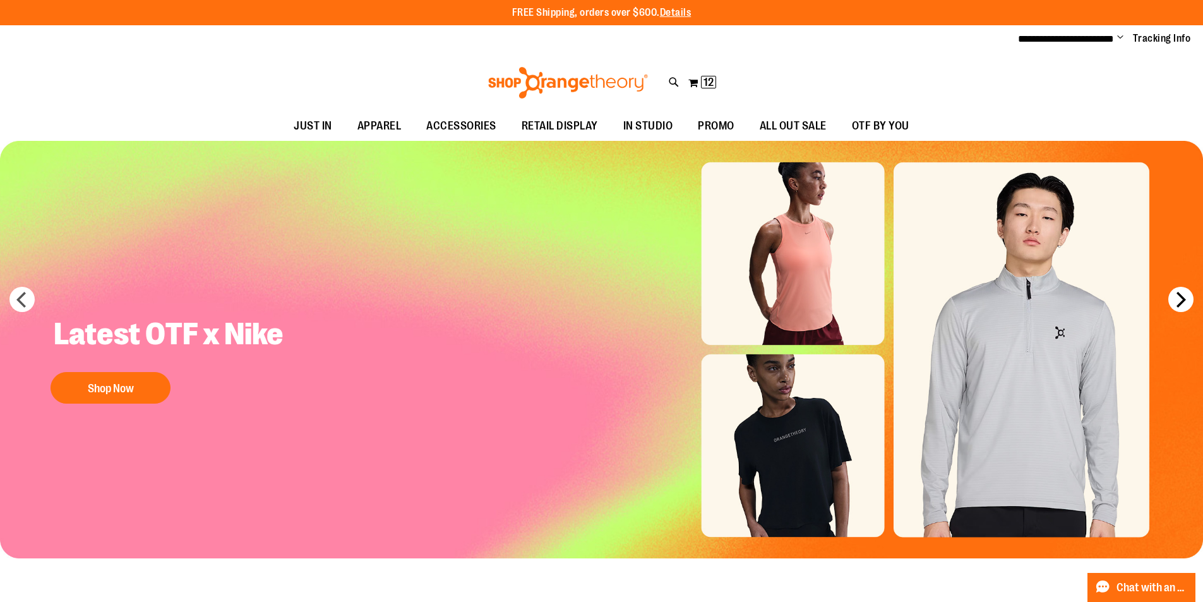
click at [1185, 299] on button "next" at bounding box center [1180, 299] width 25 height 25
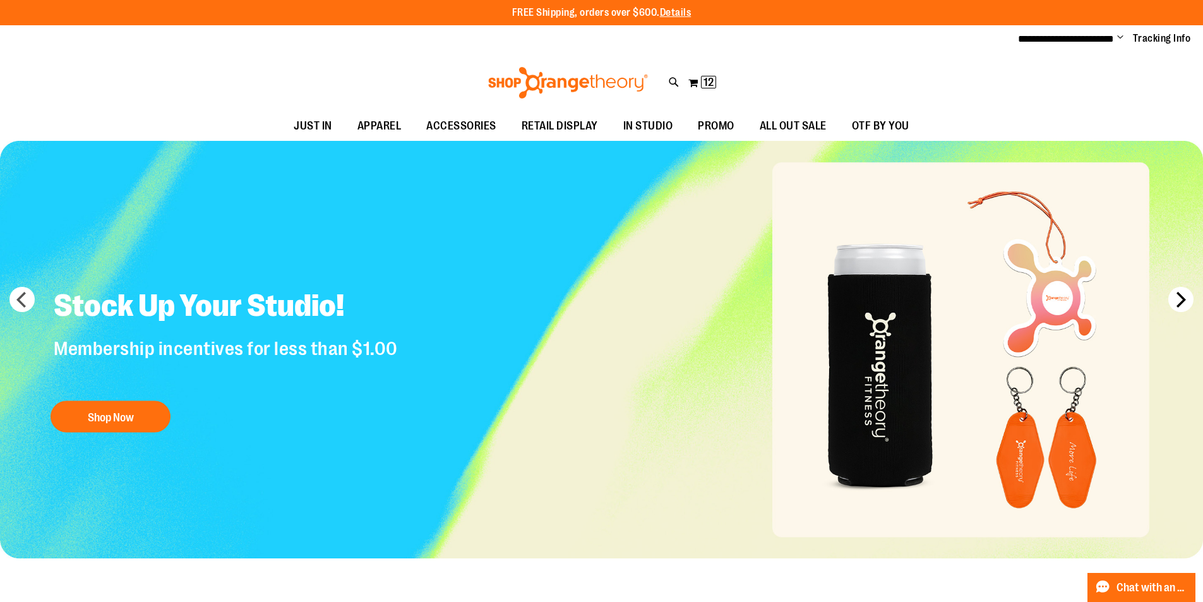
click at [1185, 299] on button "next" at bounding box center [1180, 299] width 25 height 25
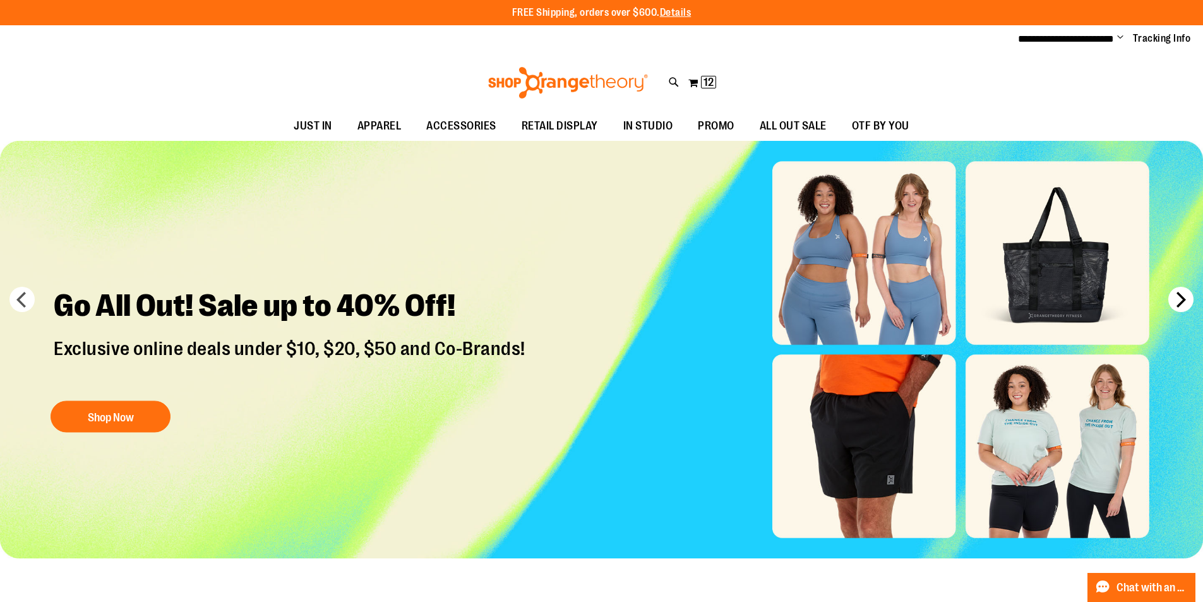
click at [1185, 299] on button "next" at bounding box center [1180, 299] width 25 height 25
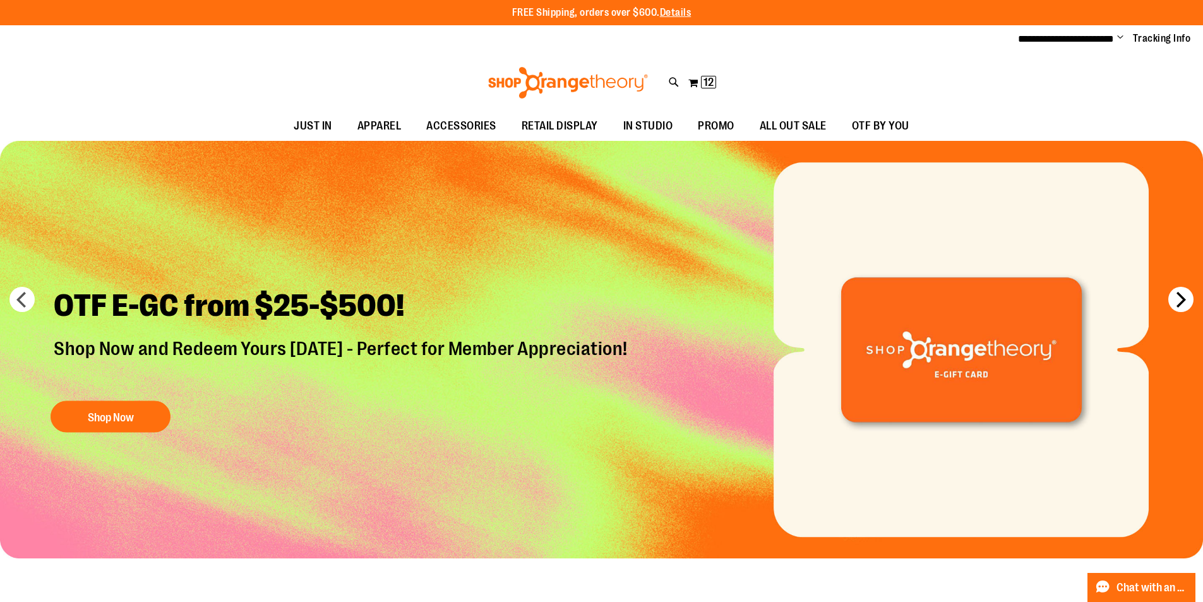
click at [1185, 299] on button "next" at bounding box center [1180, 299] width 25 height 25
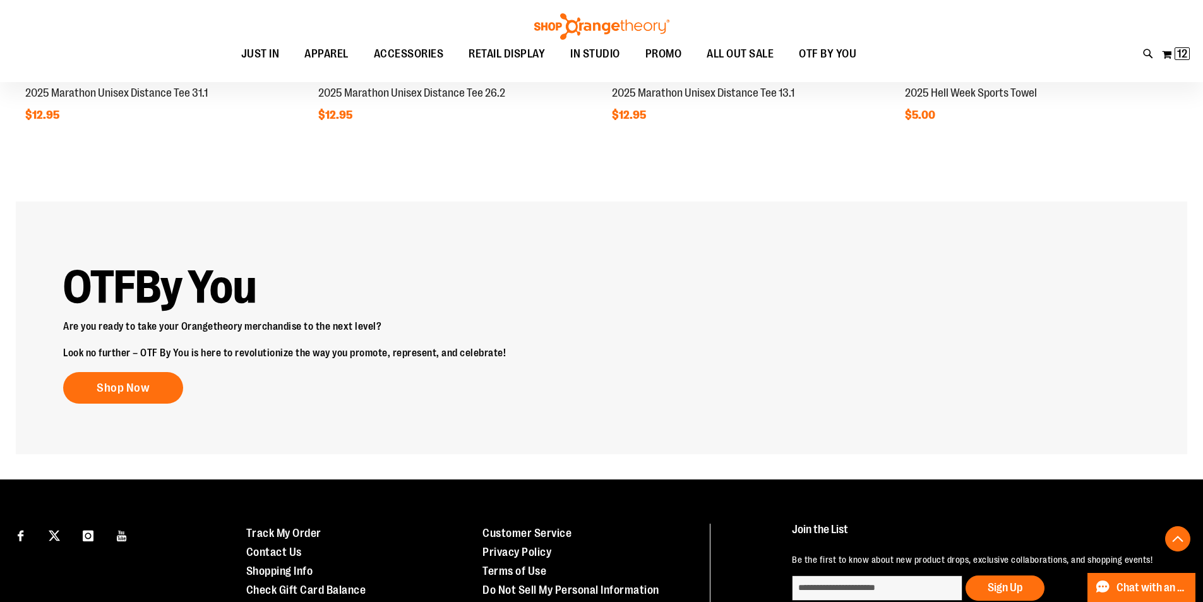
scroll to position [1824, 0]
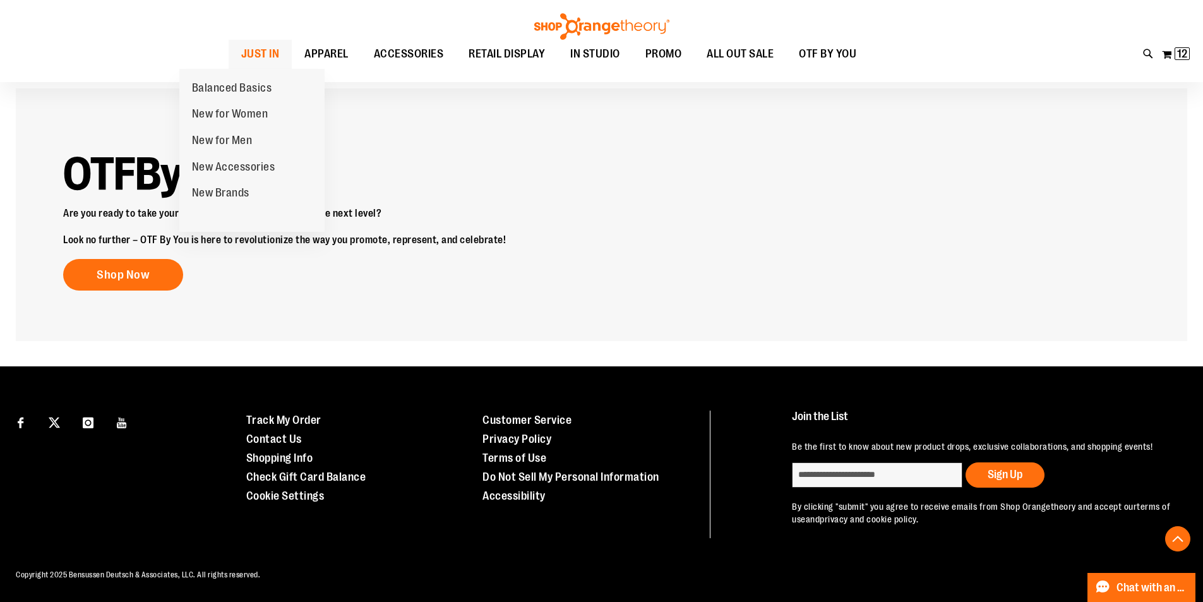
click at [241, 57] on span "JUST IN" at bounding box center [260, 54] width 39 height 28
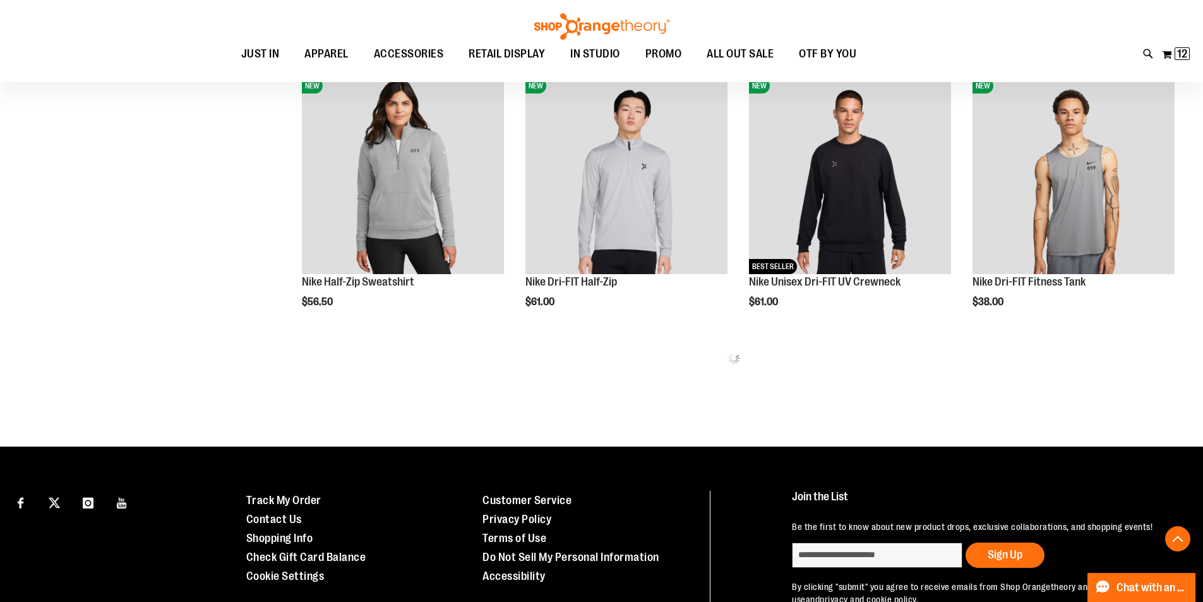
scroll to position [850, 0]
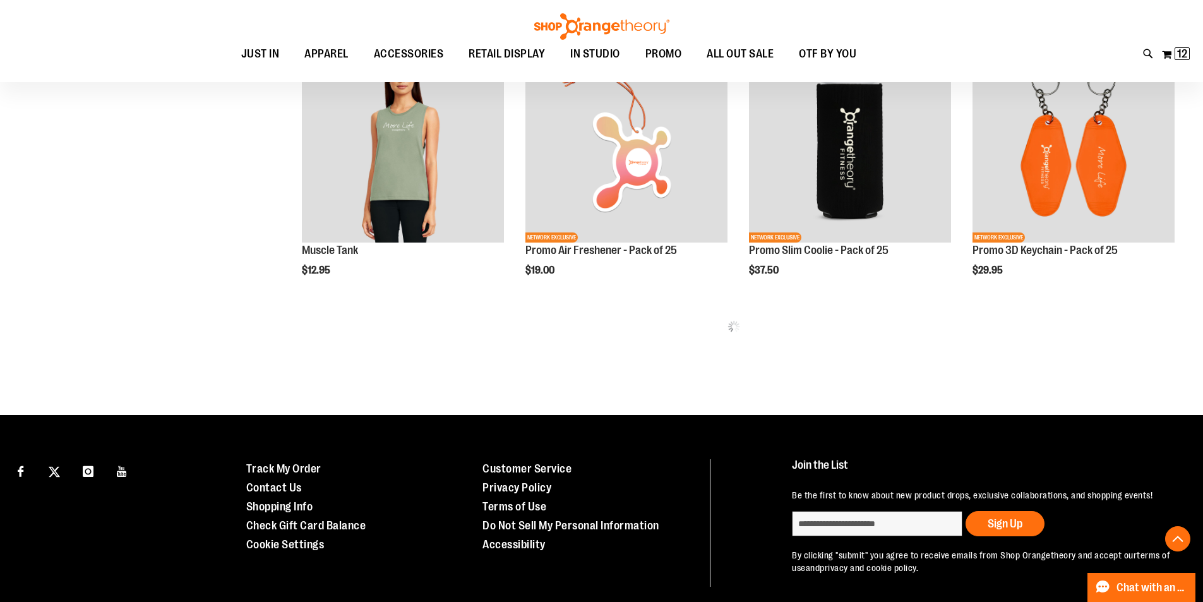
scroll to position [1670, 0]
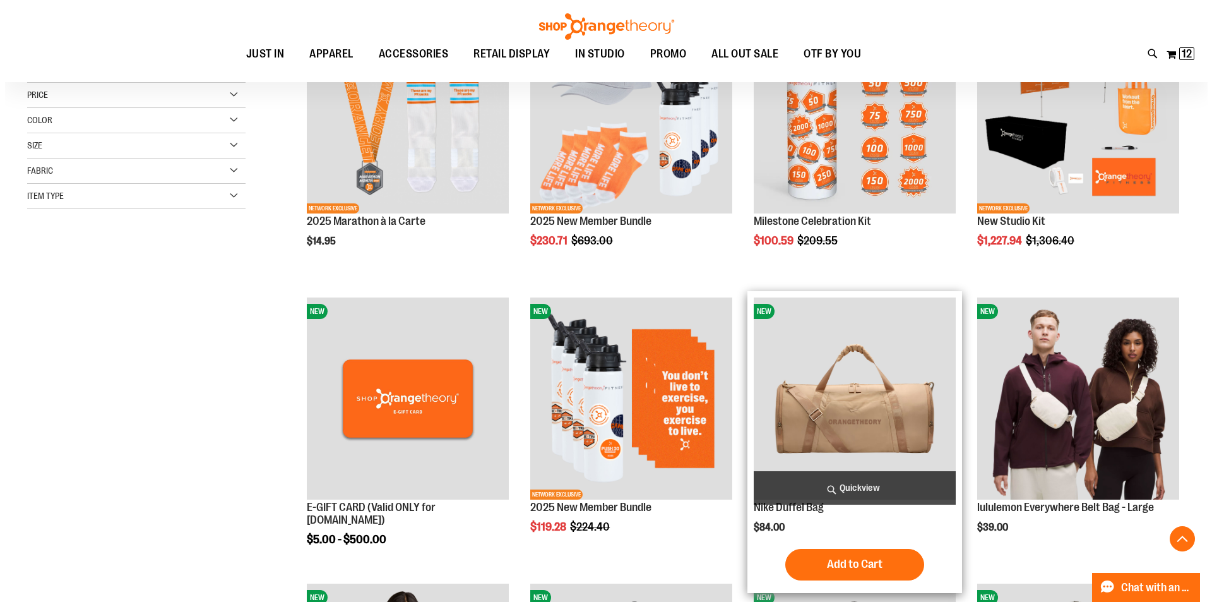
scroll to position [218, 0]
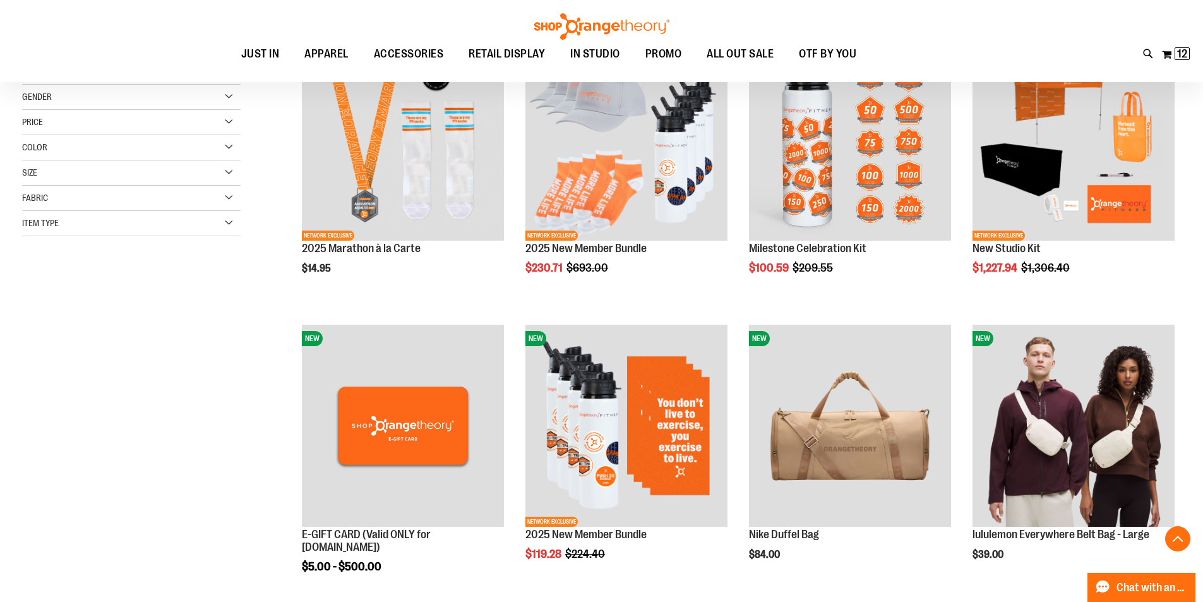
type input "**********"
click at [1143, 46] on div "Toggle Nav Search Popular Suggestions Advanced Search" at bounding box center [601, 41] width 1203 height 82
click at [1149, 56] on icon at bounding box center [1148, 54] width 11 height 15
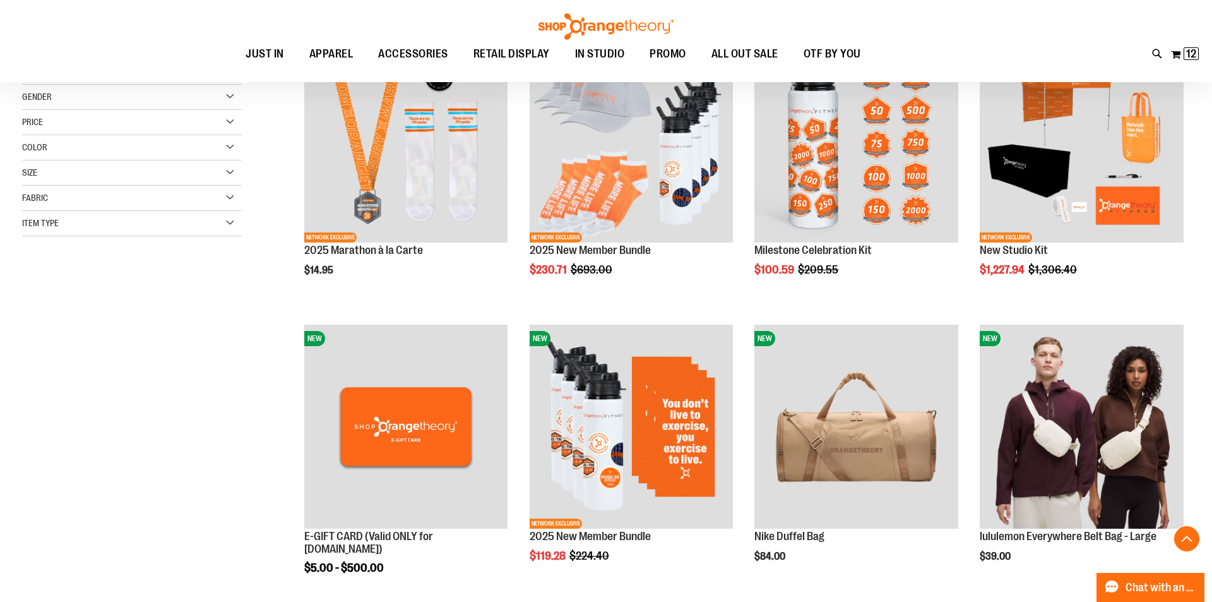
type input "**********"
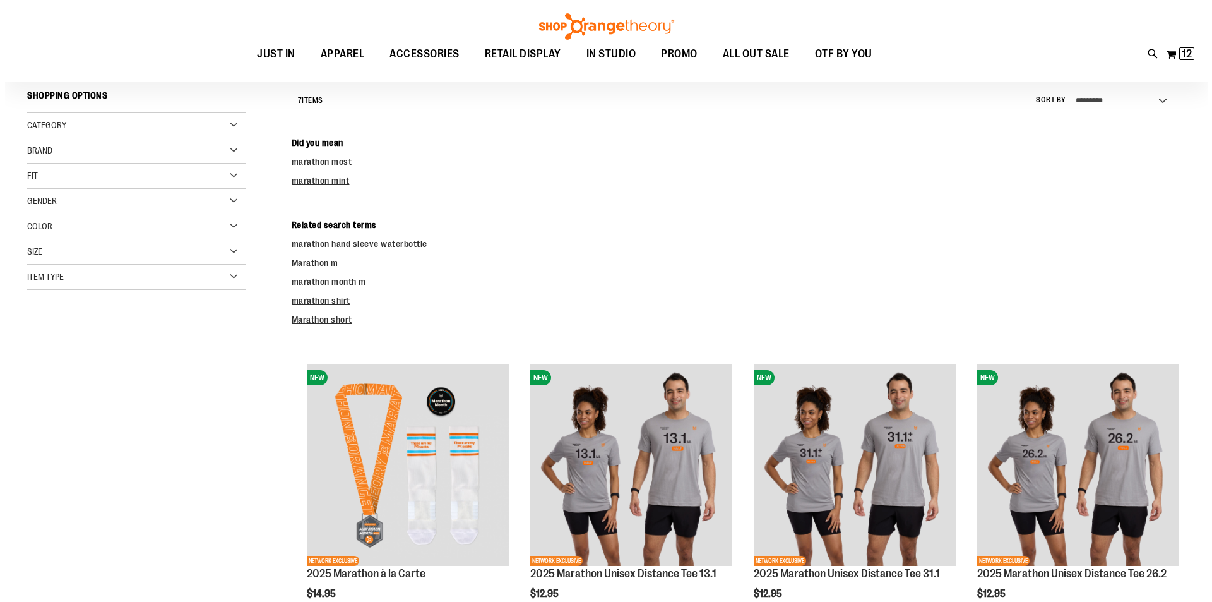
scroll to position [113, 0]
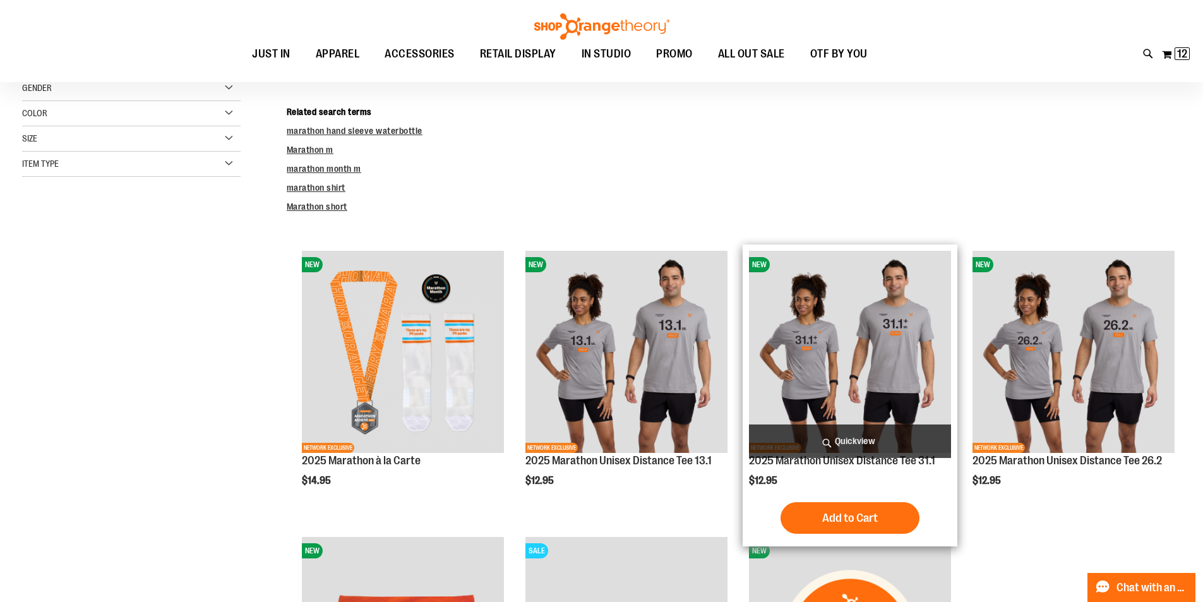
type input "**********"
click at [859, 439] on span "Quickview" at bounding box center [850, 440] width 202 height 33
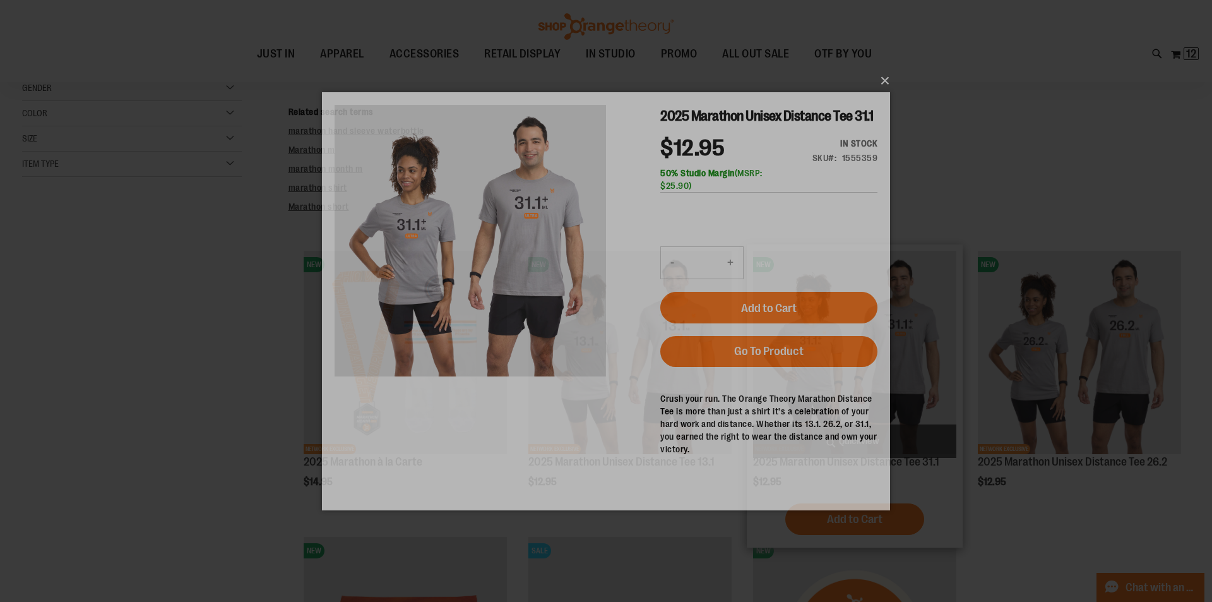
scroll to position [0, 0]
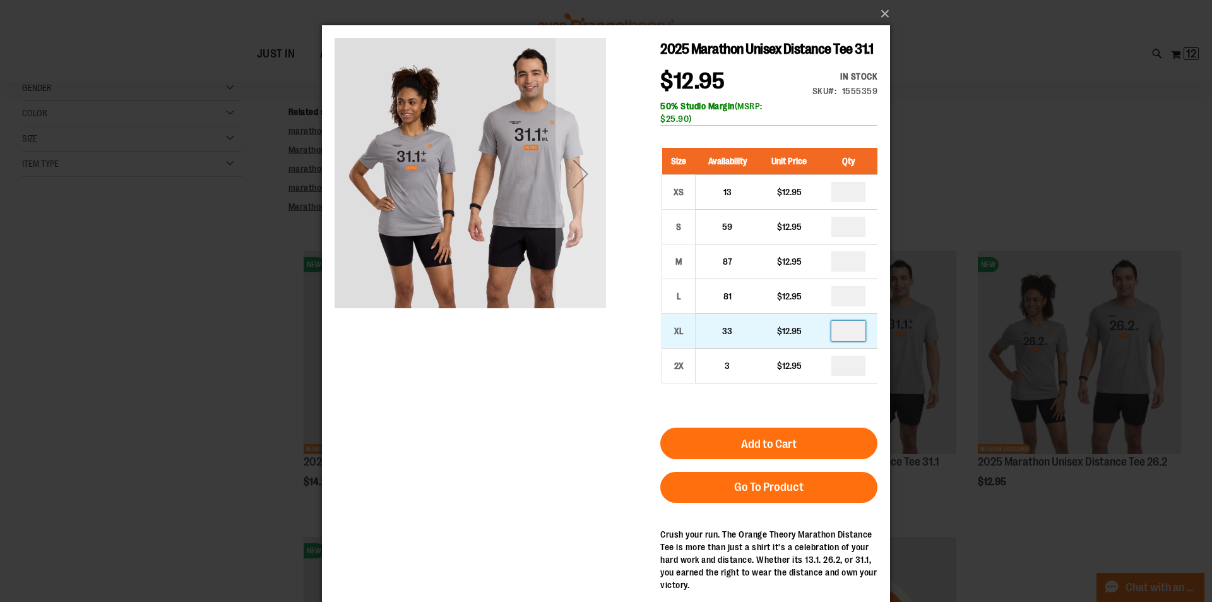
click at [855, 341] on input "number" at bounding box center [848, 331] width 34 height 20
type input "*"
click at [576, 439] on div "2025 Marathon Unisex Distance Tee 31.1 $12.95 In stock Only %1 left SKU 1555359…" at bounding box center [606, 342] width 543 height 608
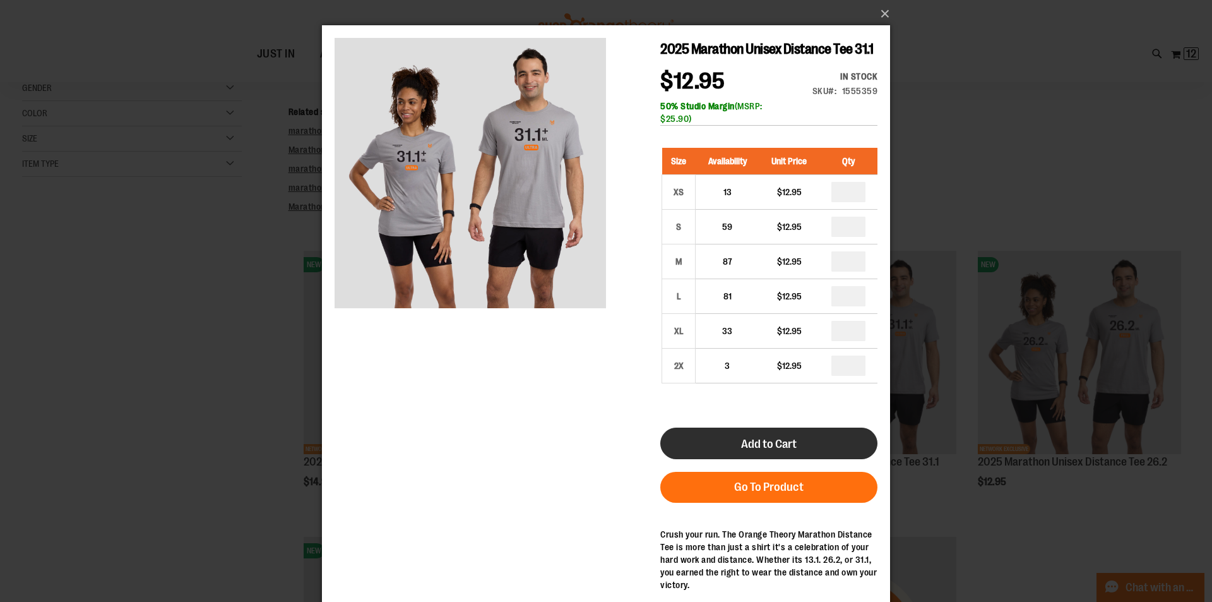
click at [757, 451] on span "Add to Cart" at bounding box center [769, 444] width 56 height 14
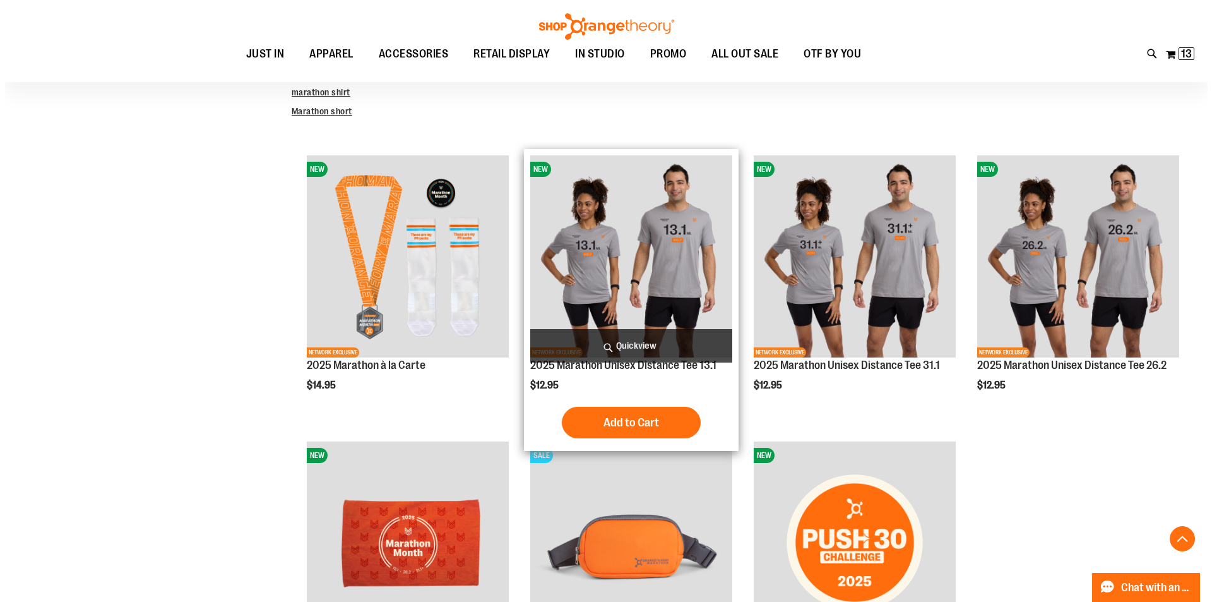
scroll to position [189, 0]
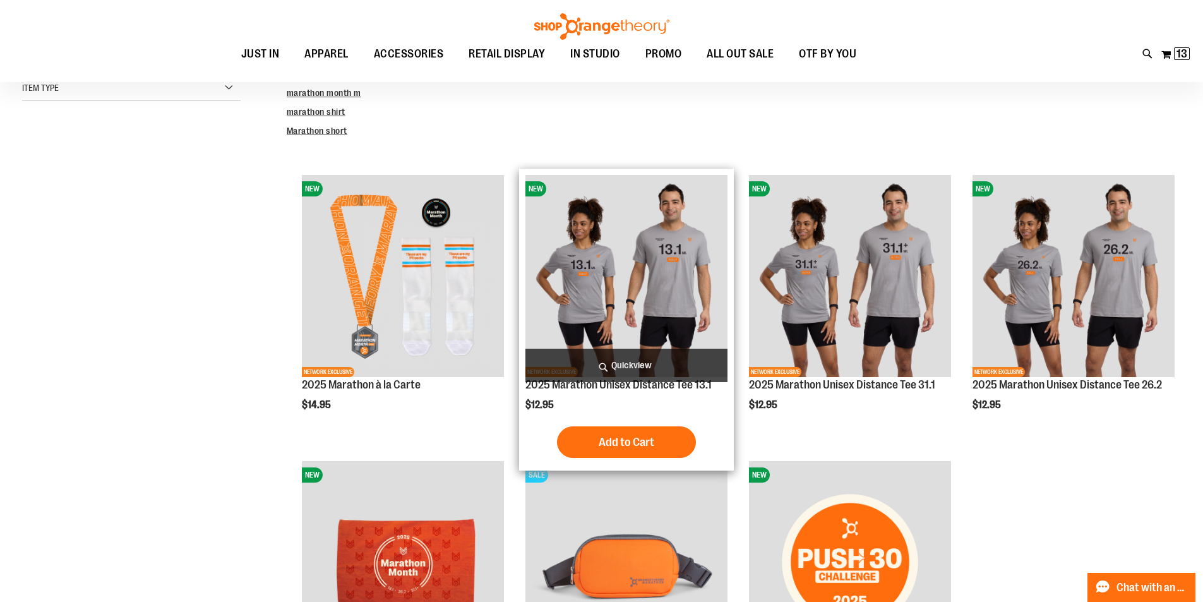
click at [637, 369] on span "Quickview" at bounding box center [626, 364] width 202 height 33
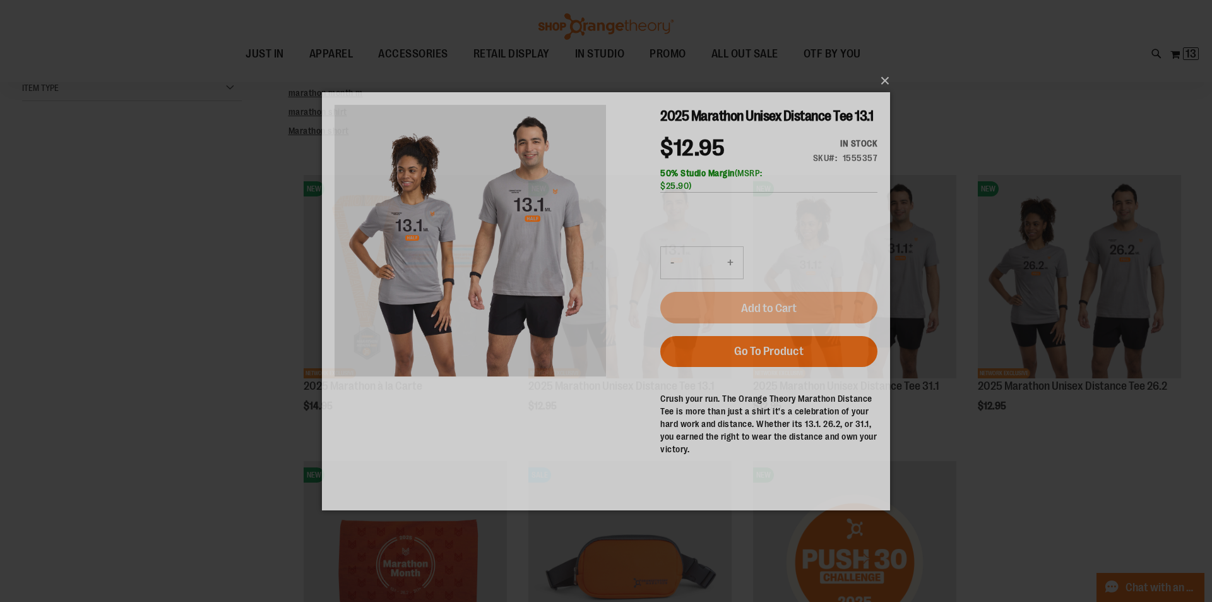
scroll to position [0, 0]
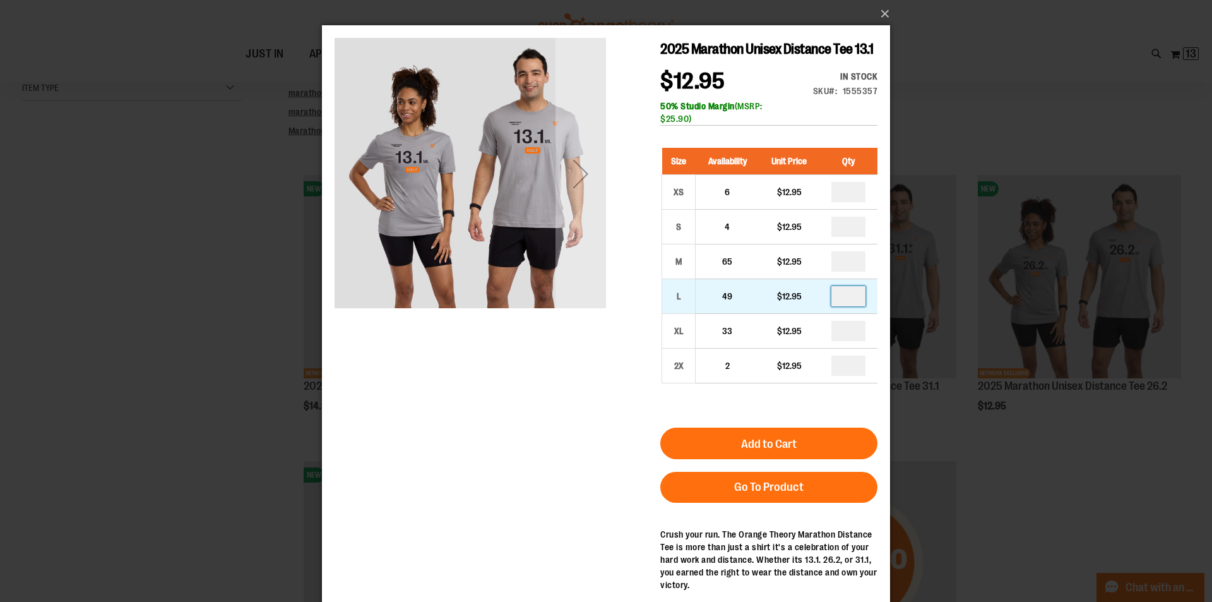
click at [855, 306] on input "number" at bounding box center [848, 296] width 34 height 20
type input "*"
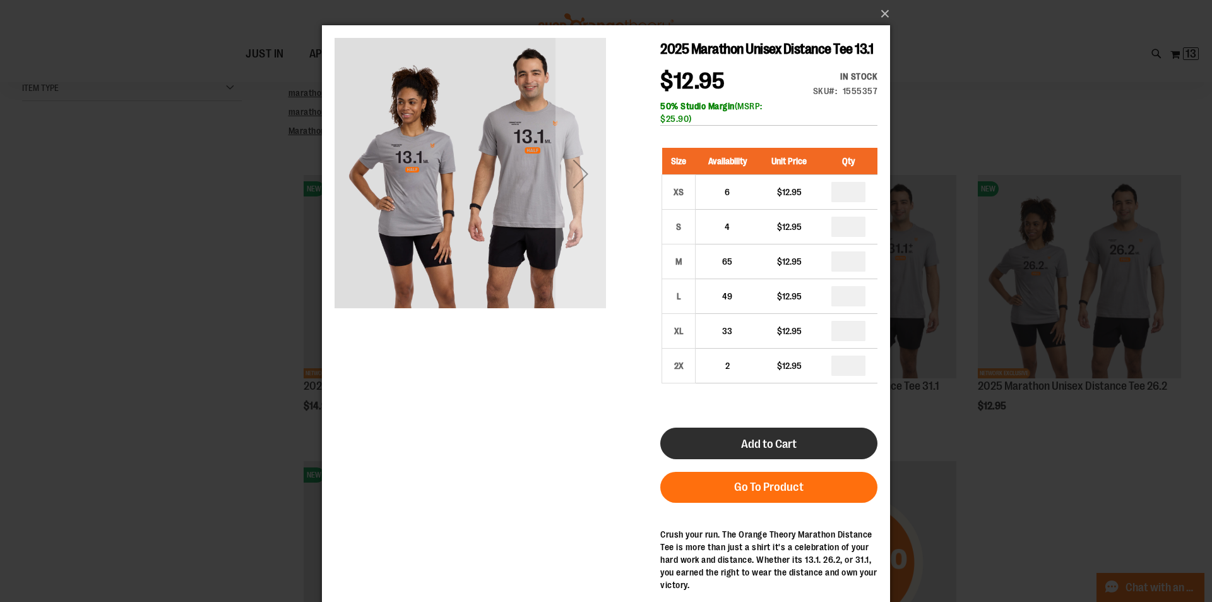
click at [788, 451] on span "Add to Cart" at bounding box center [769, 444] width 56 height 14
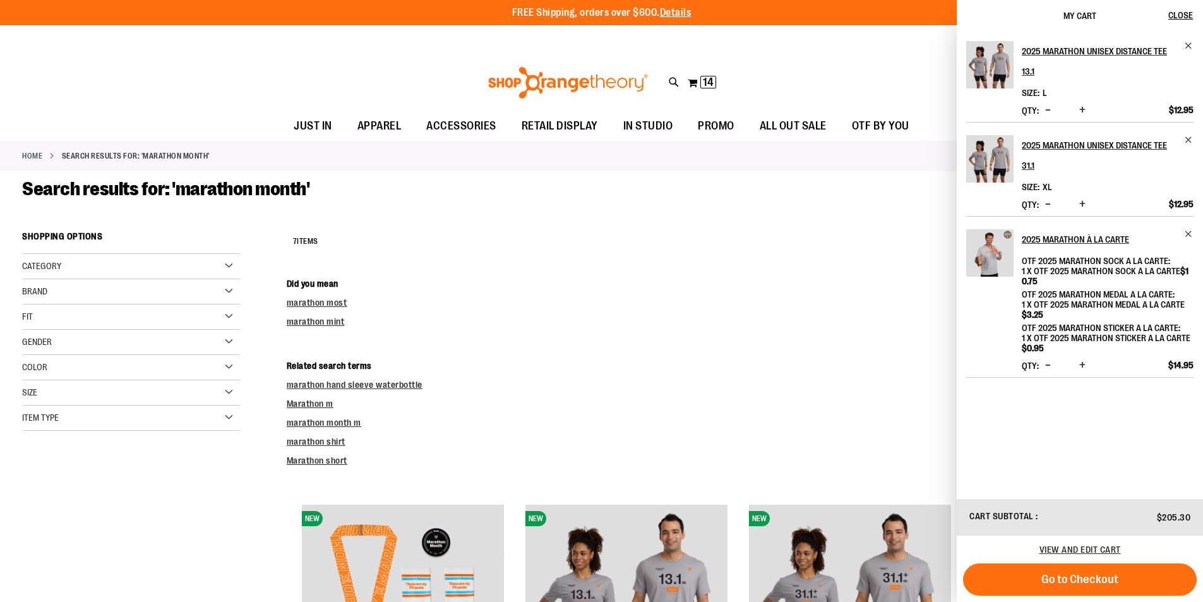
click at [746, 244] on div "**********" at bounding box center [734, 241] width 894 height 33
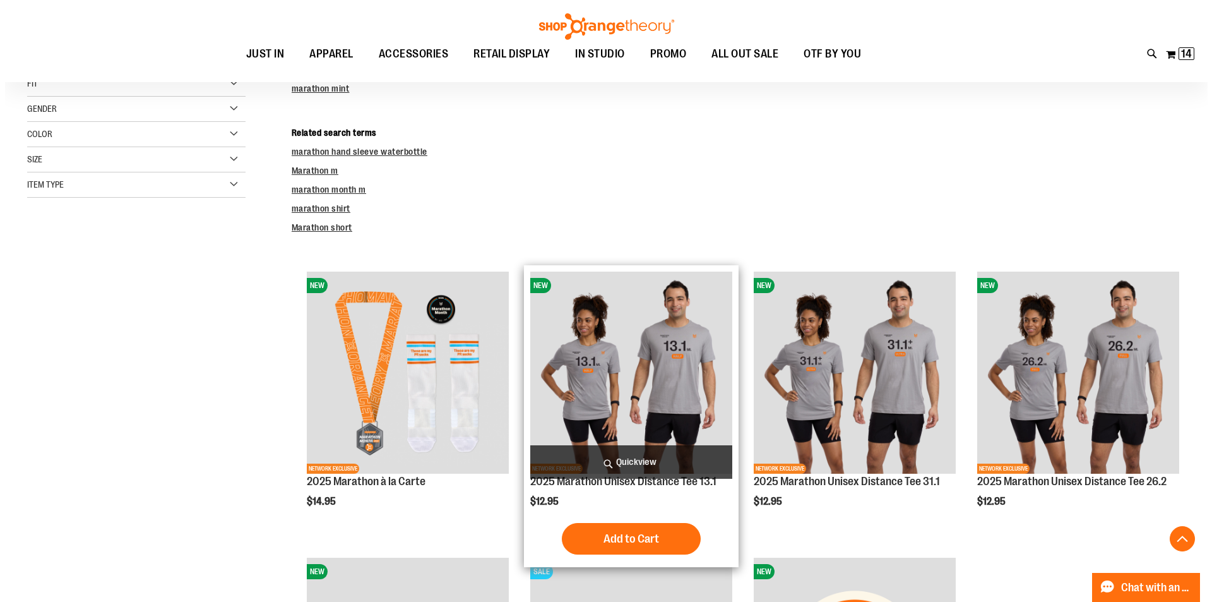
scroll to position [251, 0]
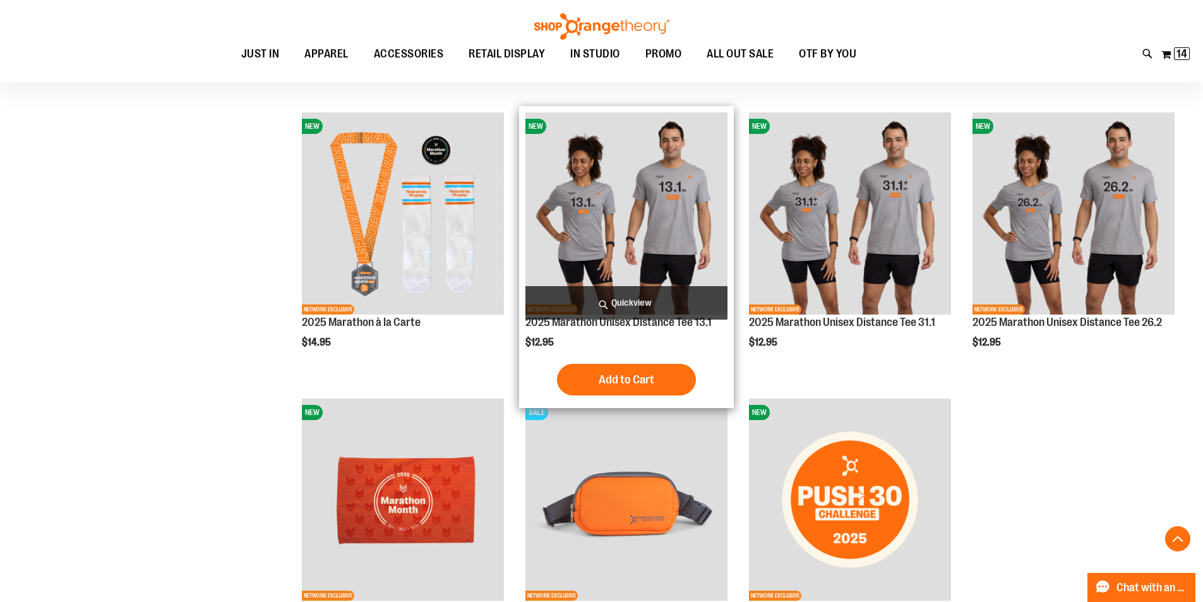
click at [646, 300] on span "Quickview" at bounding box center [626, 302] width 202 height 33
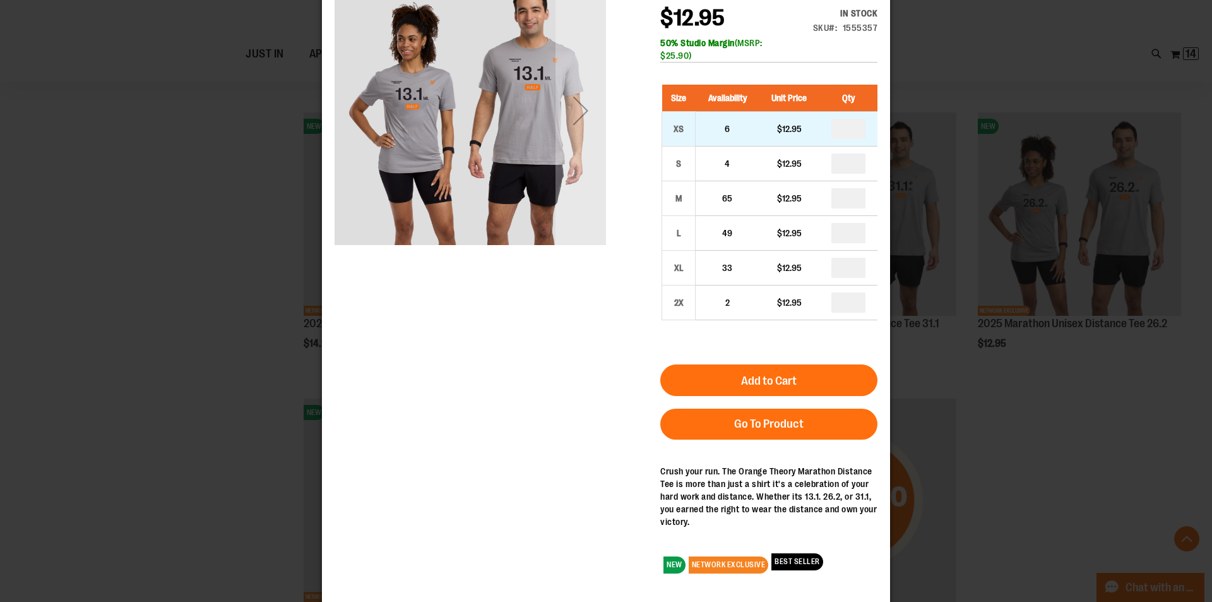
scroll to position [0, 0]
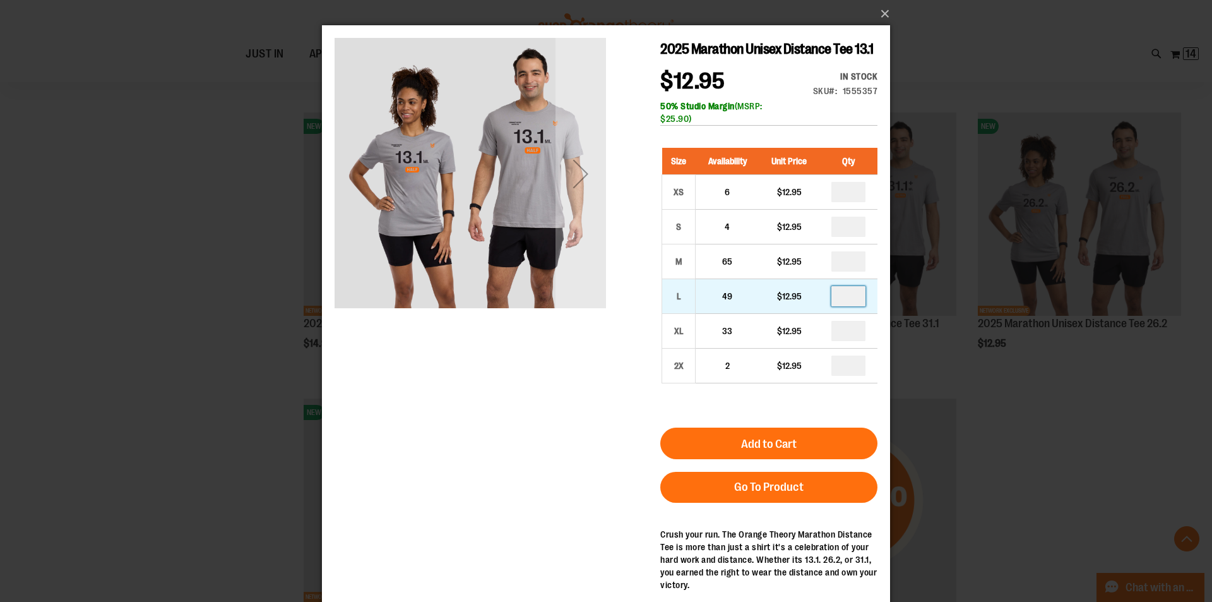
click at [859, 306] on input "number" at bounding box center [848, 296] width 34 height 20
type input "*"
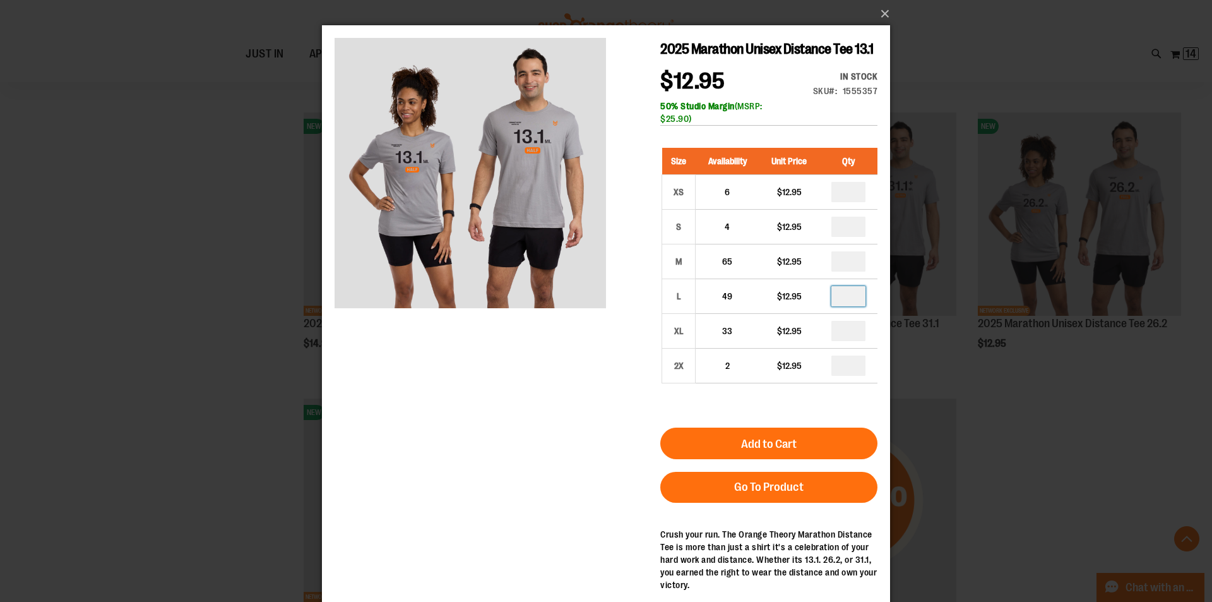
click at [529, 371] on div "2025 Marathon Unisex Distance Tee 13.1 $12.95 In stock Only %1 left SKU 1555357…" at bounding box center [606, 342] width 543 height 608
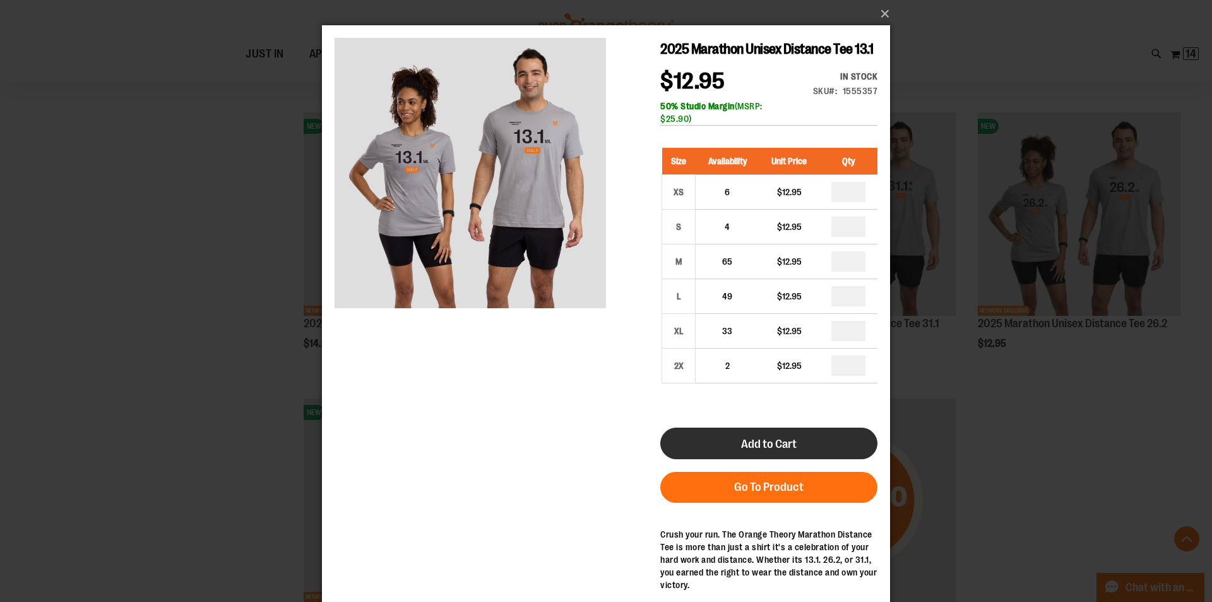
click at [795, 451] on span "Add to Cart" at bounding box center [769, 444] width 56 height 14
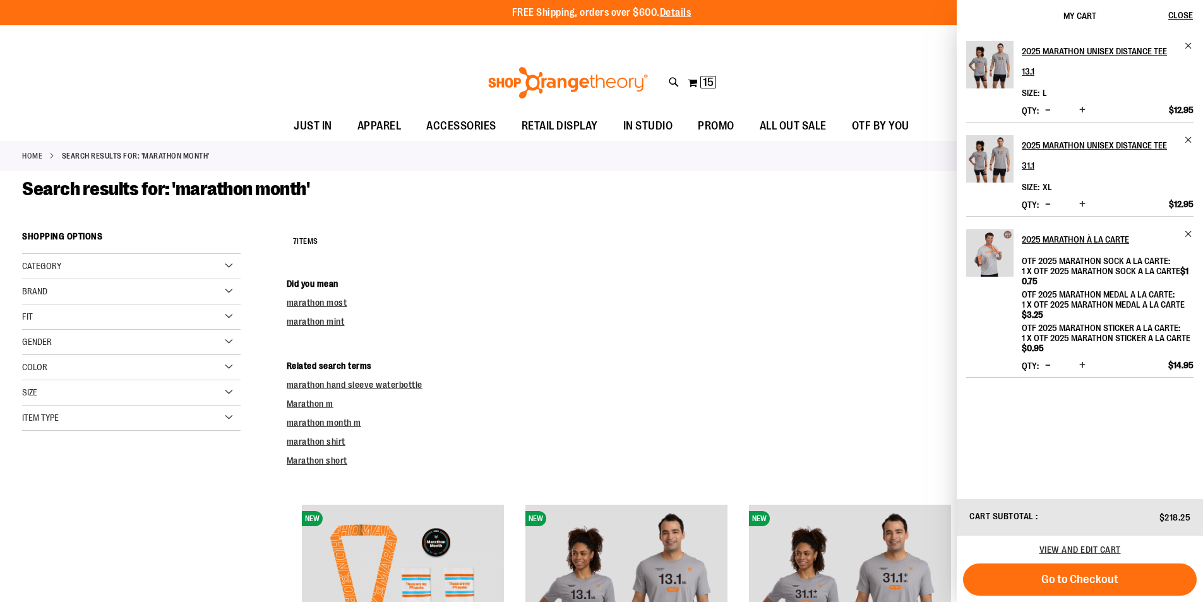
click at [729, 246] on div "**********" at bounding box center [734, 241] width 894 height 33
